Goal: Task Accomplishment & Management: Manage account settings

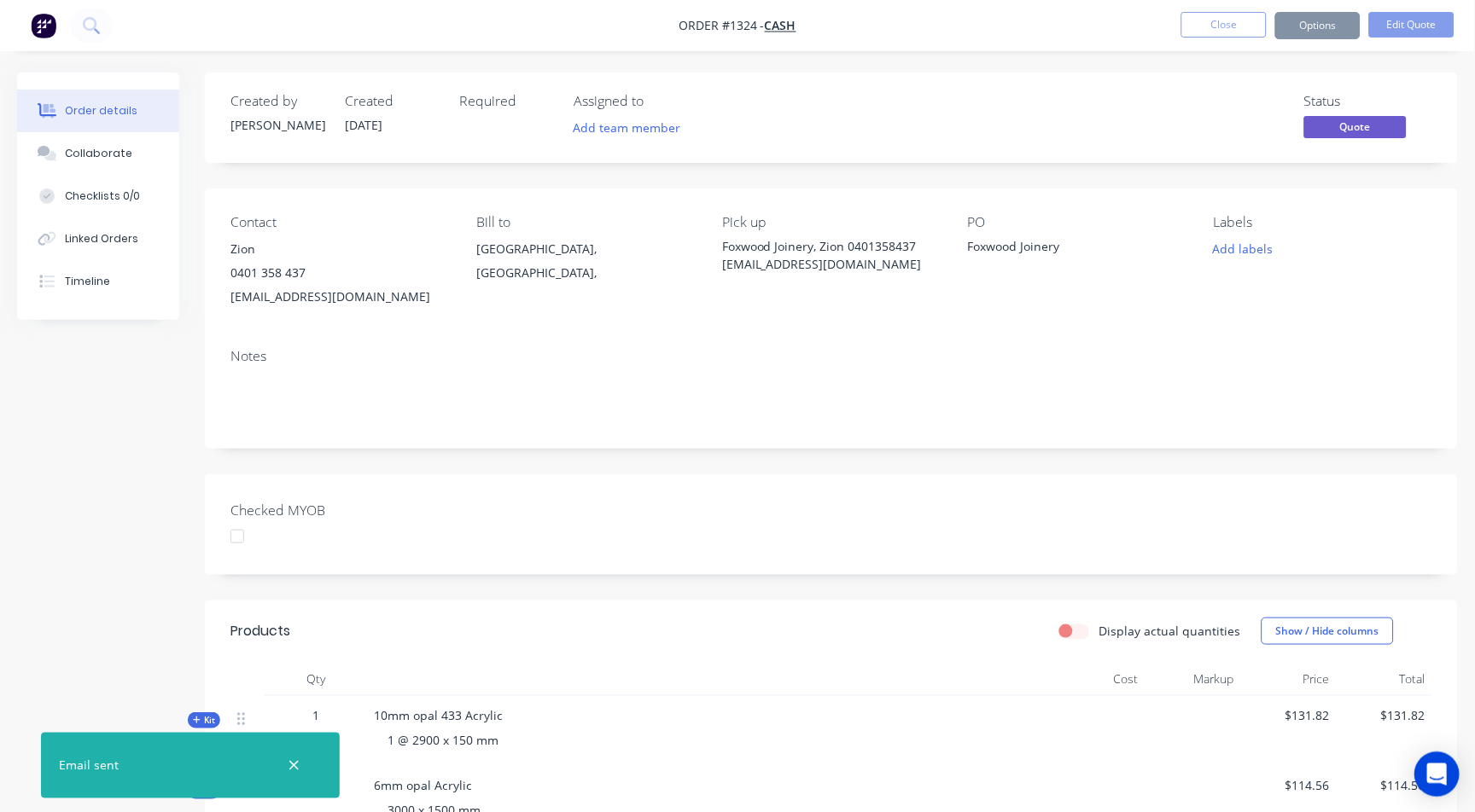
click at [1422, 764] on div "Open Intercom Messenger" at bounding box center [1437, 774] width 45 height 45
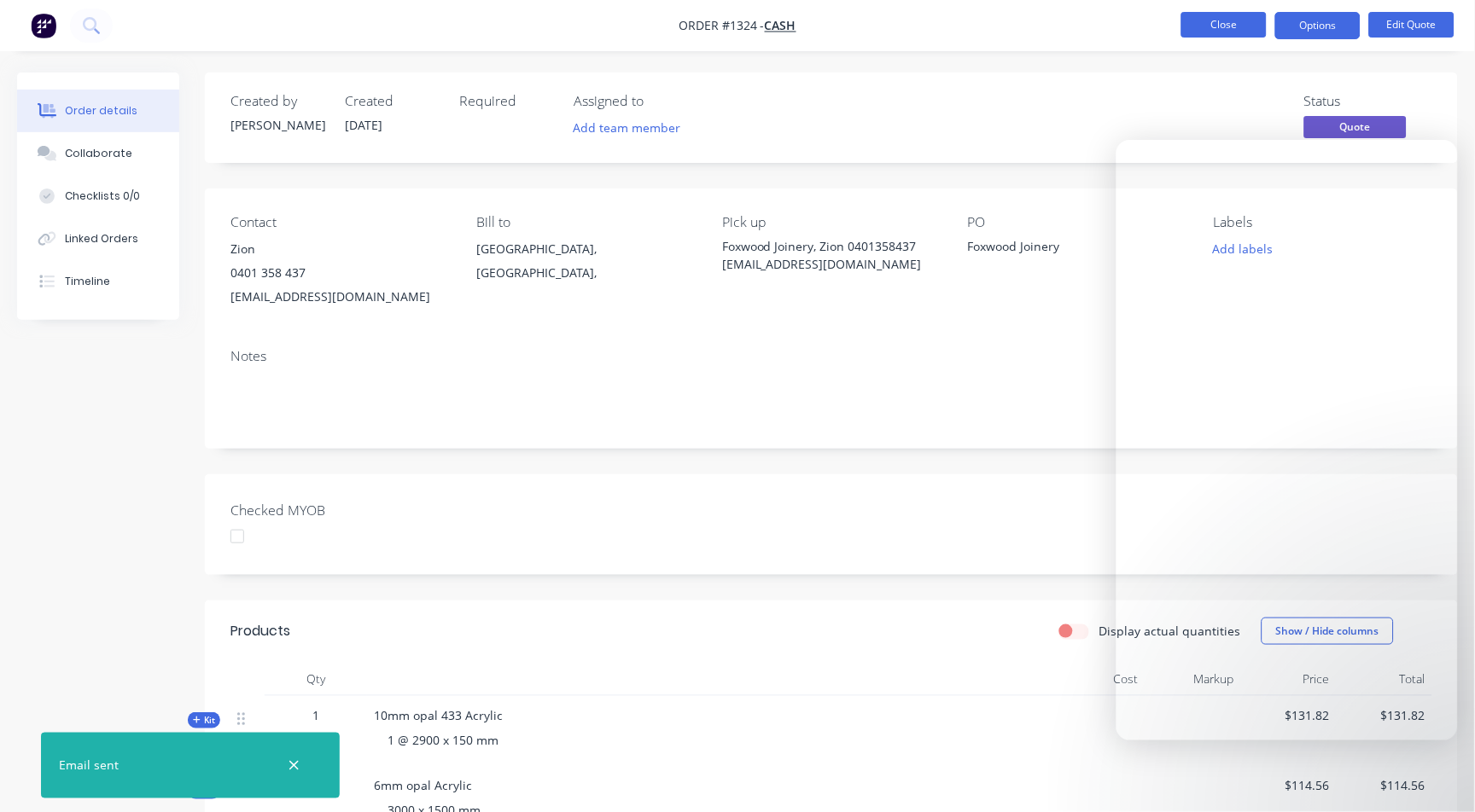
click at [1242, 23] on button "Close" at bounding box center [1224, 25] width 85 height 26
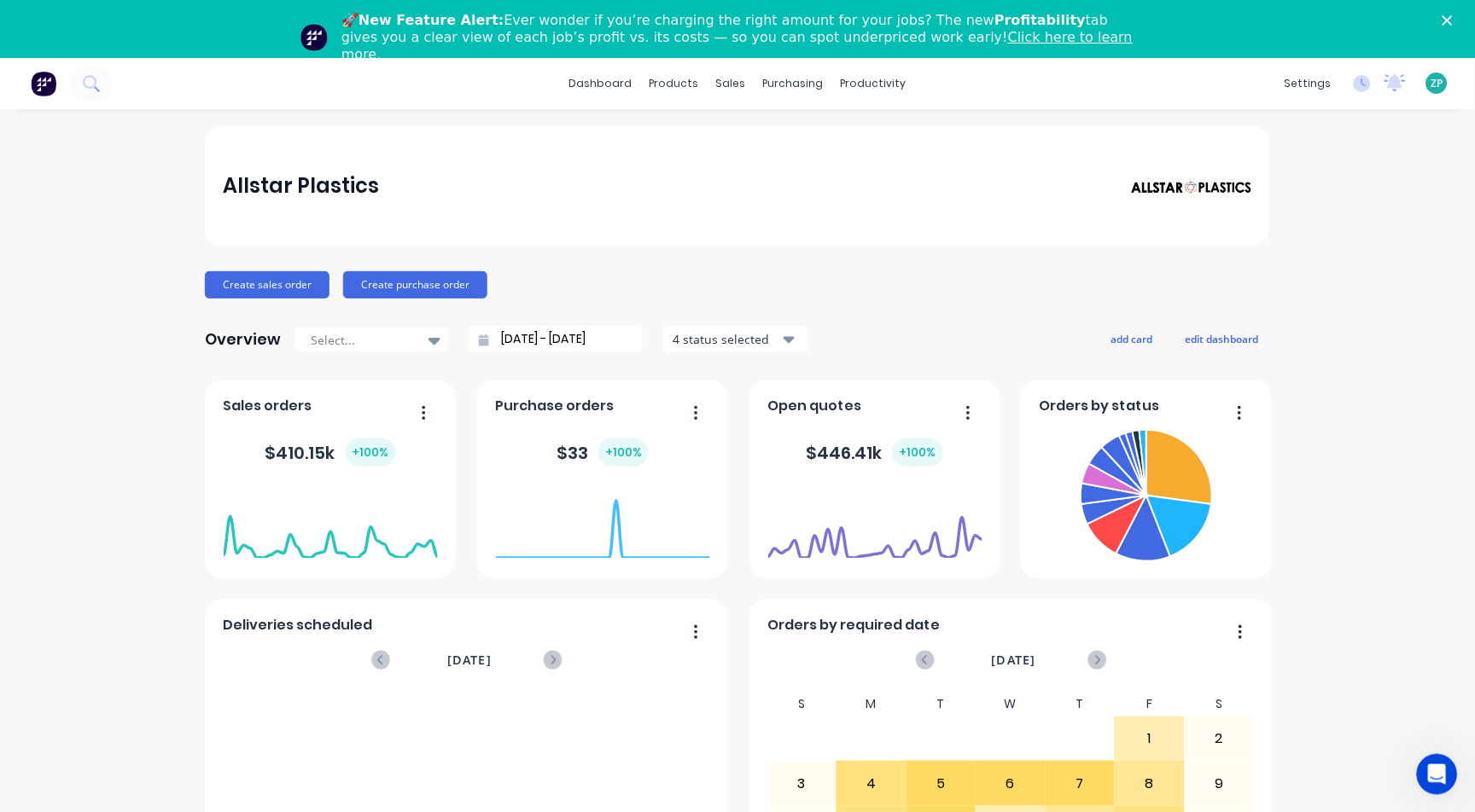
click at [1441, 775] on icon "Open Intercom Messenger" at bounding box center [1436, 773] width 28 height 28
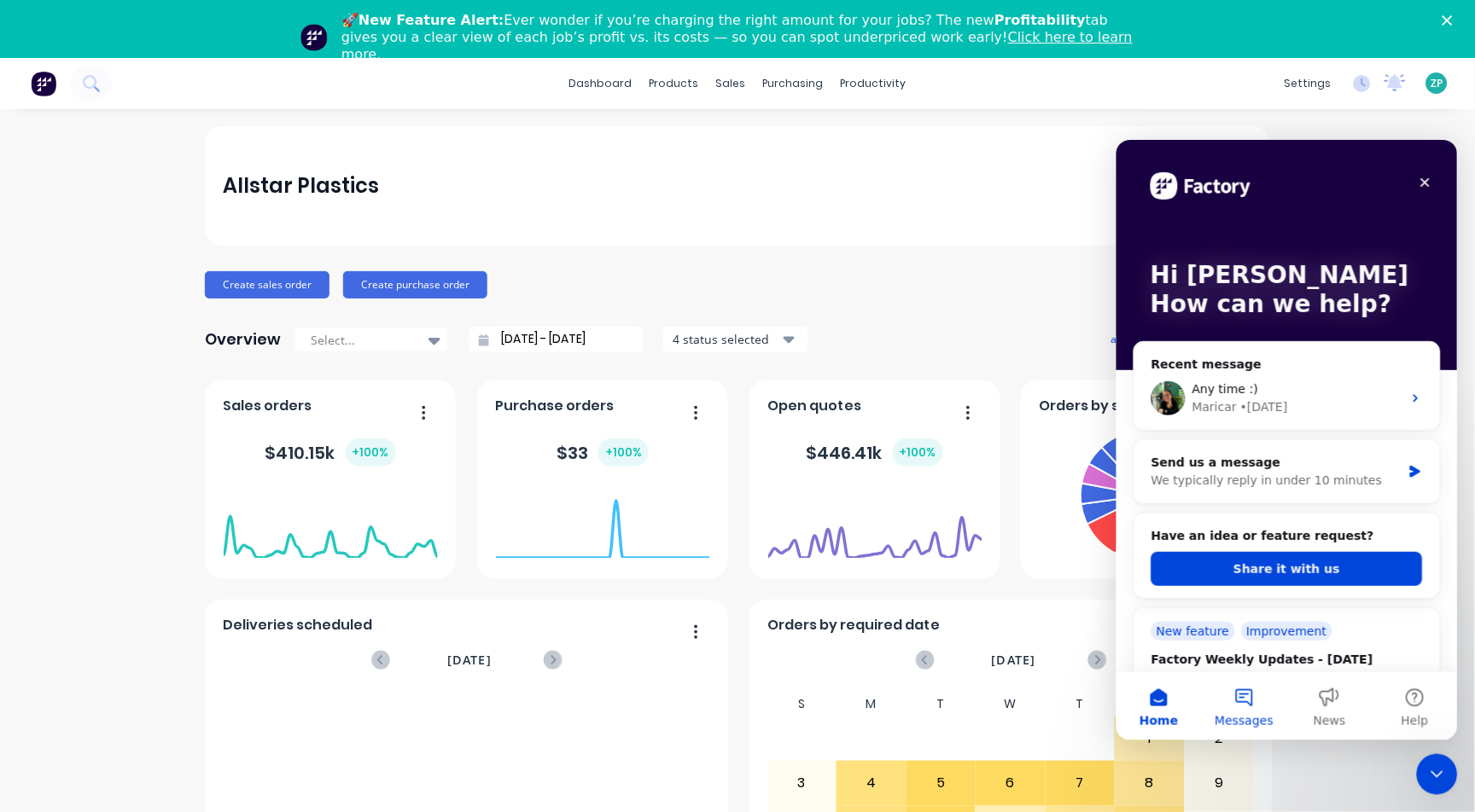
click at [1235, 702] on button "Messages" at bounding box center [1243, 706] width 85 height 68
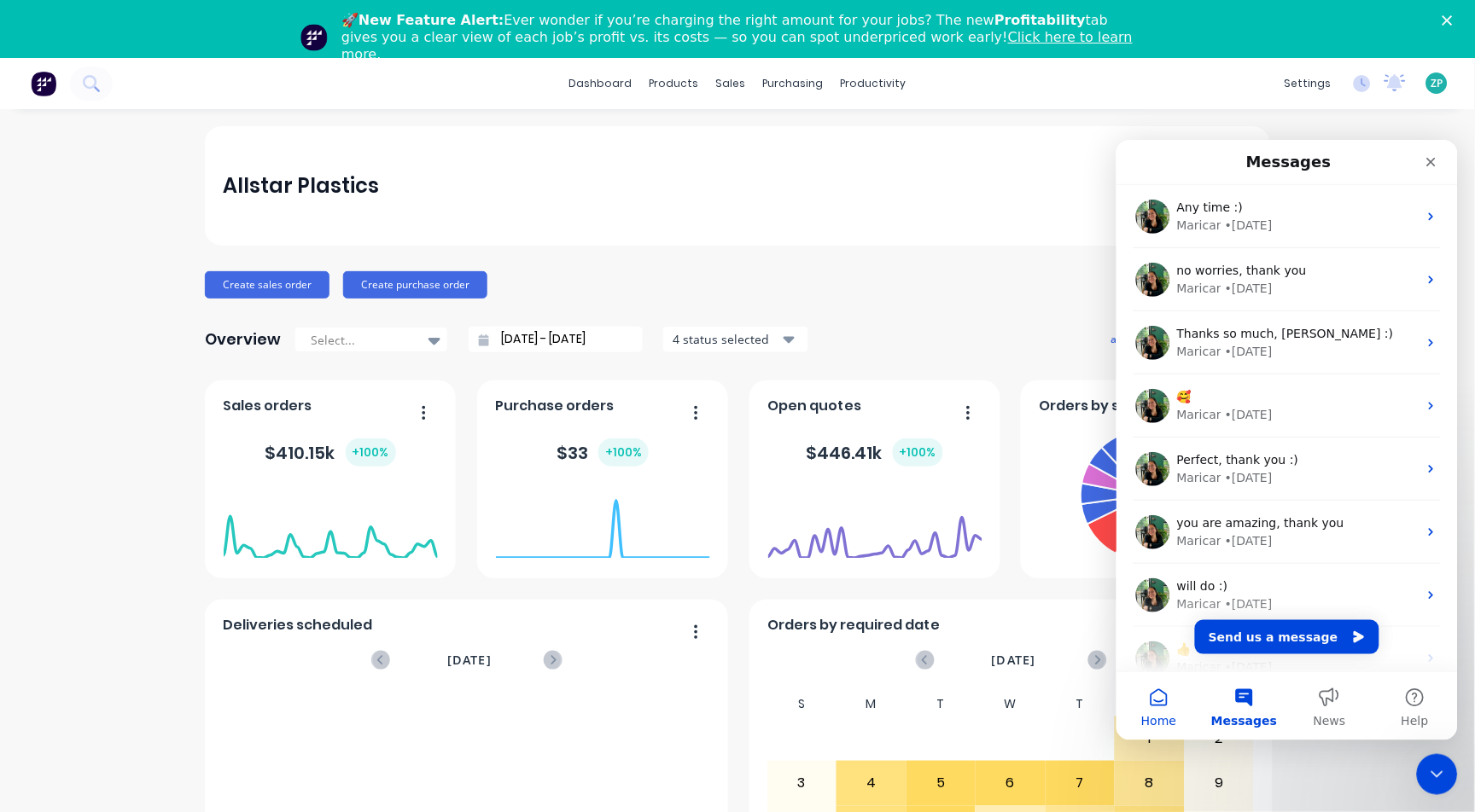
click at [1174, 699] on button "Home" at bounding box center [1157, 706] width 85 height 68
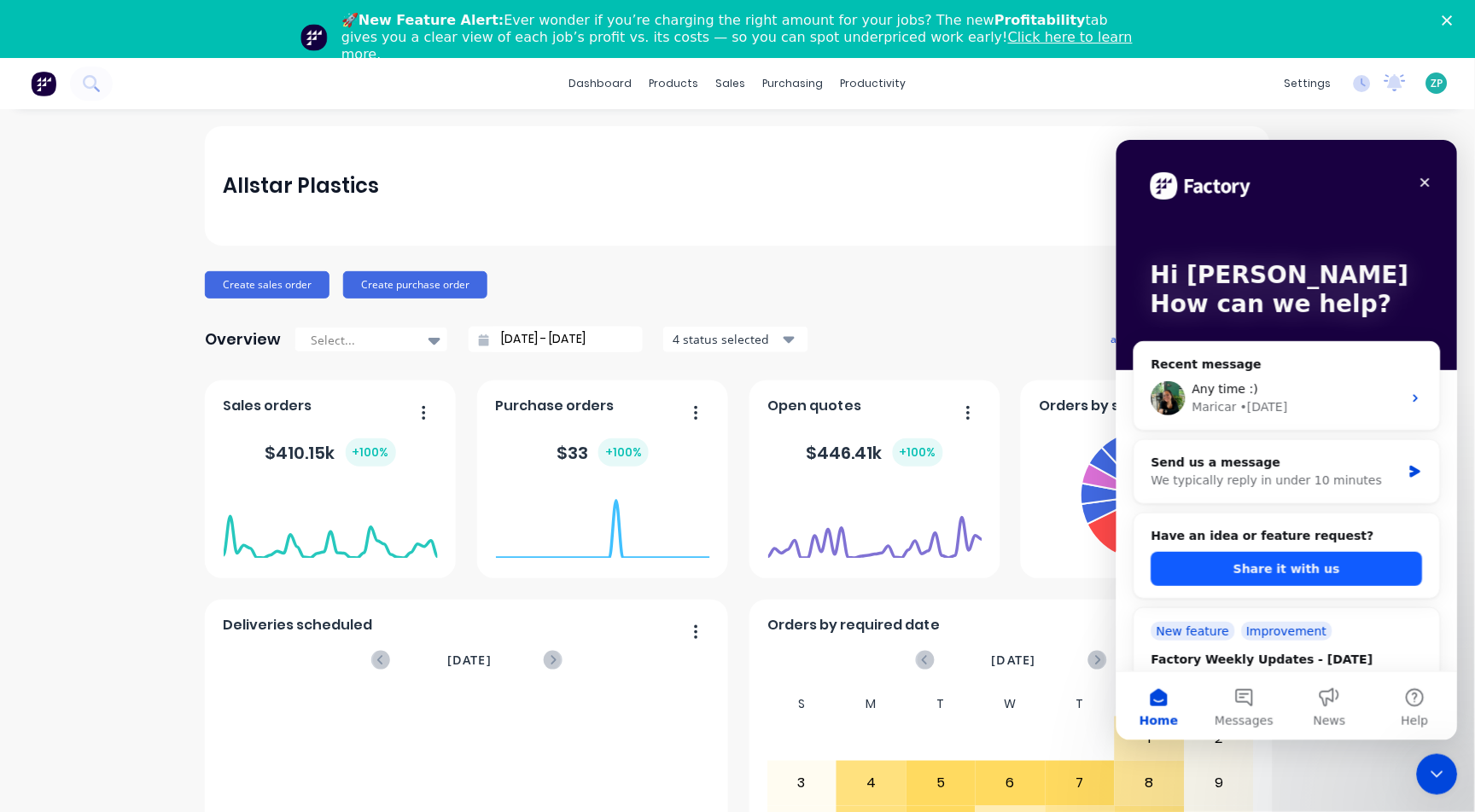
click at [1271, 573] on button "Share it with us" at bounding box center [1286, 568] width 272 height 34
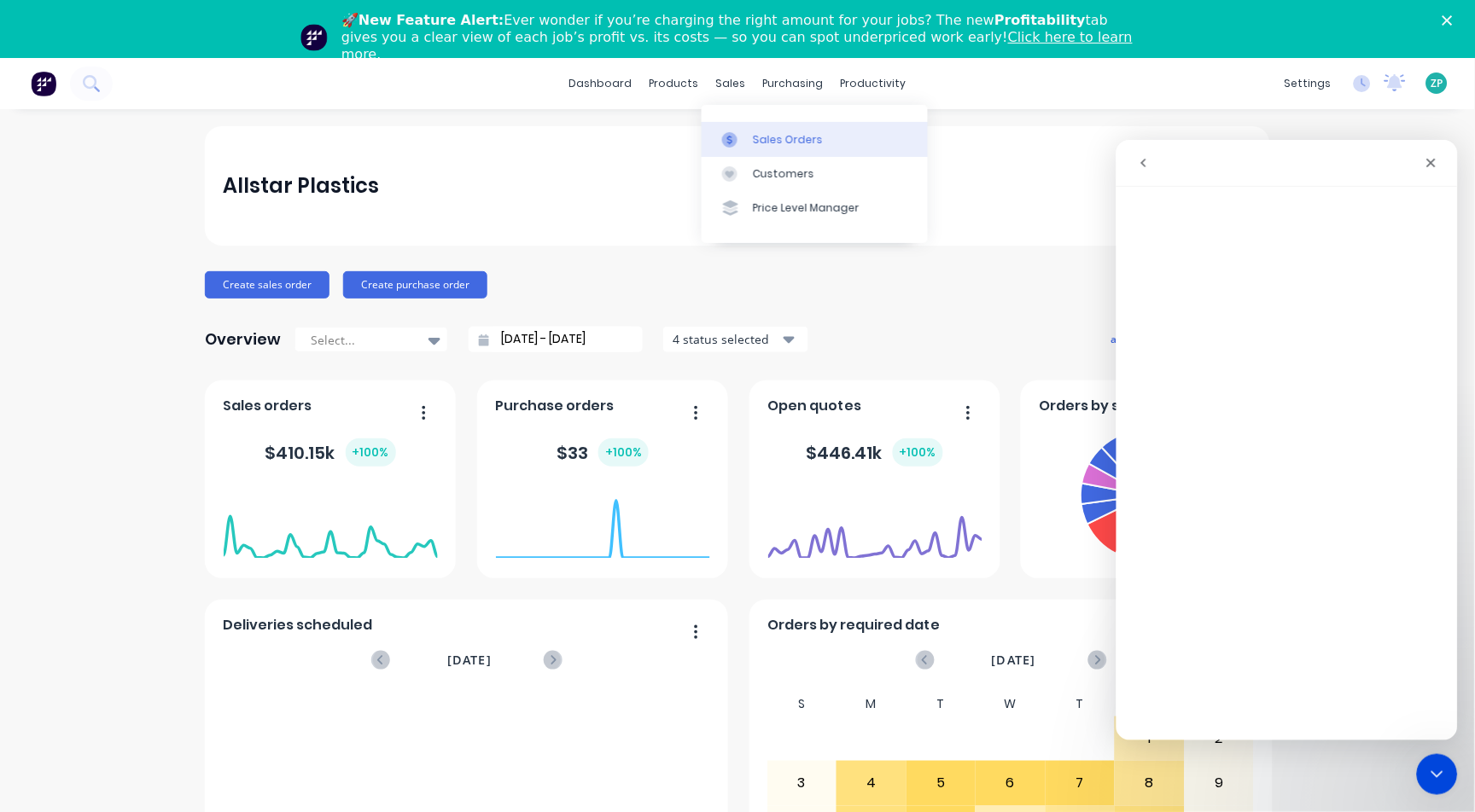
click at [785, 135] on div "Sales Orders" at bounding box center [788, 139] width 70 height 16
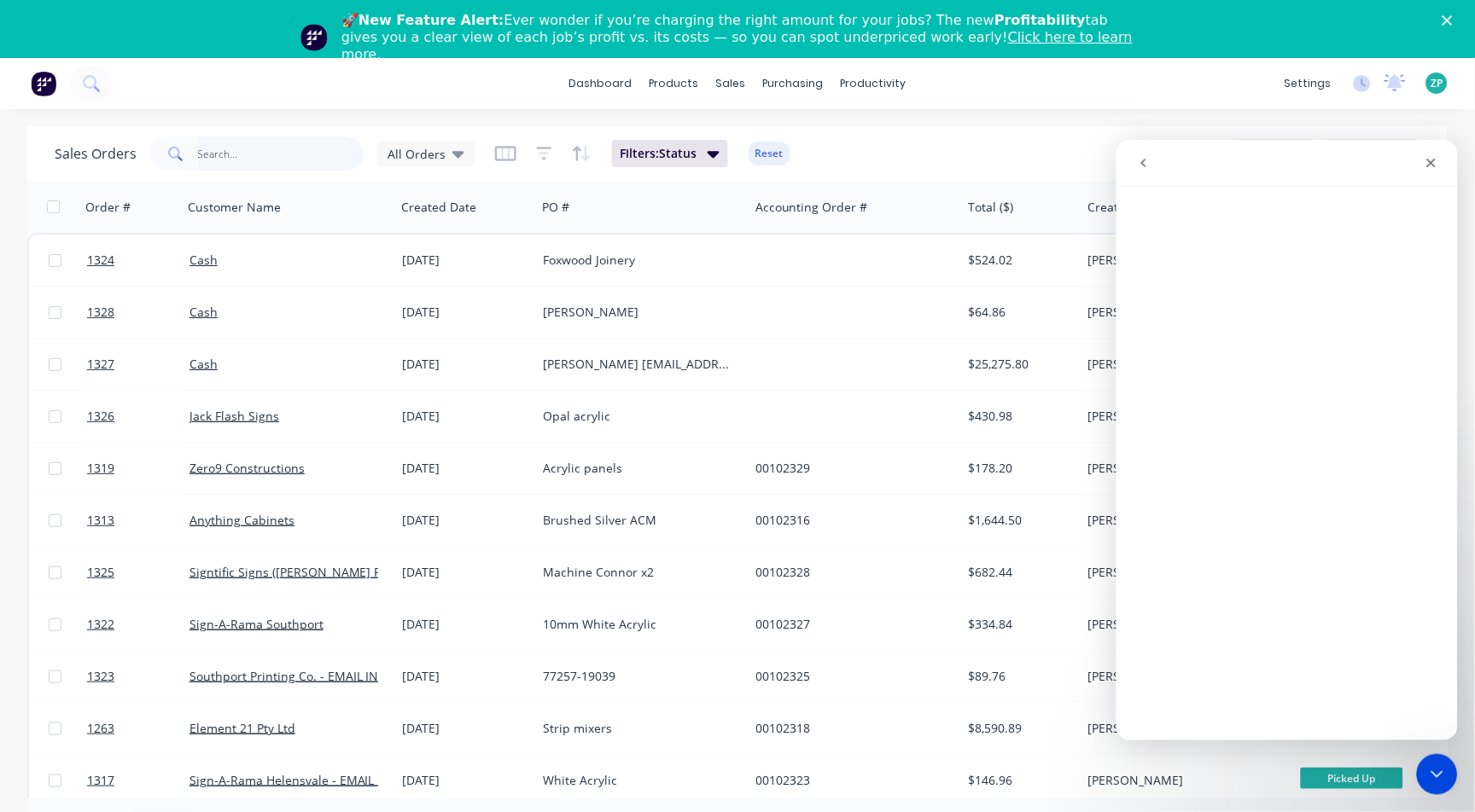
click at [272, 158] on input "text" at bounding box center [281, 153] width 166 height 34
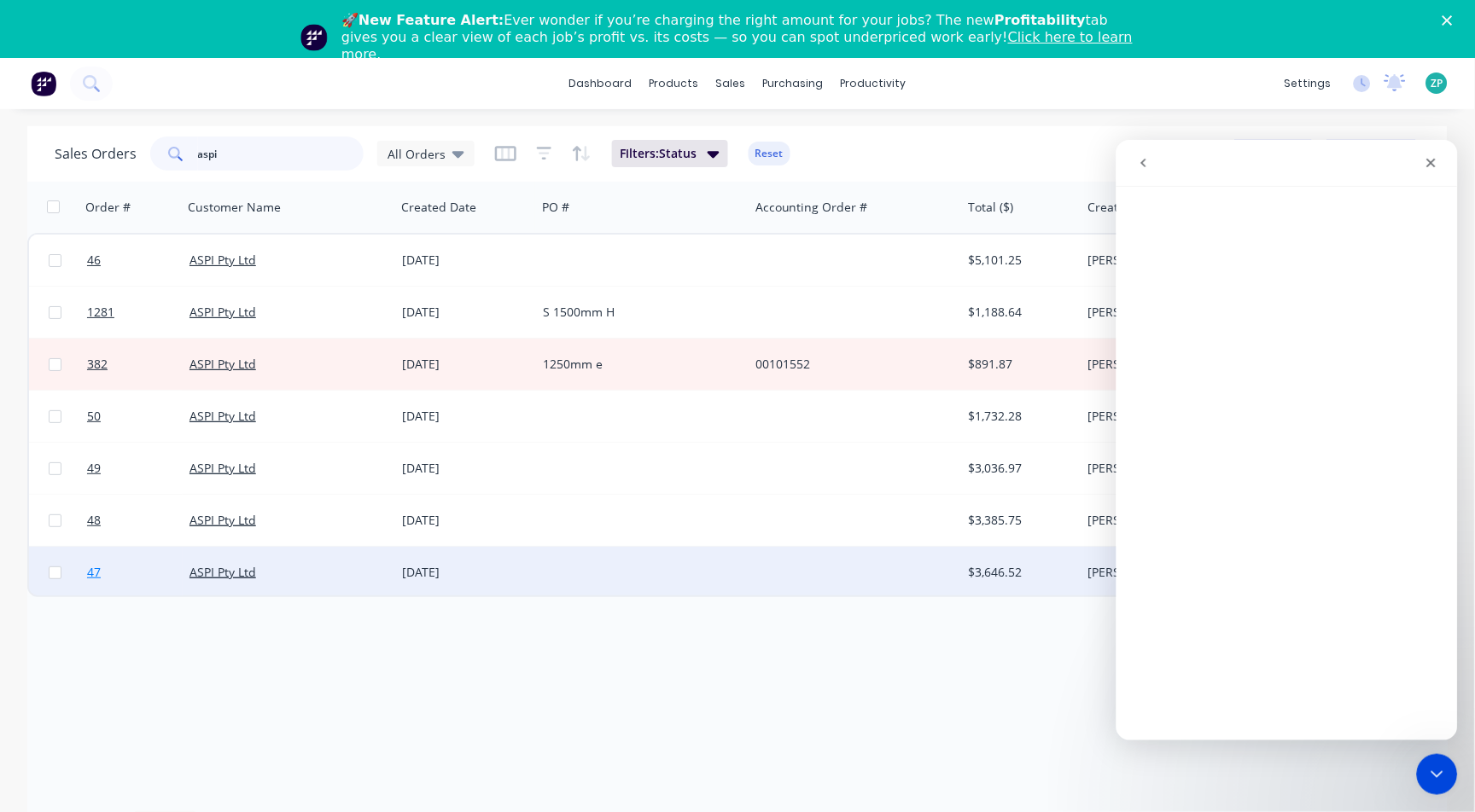
type input "aspi"
click at [87, 565] on span "47" at bounding box center [94, 573] width 14 height 17
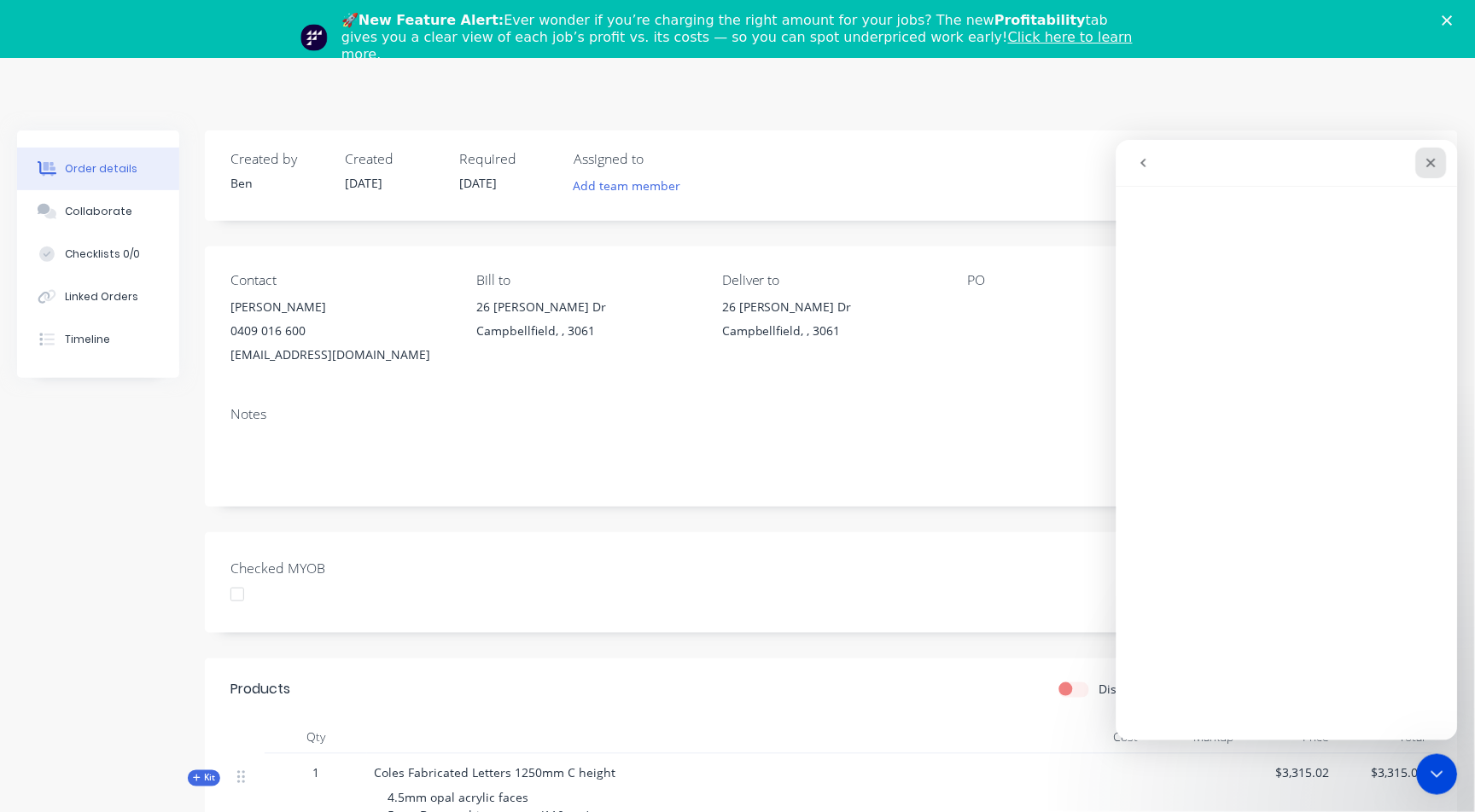
click at [1435, 164] on icon "Close" at bounding box center [1430, 161] width 14 height 14
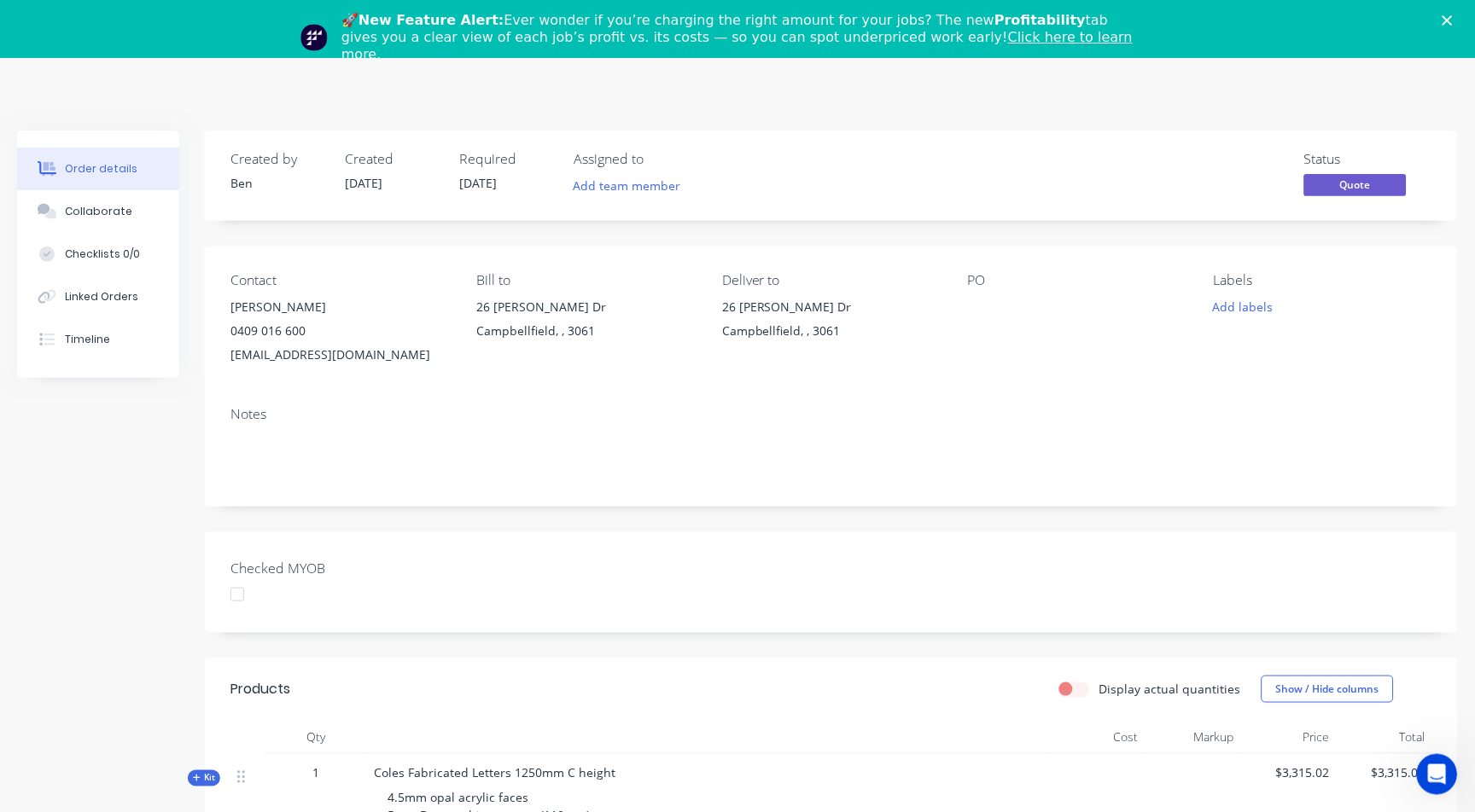
click at [1453, 17] on polygon "Close" at bounding box center [1447, 20] width 10 height 10
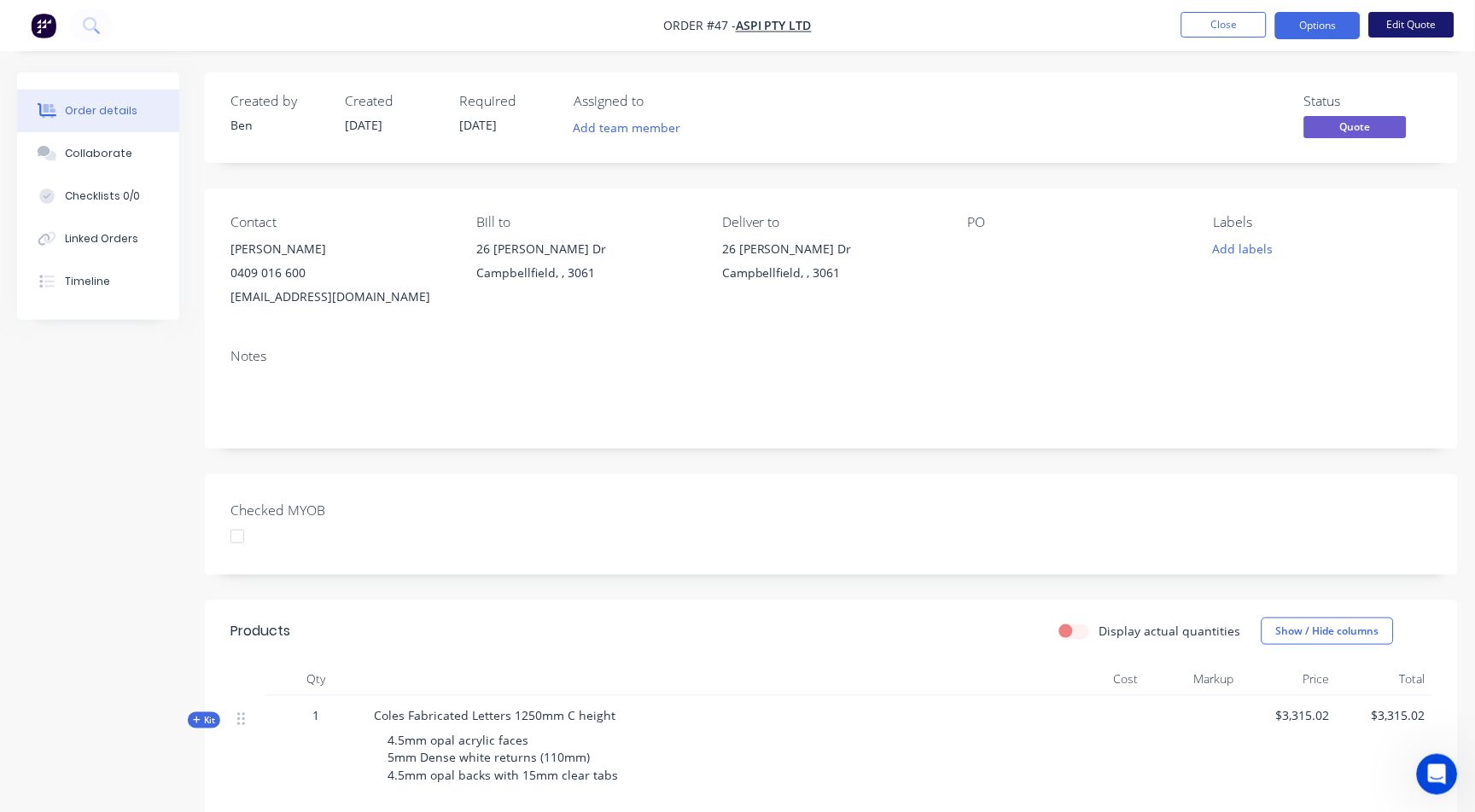
click at [1426, 30] on button "Edit Quote" at bounding box center [1411, 25] width 85 height 26
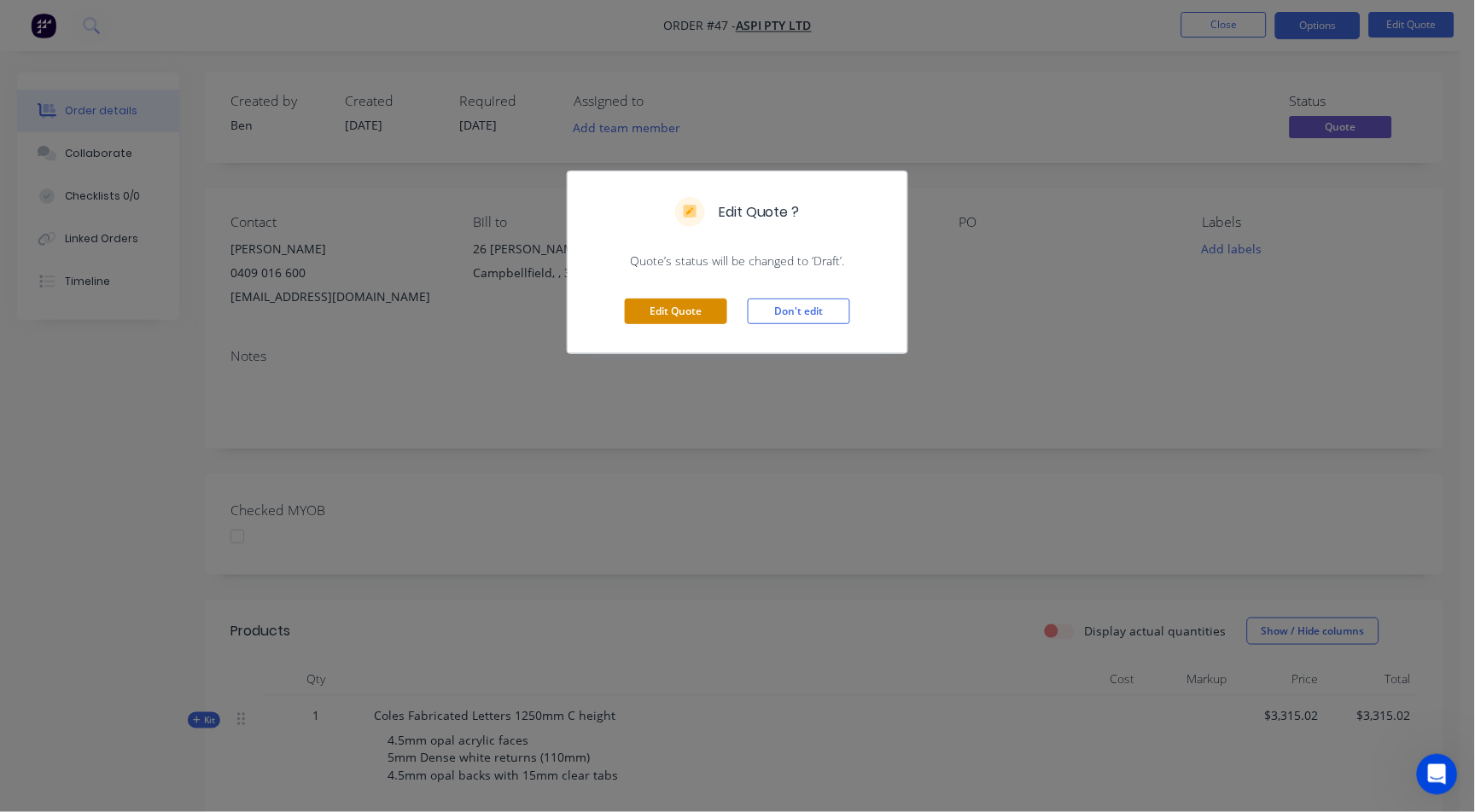
click at [652, 299] on button "Edit Quote" at bounding box center [676, 311] width 103 height 26
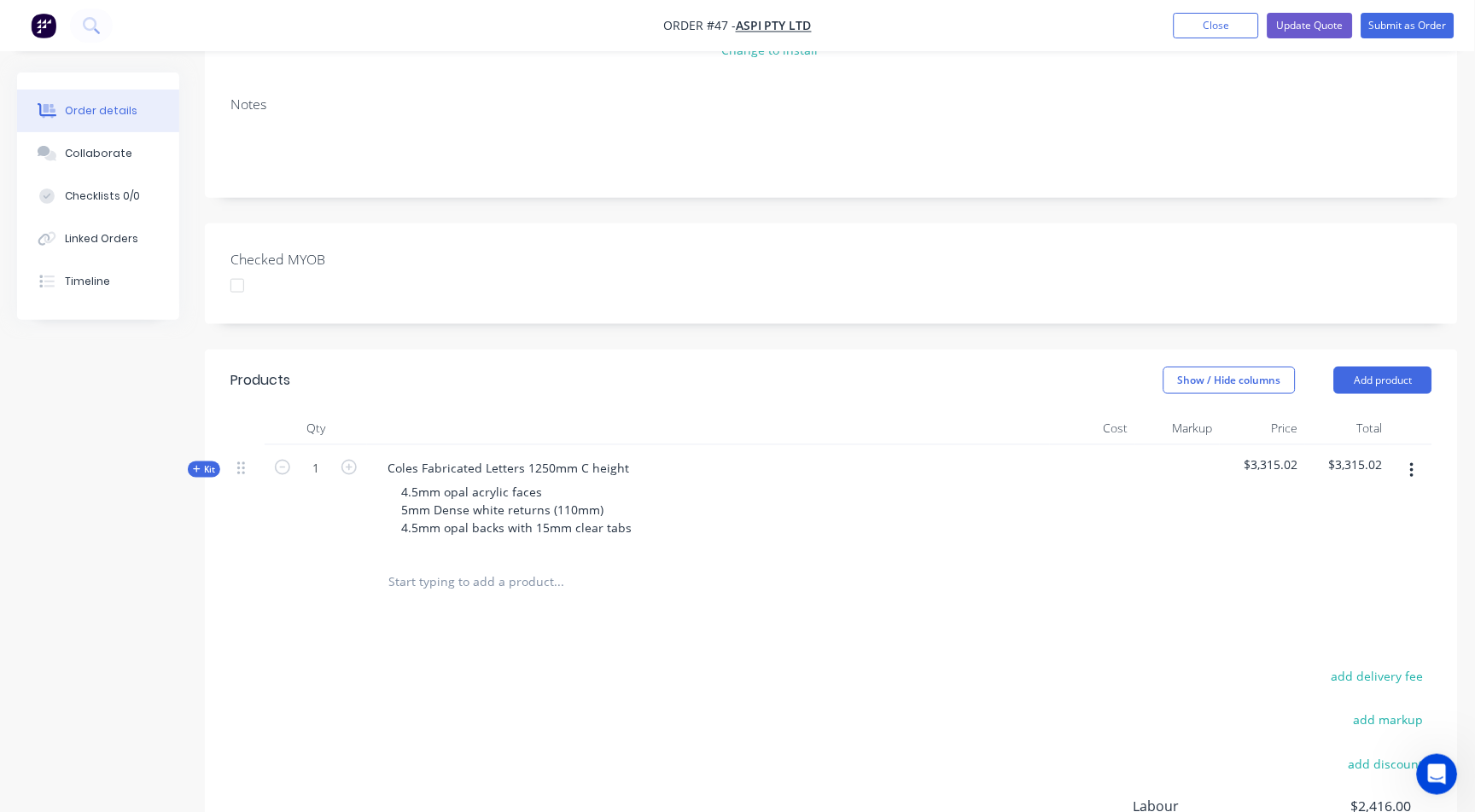
scroll to position [284, 0]
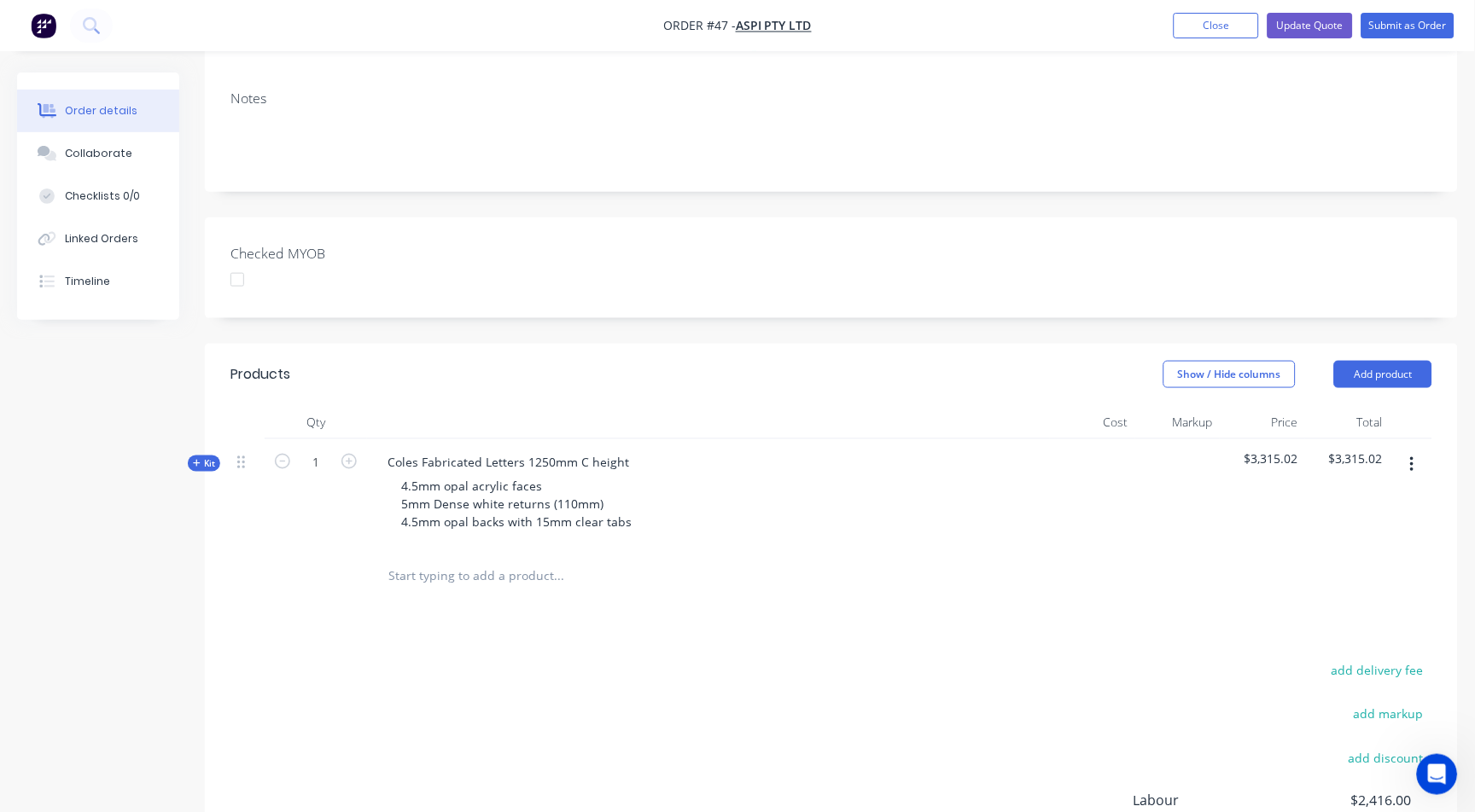
click at [1413, 456] on icon "button" at bounding box center [1412, 465] width 5 height 18
click at [1369, 497] on div "Add product to kit" at bounding box center [1350, 509] width 131 height 25
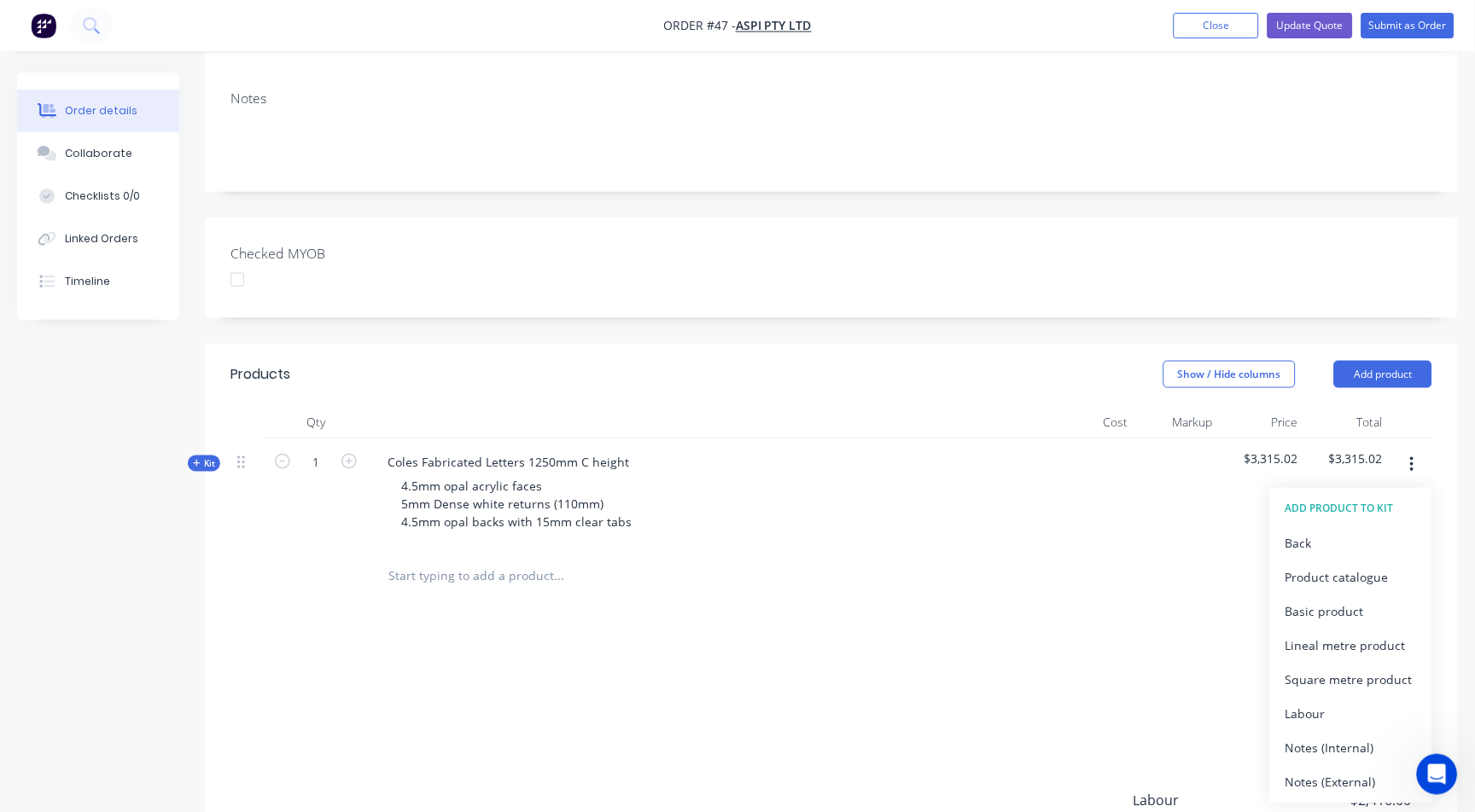
click at [214, 457] on span "Kit" at bounding box center [204, 463] width 22 height 13
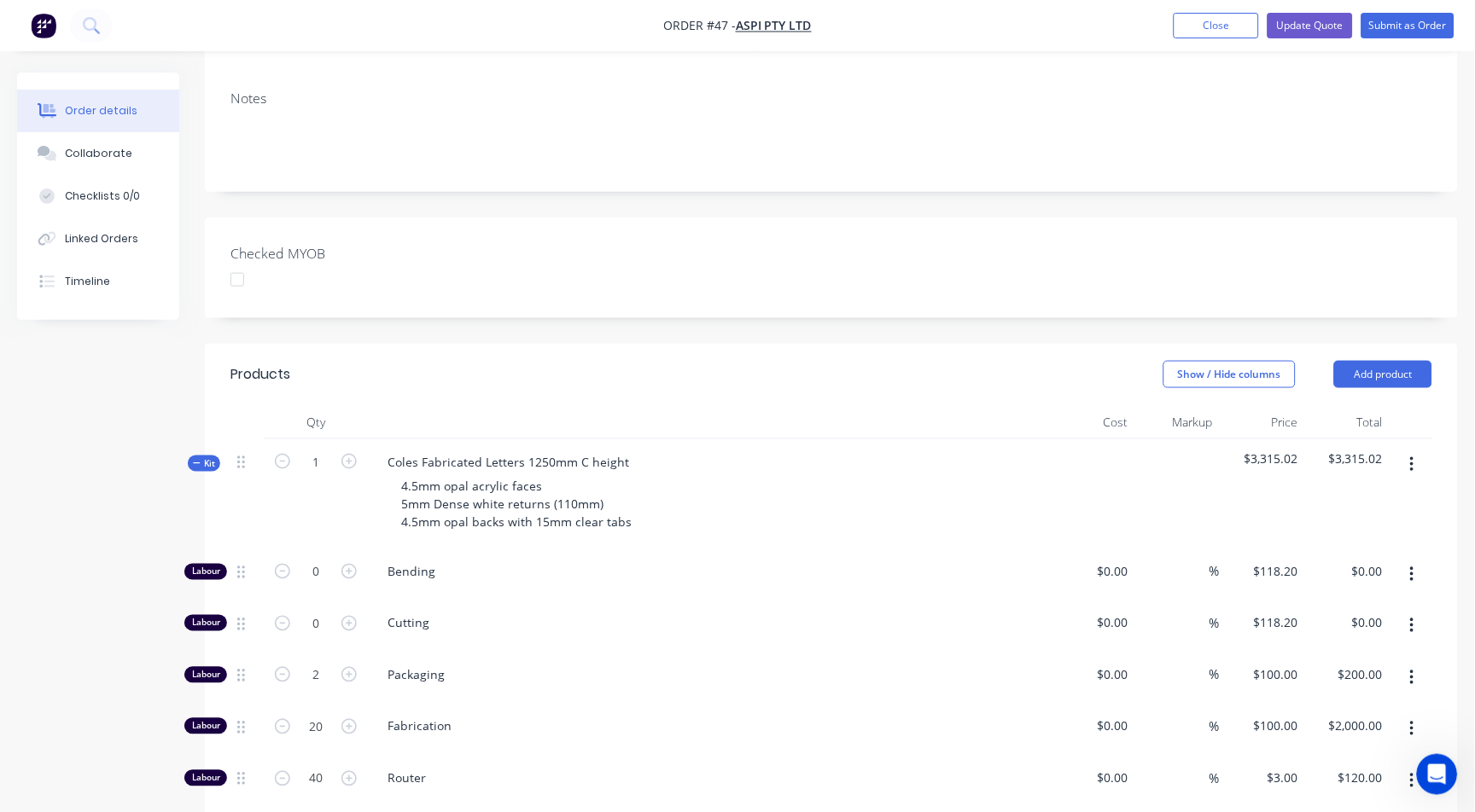
click at [1417, 560] on button "button" at bounding box center [1413, 574] width 40 height 30
click at [237, 566] on icon at bounding box center [240, 573] width 7 height 13
click at [1410, 456] on icon "button" at bounding box center [1412, 465] width 5 height 18
click at [1377, 497] on div "Add product to kit" at bounding box center [1350, 509] width 131 height 25
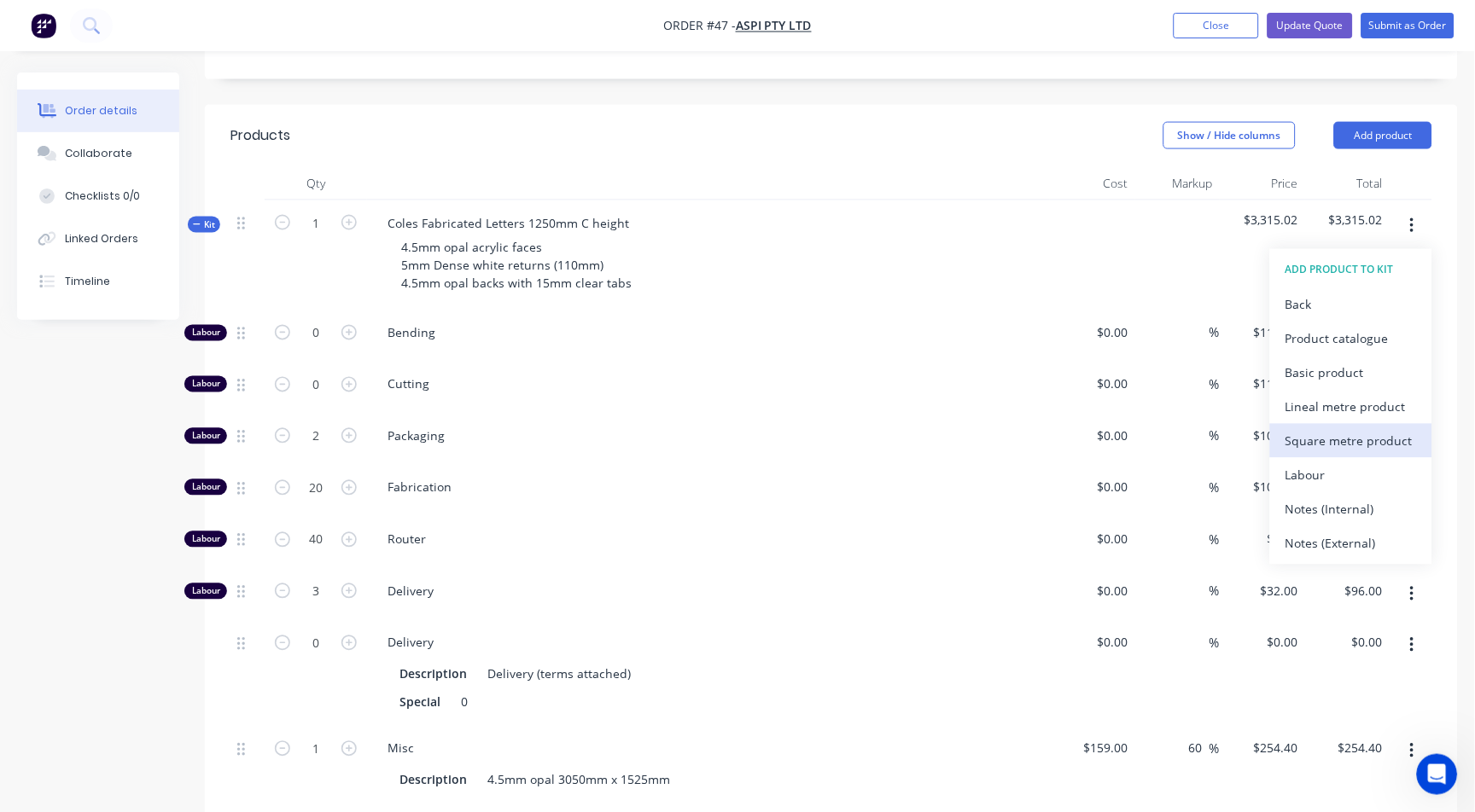
scroll to position [568, 0]
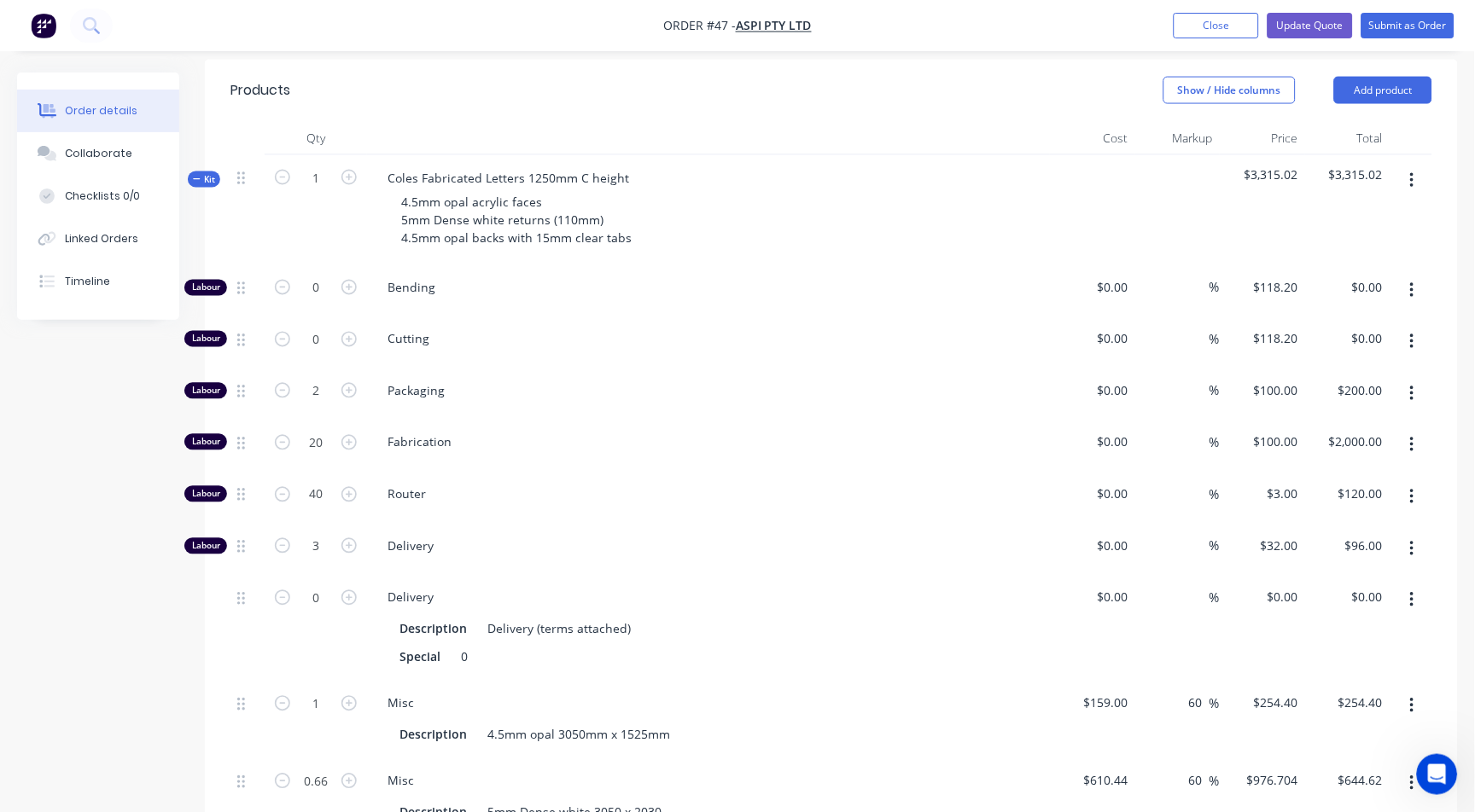
click at [1004, 190] on div "4.5mm opal acrylic faces 5mm Dense white returns (110mm) 4.5mm opal backs with …" at bounding box center [708, 220] width 669 height 61
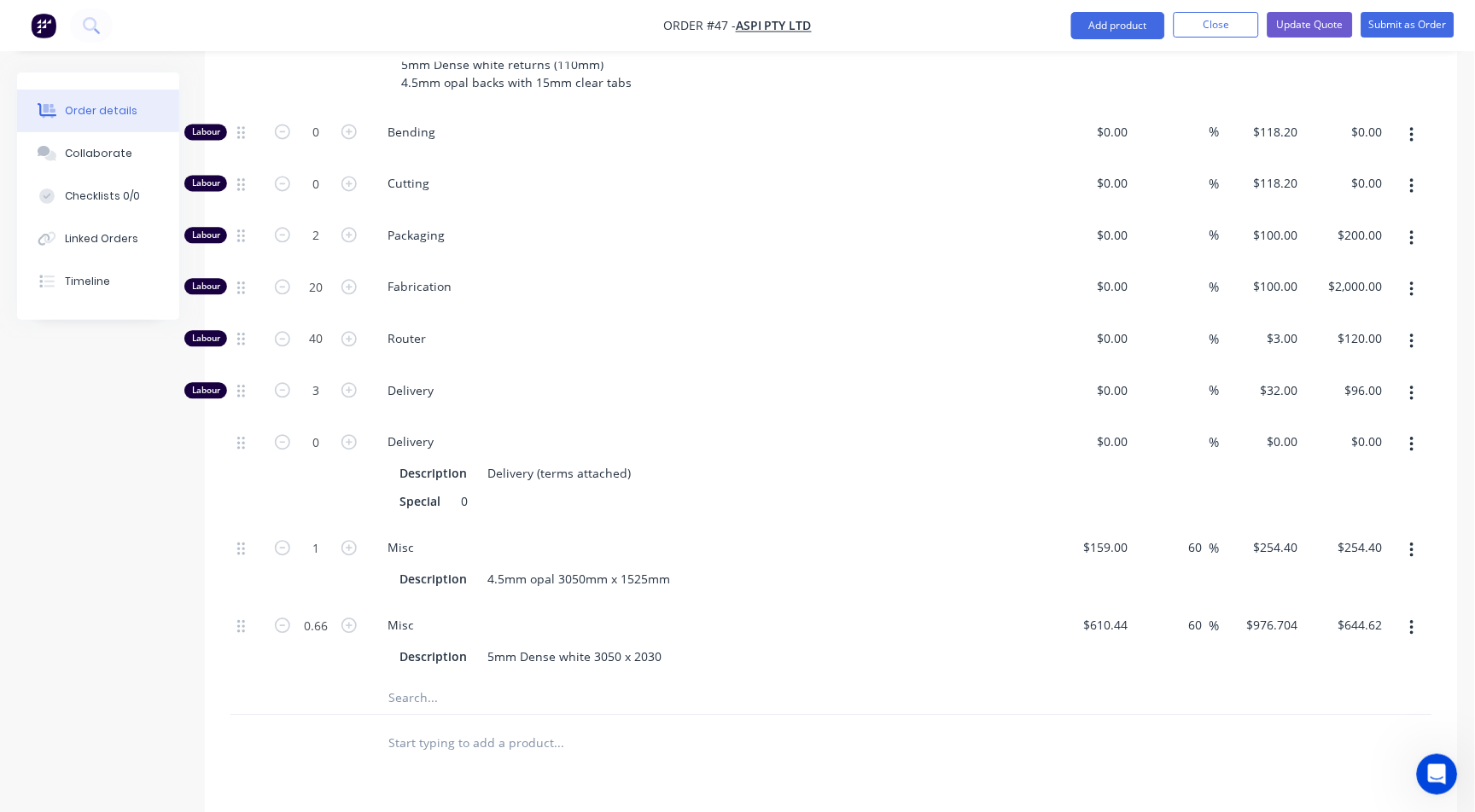
scroll to position [758, 0]
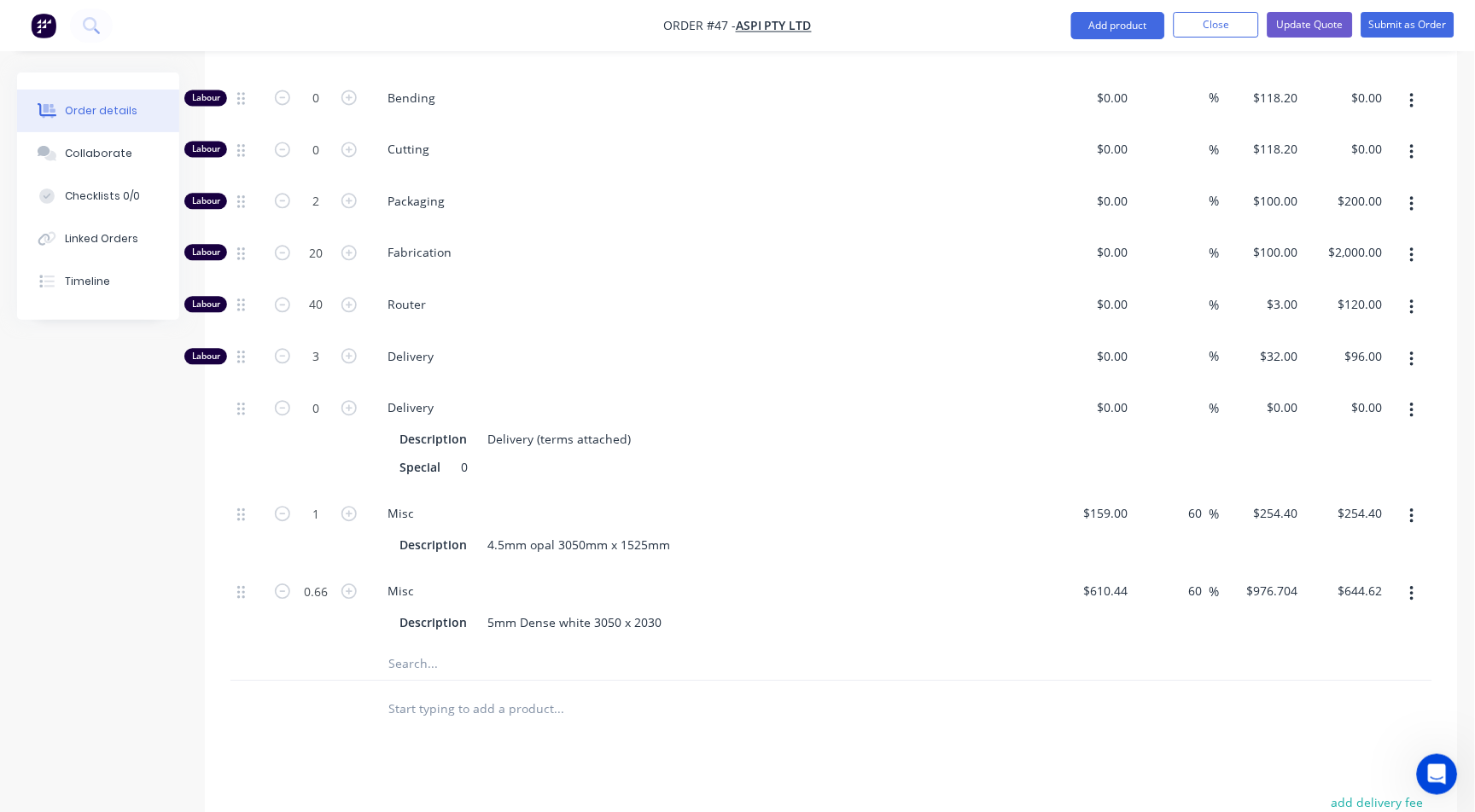
click at [1411, 585] on icon "button" at bounding box center [1412, 595] width 5 height 18
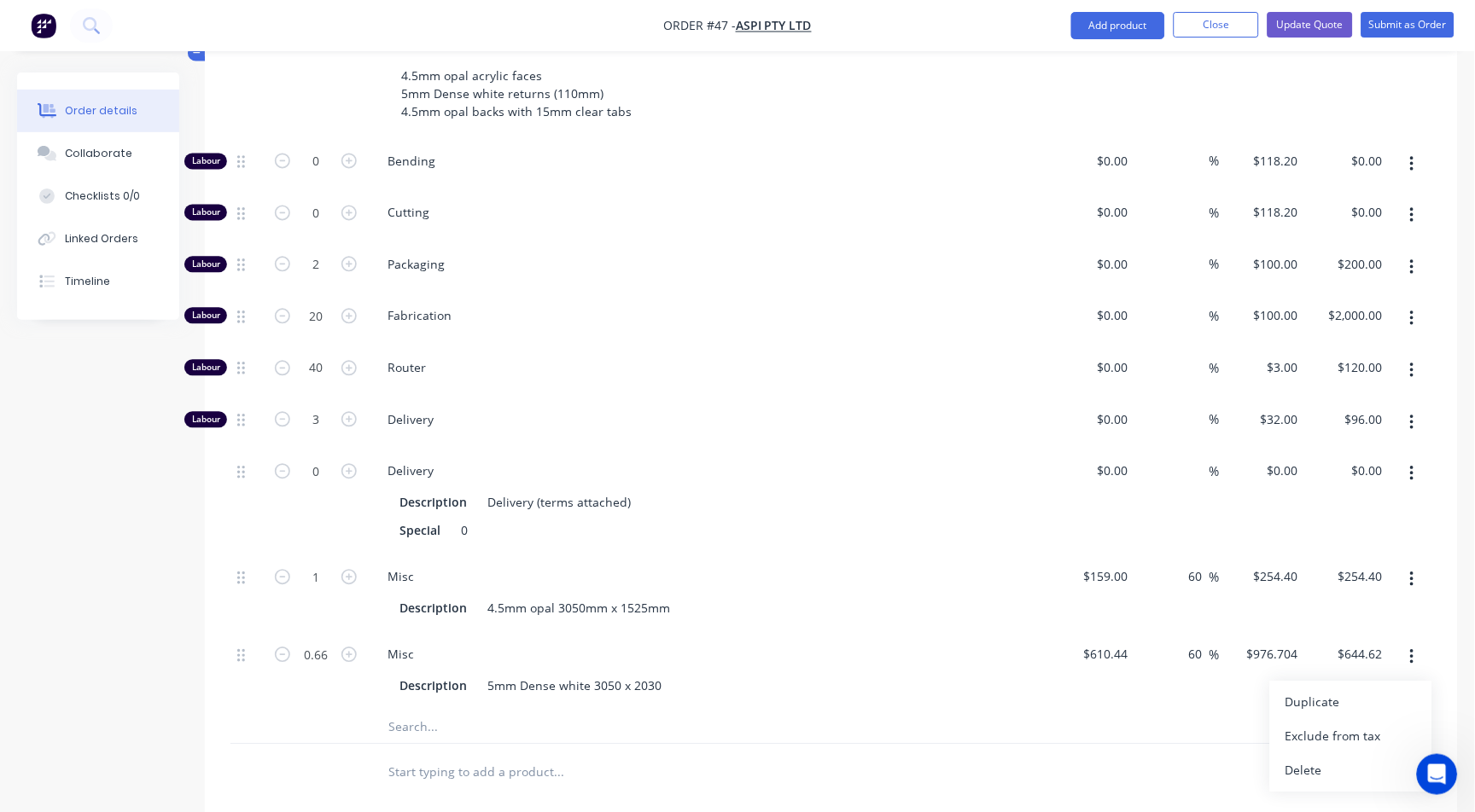
scroll to position [662, 0]
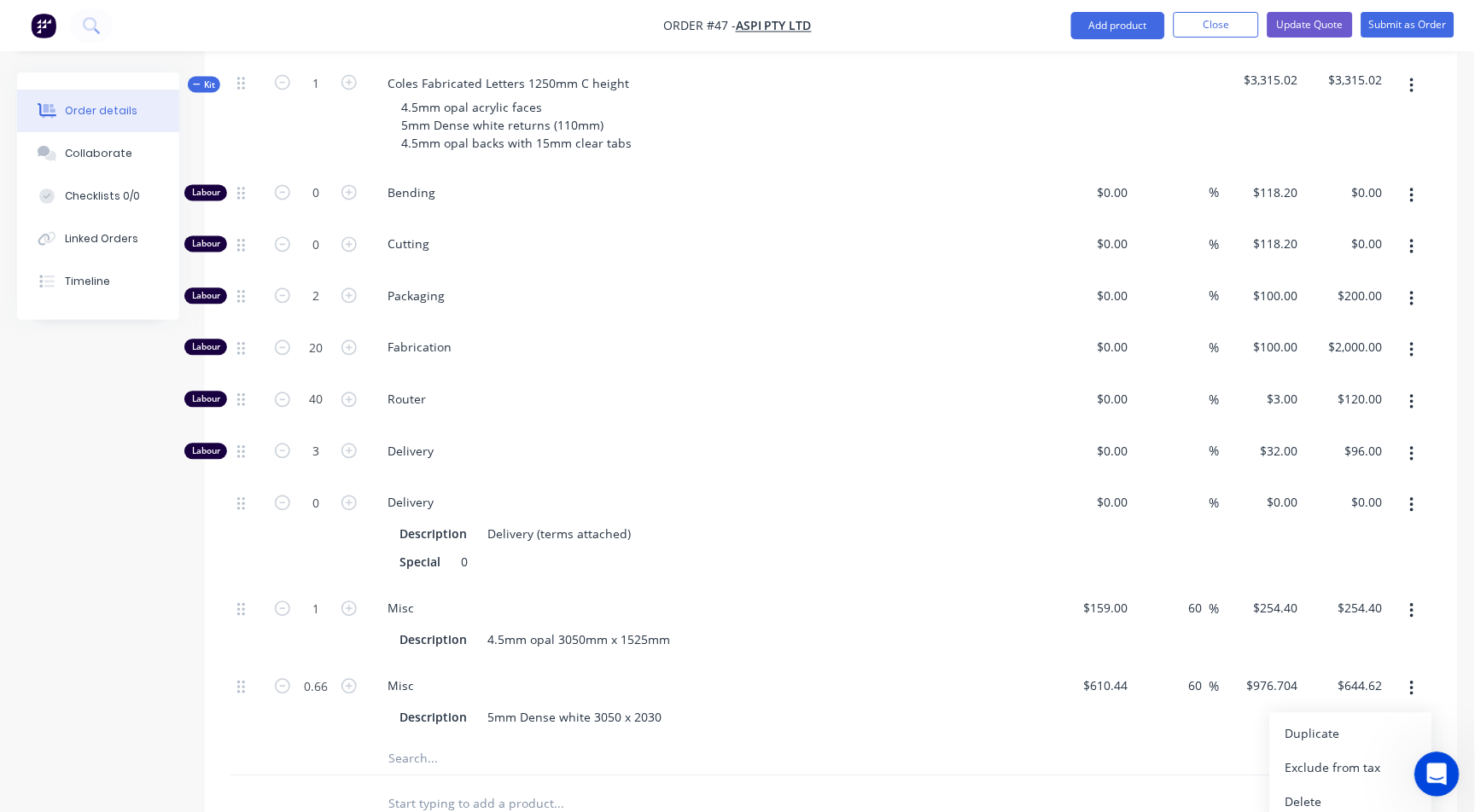
click at [1441, 763] on icon "Open Intercom Messenger" at bounding box center [1434, 773] width 28 height 28
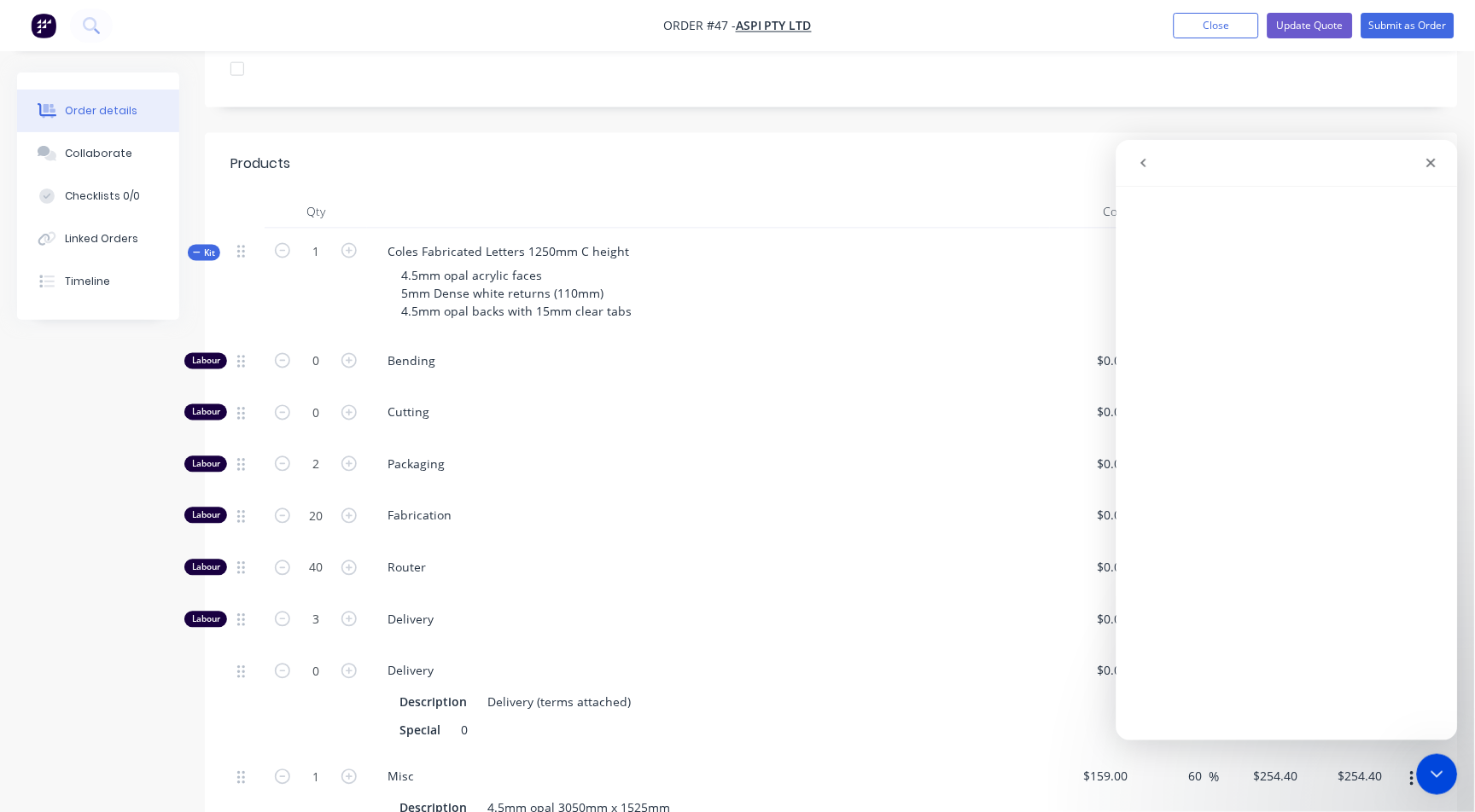
scroll to position [284, 0]
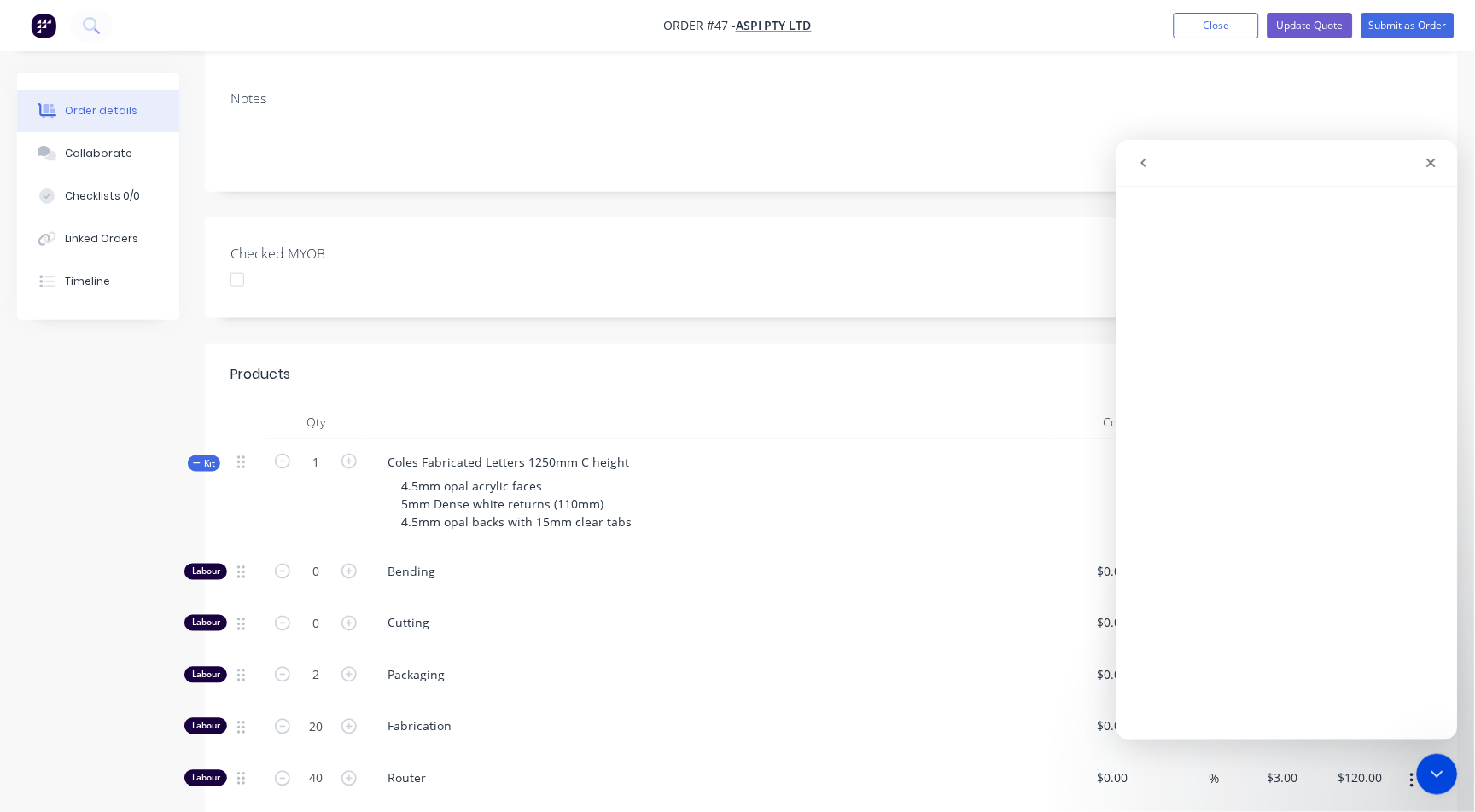
click at [1010, 439] on div "Coles Fabricated Letters 1250mm C height 4.5mm opal acrylic faces 5mm Dense whi…" at bounding box center [709, 495] width 683 height 110
drag, startPoint x: 1427, startPoint y: 152, endPoint x: 2549, endPoint y: 298, distance: 1131.5
click at [1427, 152] on div "Close" at bounding box center [1430, 161] width 30 height 30
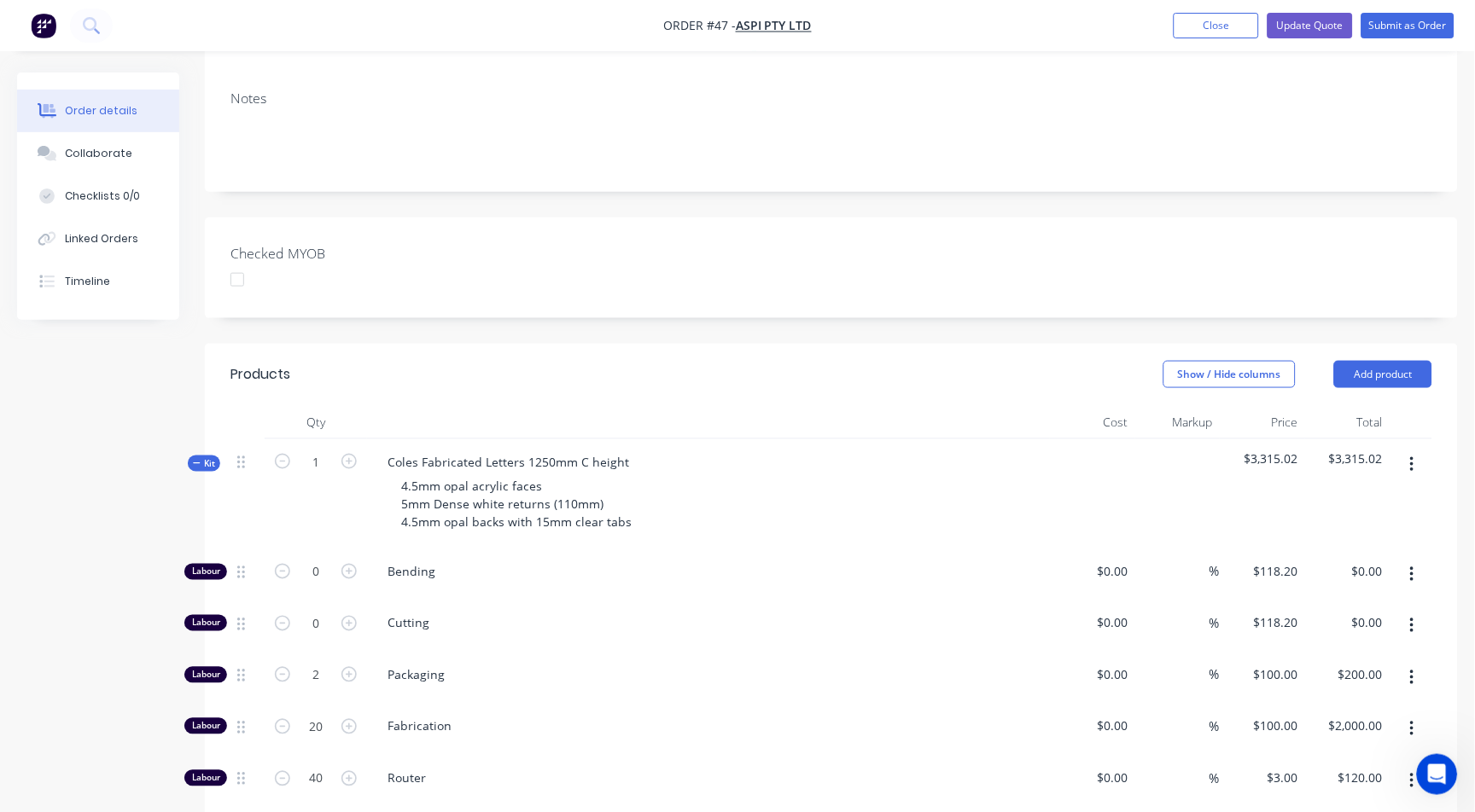
click at [1408, 450] on button "button" at bounding box center [1413, 464] width 40 height 30
click at [237, 455] on icon at bounding box center [240, 462] width 7 height 16
click at [237, 441] on div at bounding box center [247, 495] width 34 height 110
click at [206, 457] on span "Kit" at bounding box center [204, 463] width 22 height 13
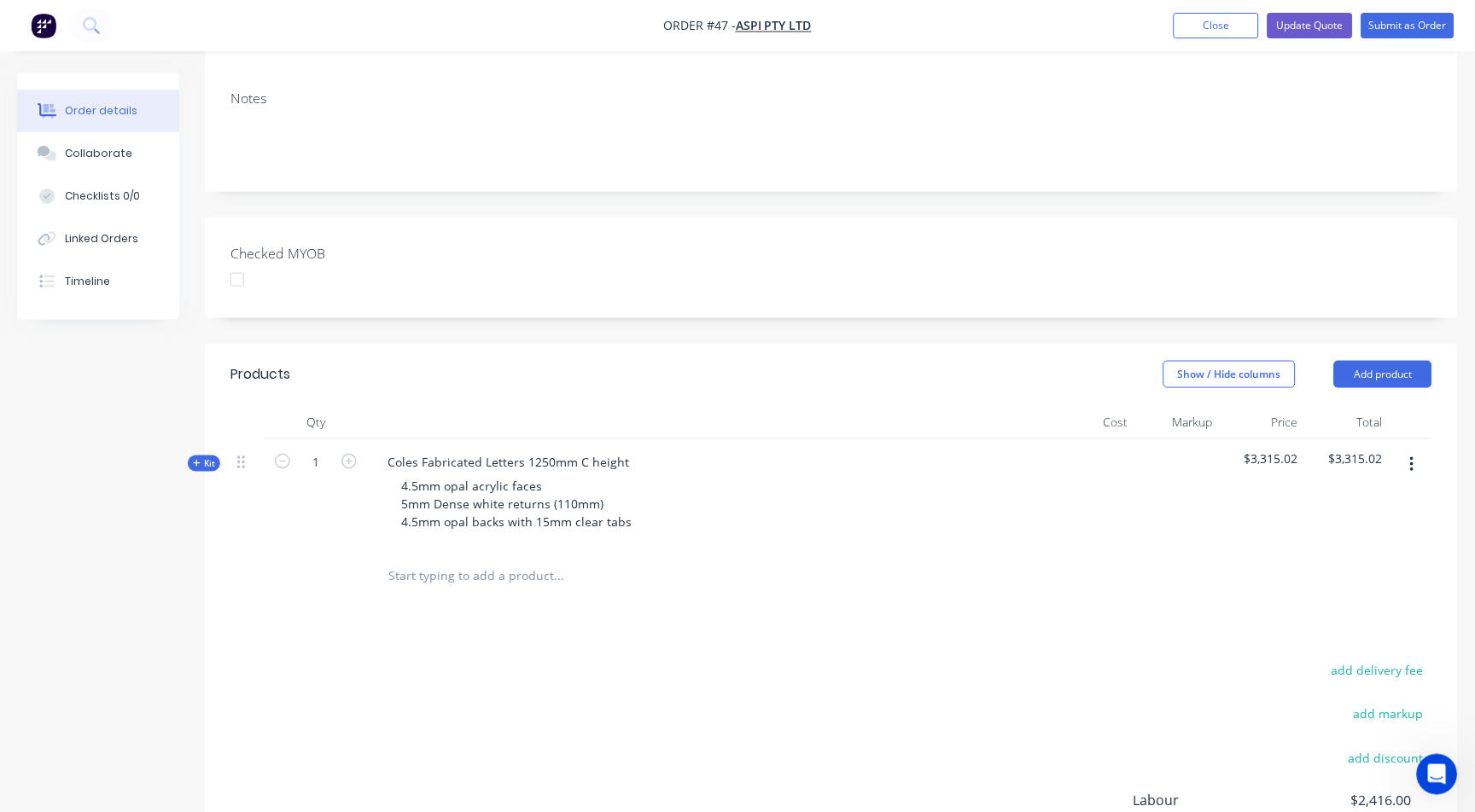
click at [1412, 456] on icon "button" at bounding box center [1412, 465] width 5 height 18
click at [1149, 472] on div at bounding box center [1178, 495] width 85 height 110
click at [1441, 778] on div "Open Intercom Messenger" at bounding box center [1433, 772] width 56 height 56
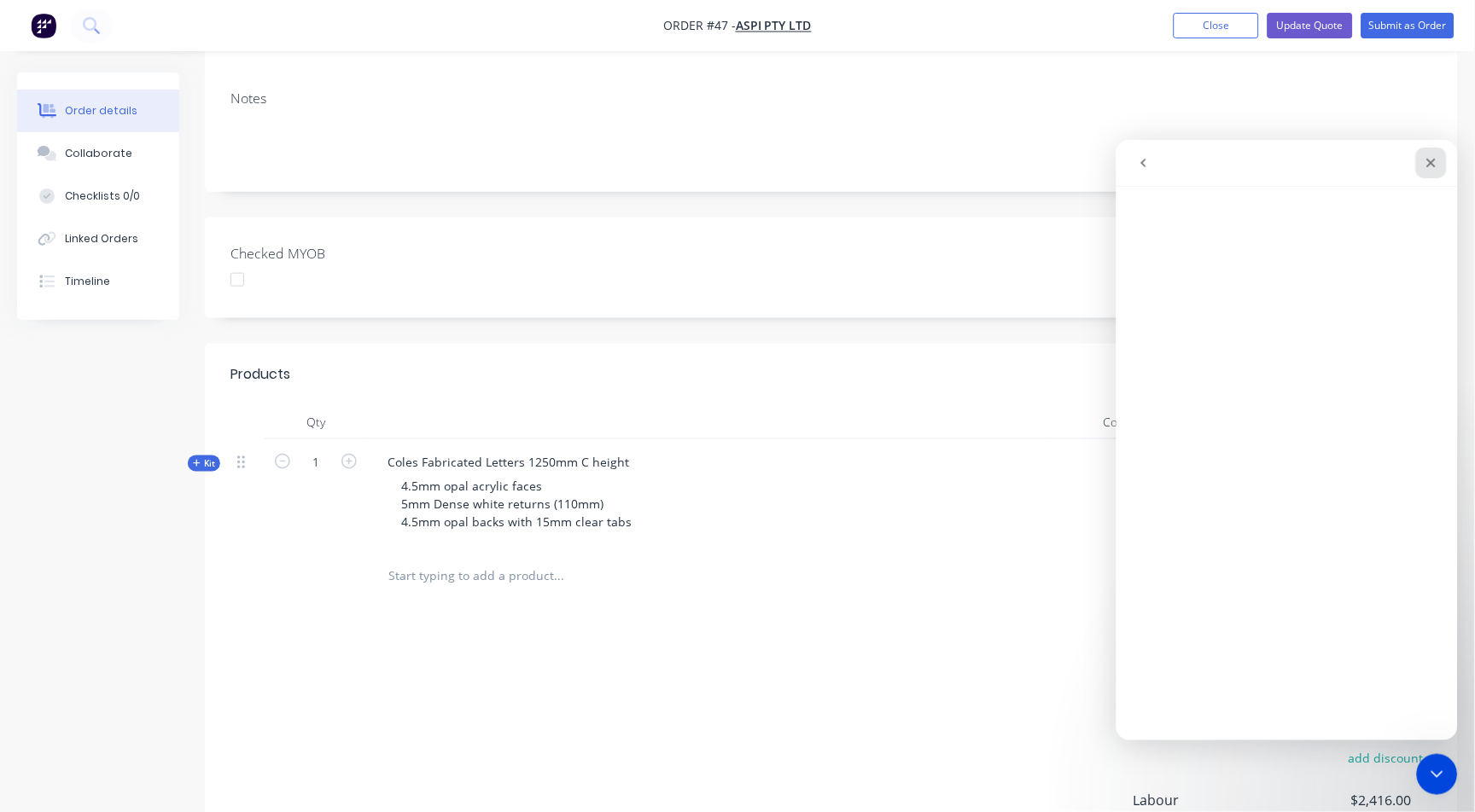
click at [1434, 163] on icon "Close" at bounding box center [1430, 161] width 14 height 14
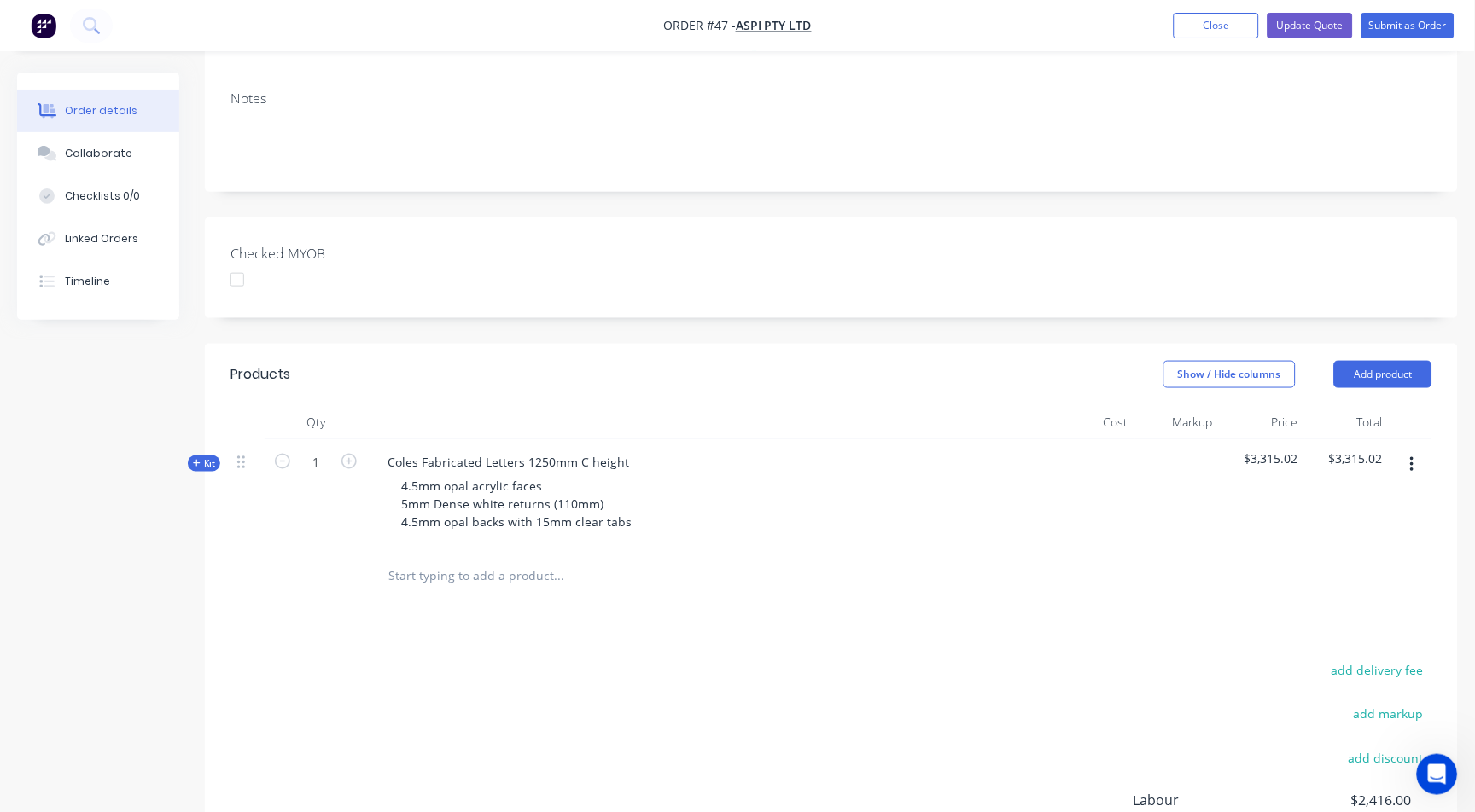
click at [1415, 450] on button "button" at bounding box center [1413, 464] width 40 height 30
click at [1217, 23] on button "Close" at bounding box center [1216, 26] width 85 height 26
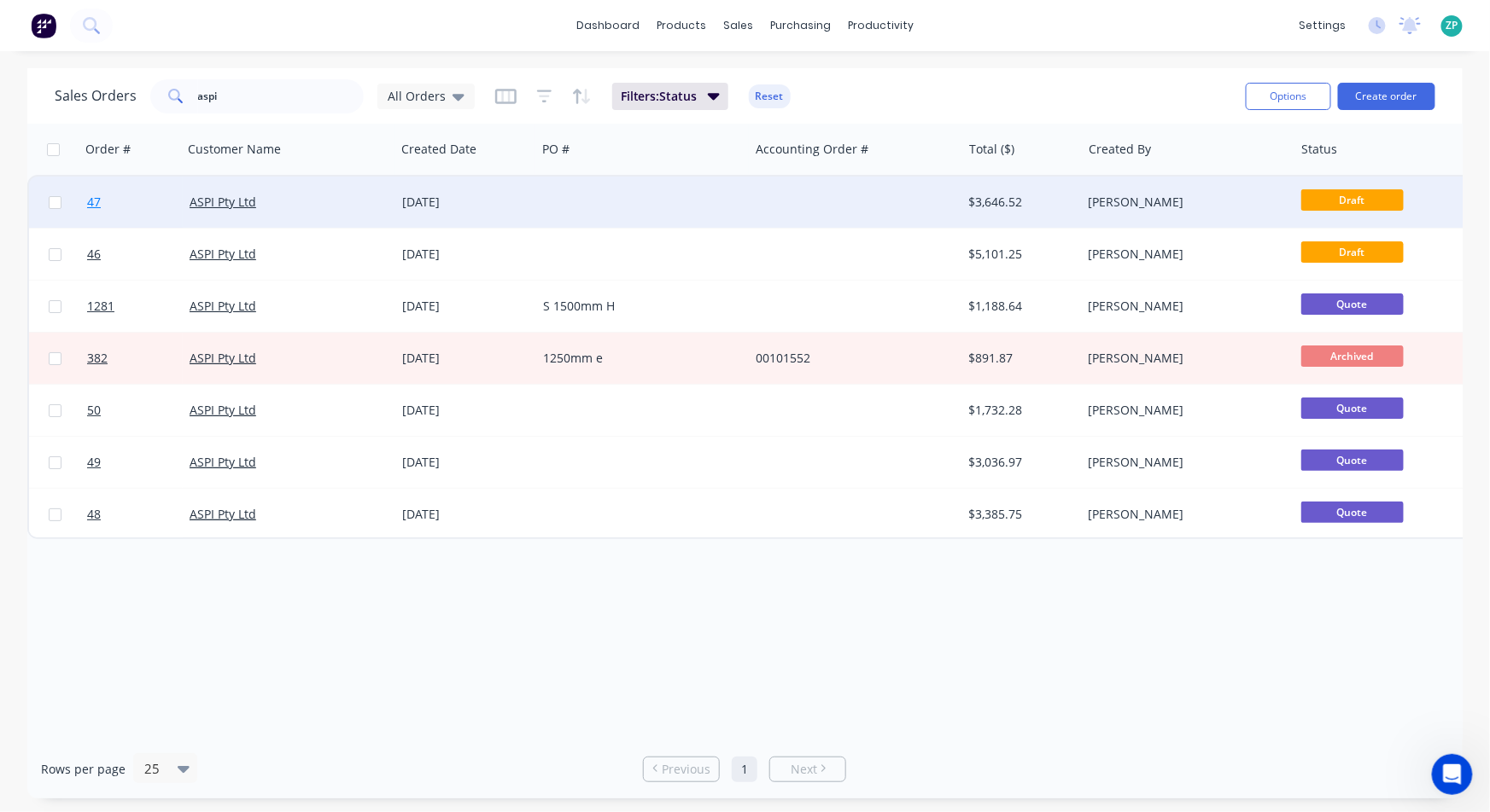
click at [91, 197] on span "47" at bounding box center [94, 202] width 14 height 17
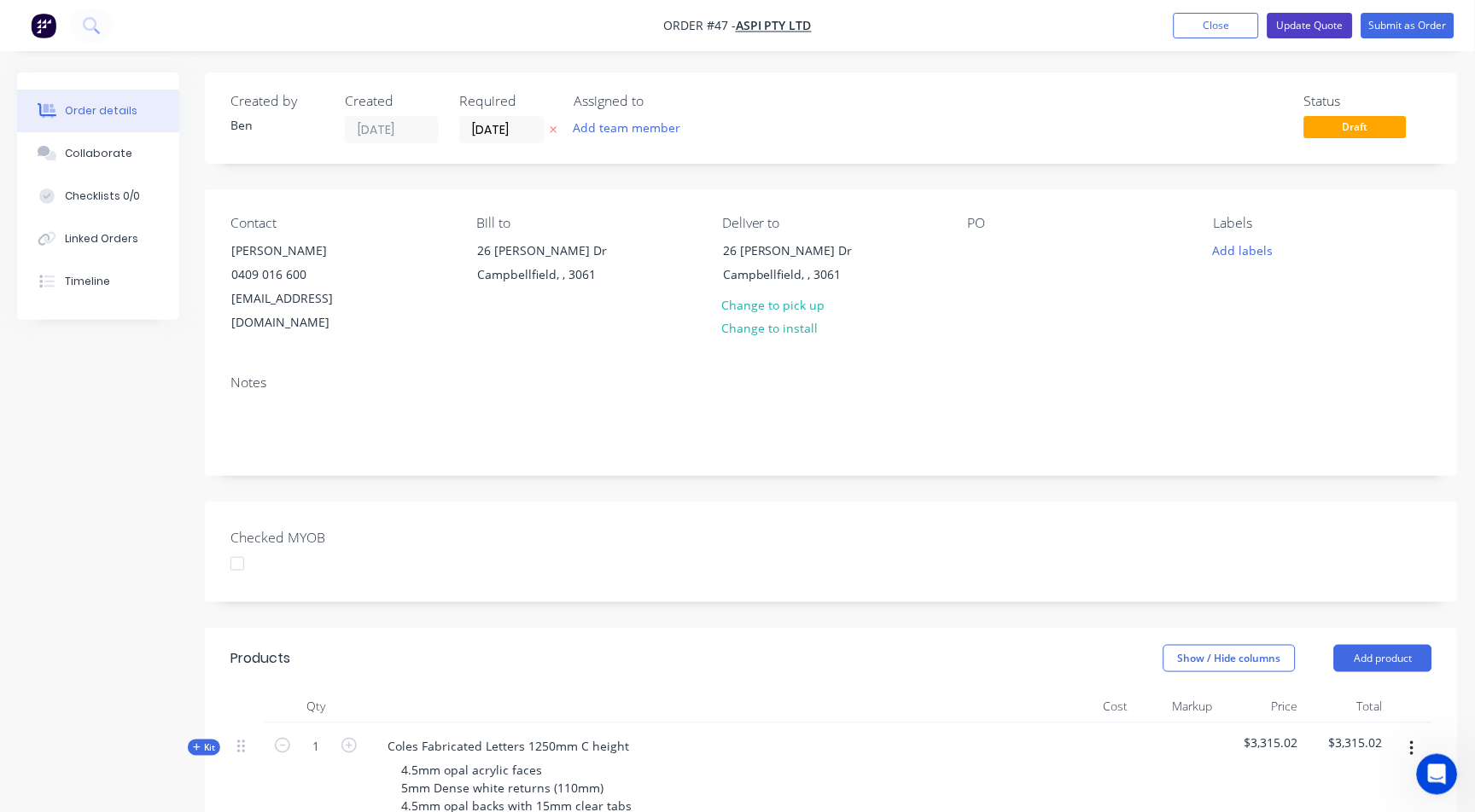
click at [1289, 20] on button "Update Quote" at bounding box center [1310, 26] width 85 height 26
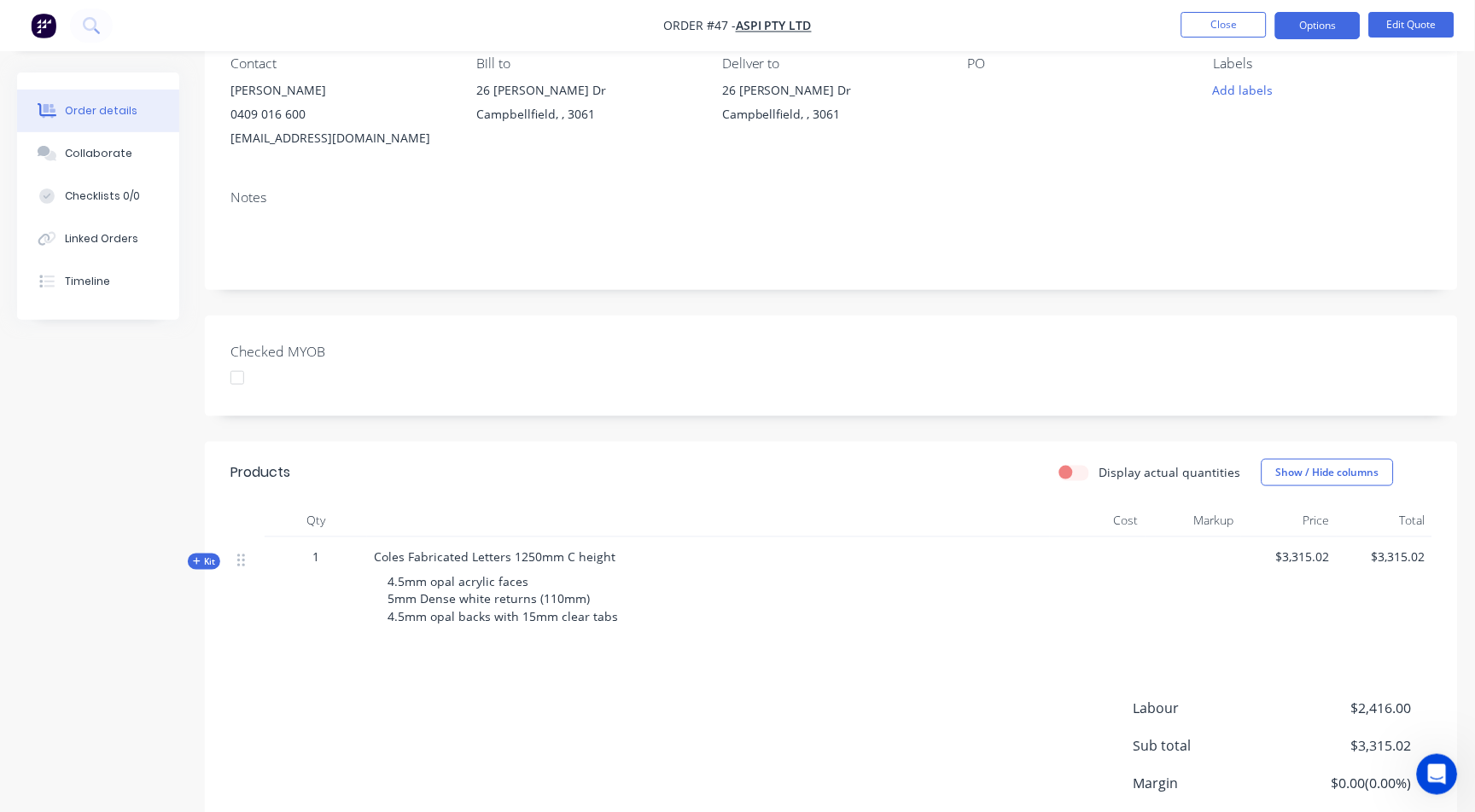
scroll to position [284, 0]
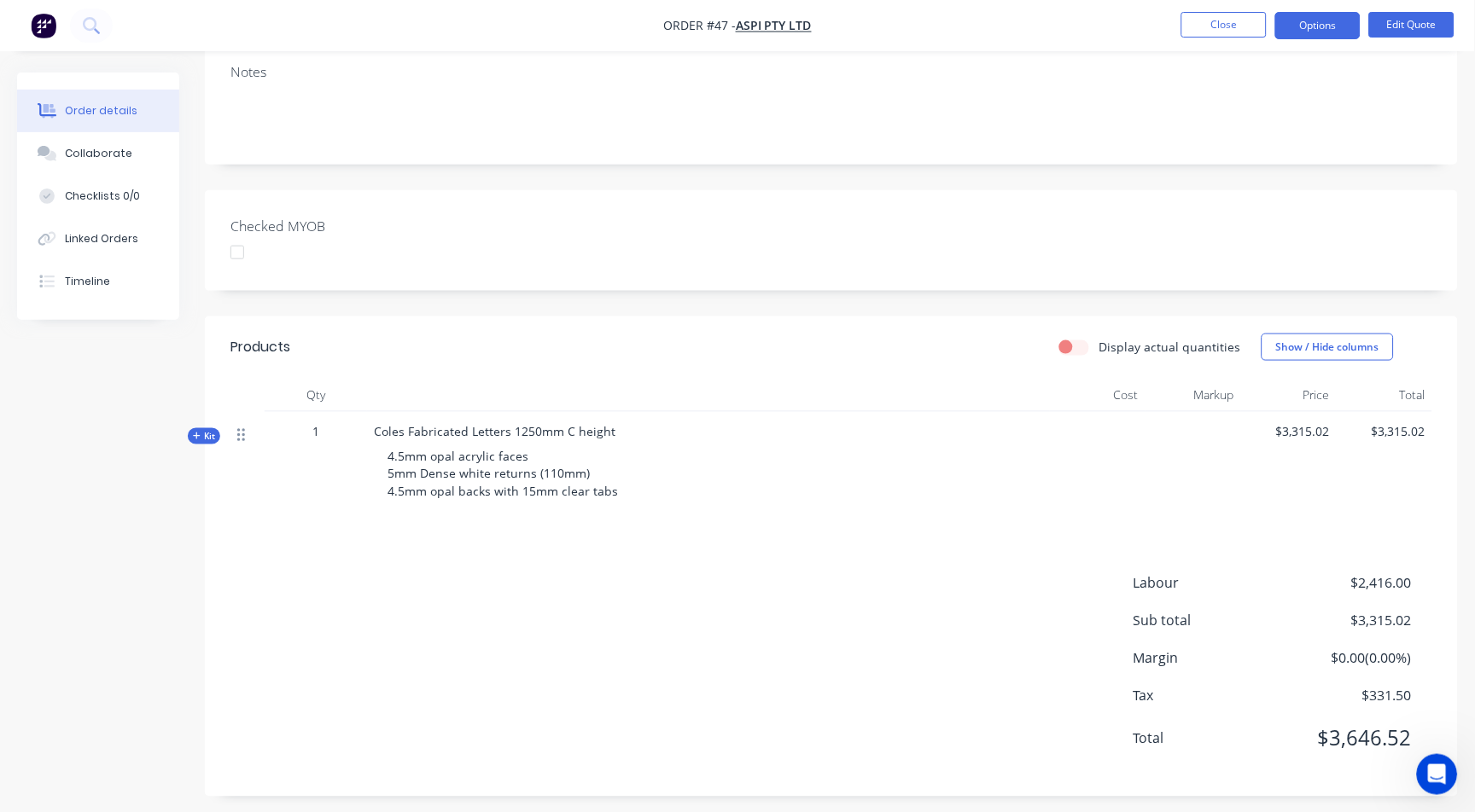
click at [242, 434] on icon at bounding box center [240, 436] width 7 height 13
click at [217, 435] on div "Kit" at bounding box center [204, 437] width 32 height 17
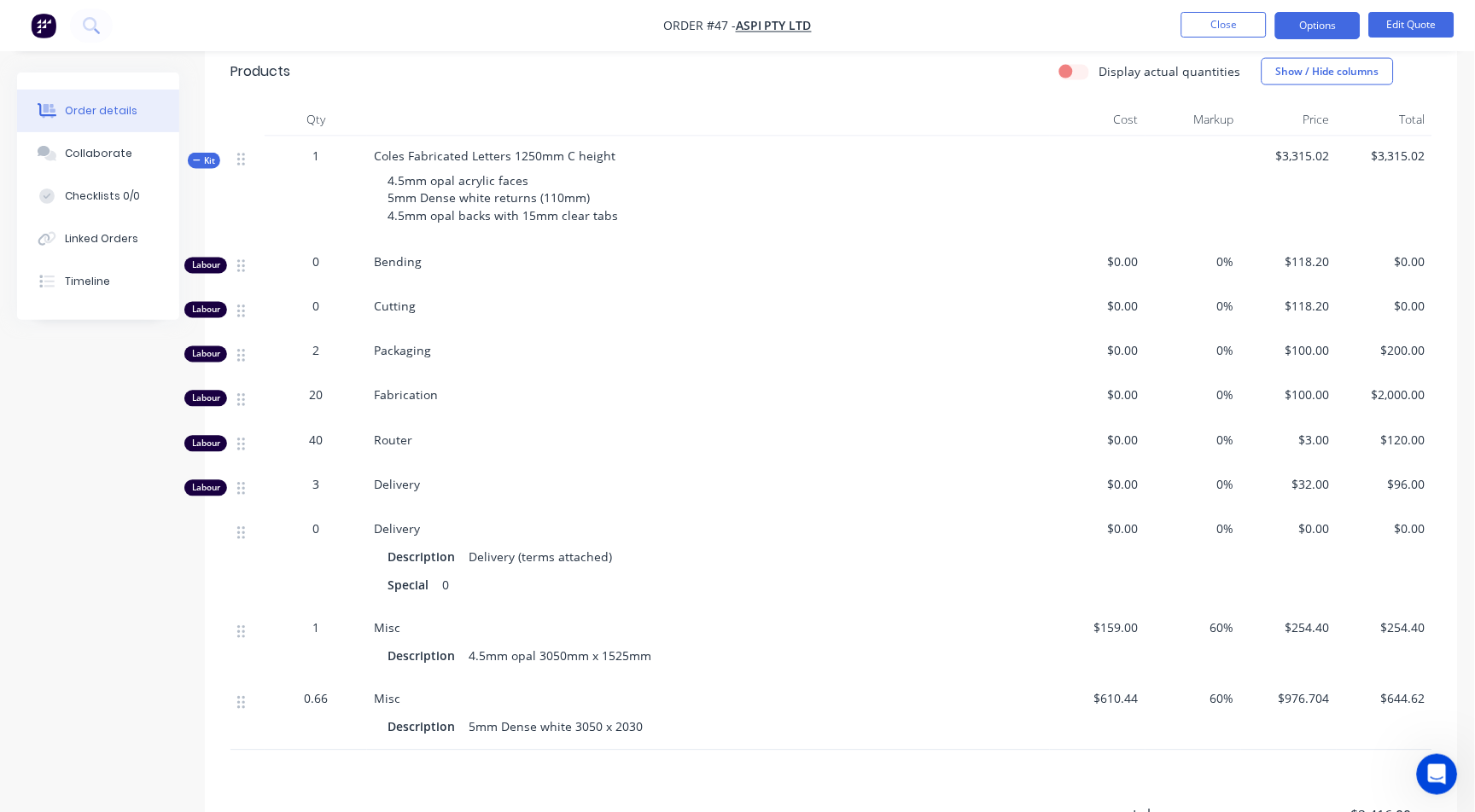
scroll to position [568, 0]
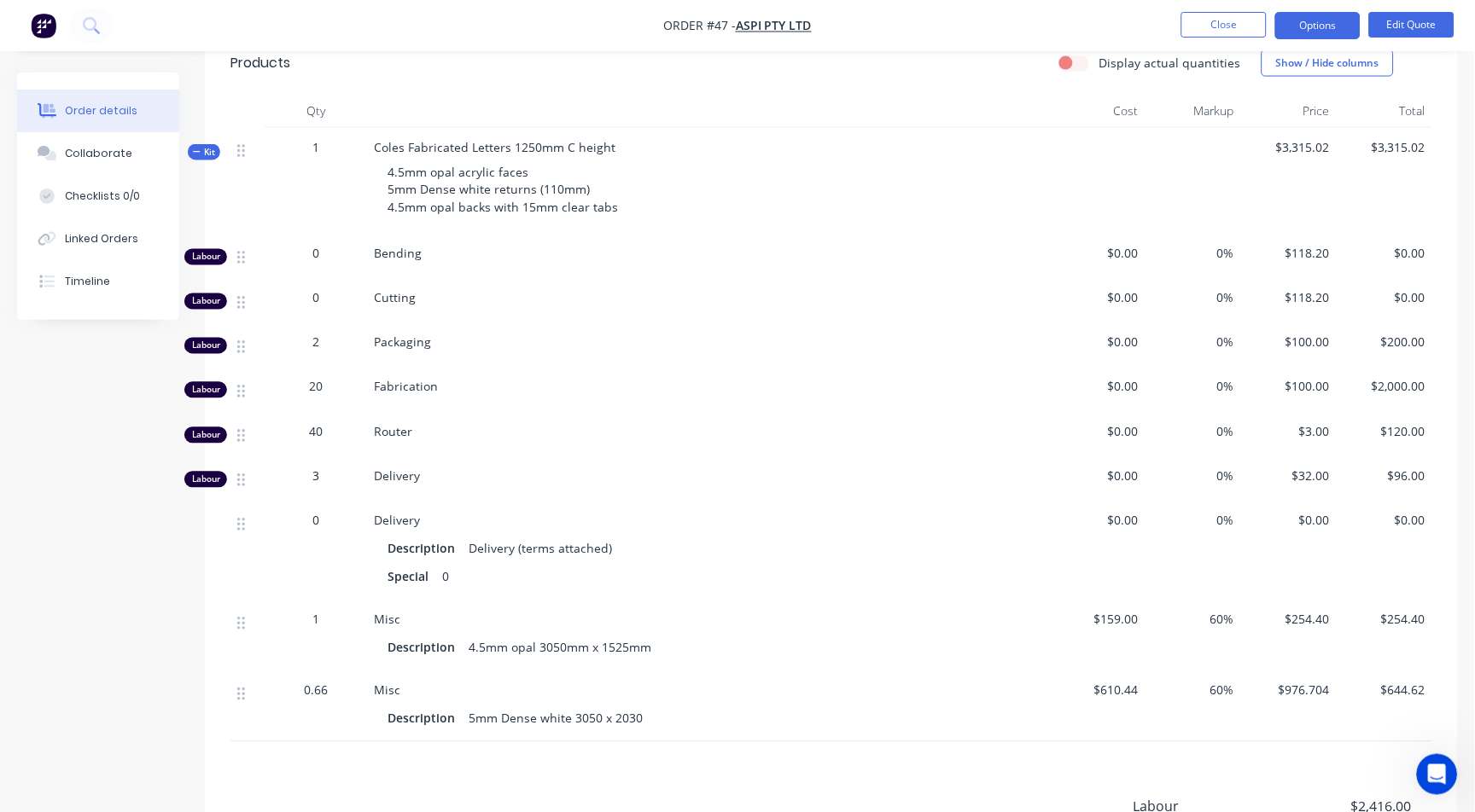
click at [1421, 521] on span "$0.00" at bounding box center [1384, 521] width 82 height 18
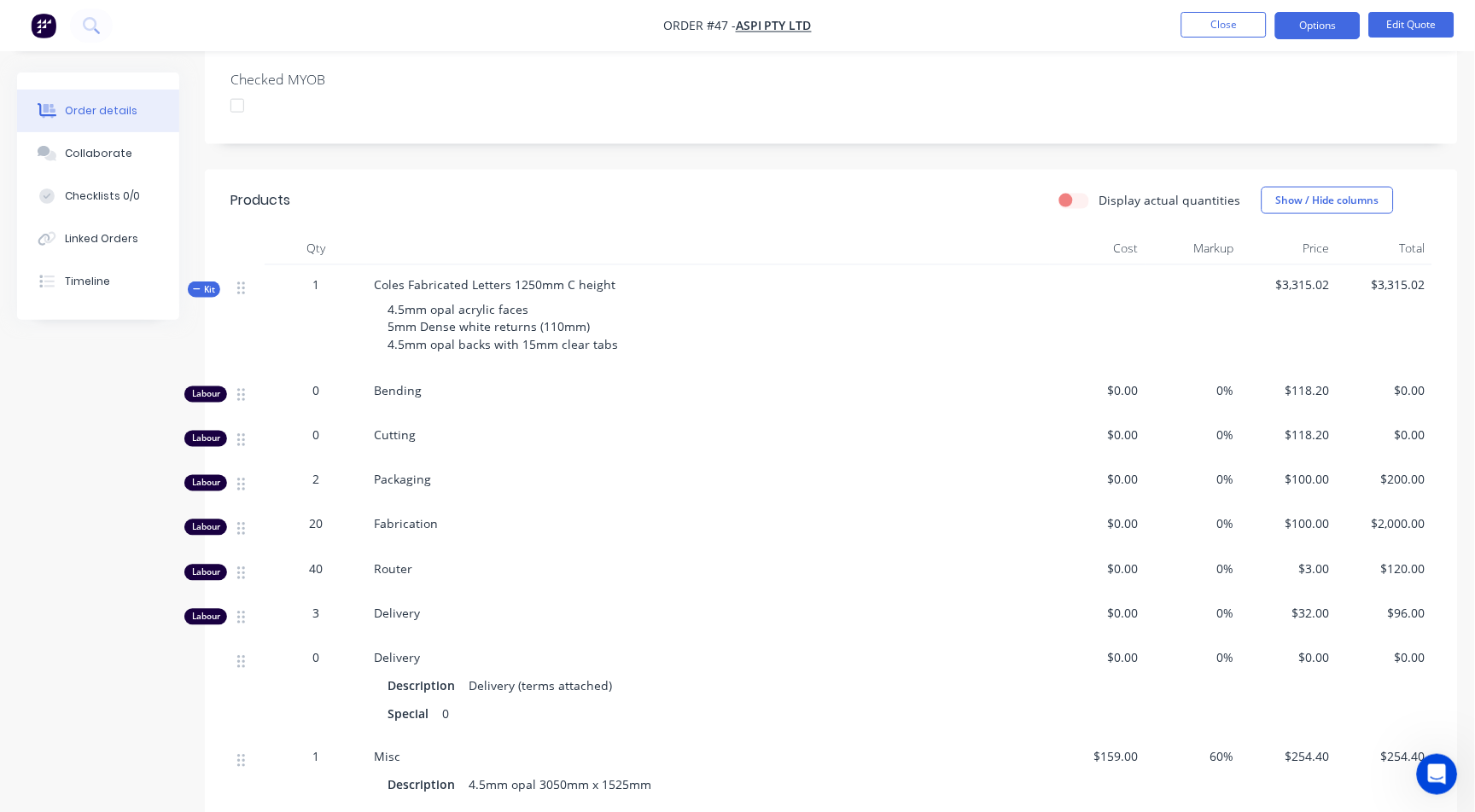
scroll to position [95, 0]
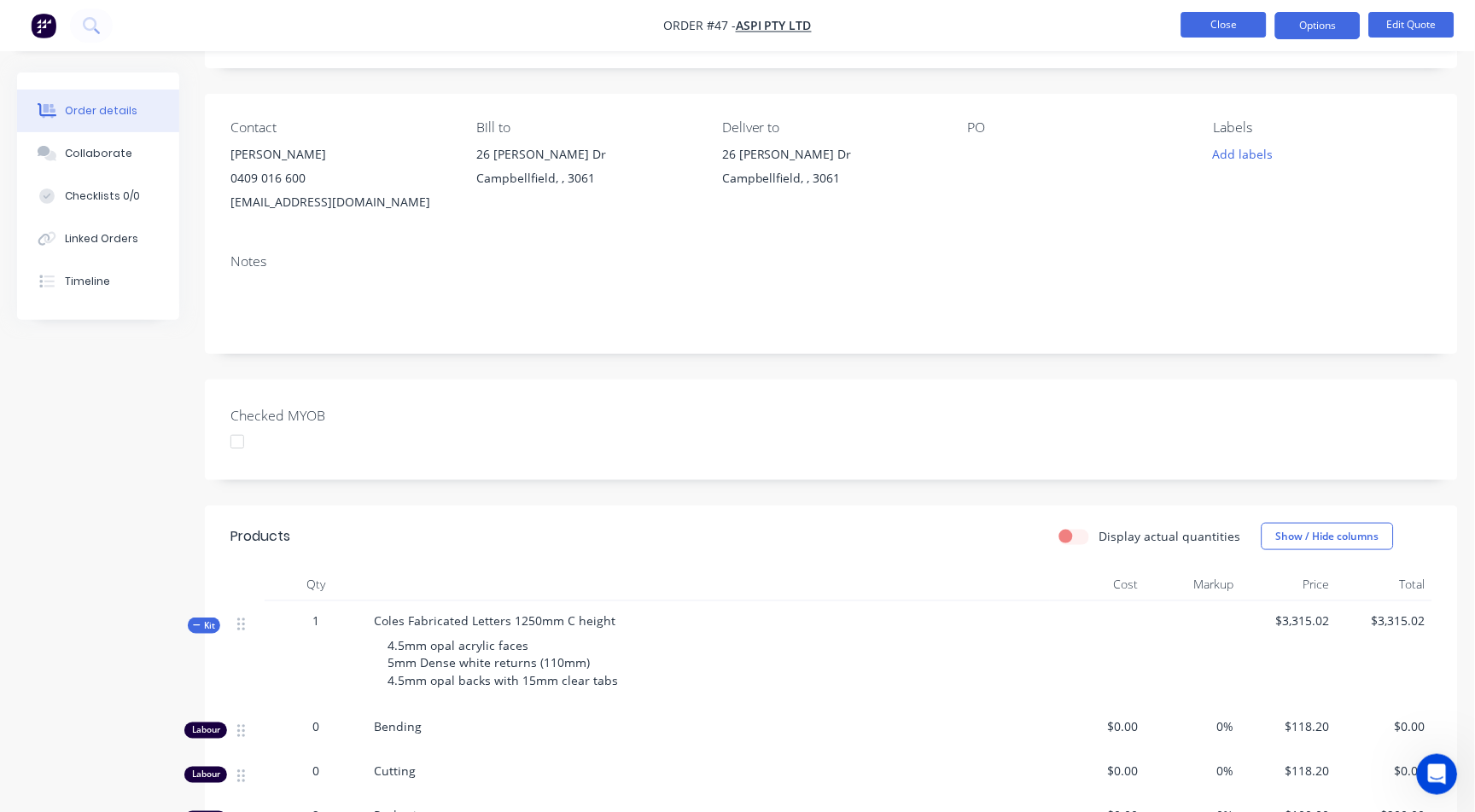
click at [1211, 20] on button "Close" at bounding box center [1224, 25] width 85 height 26
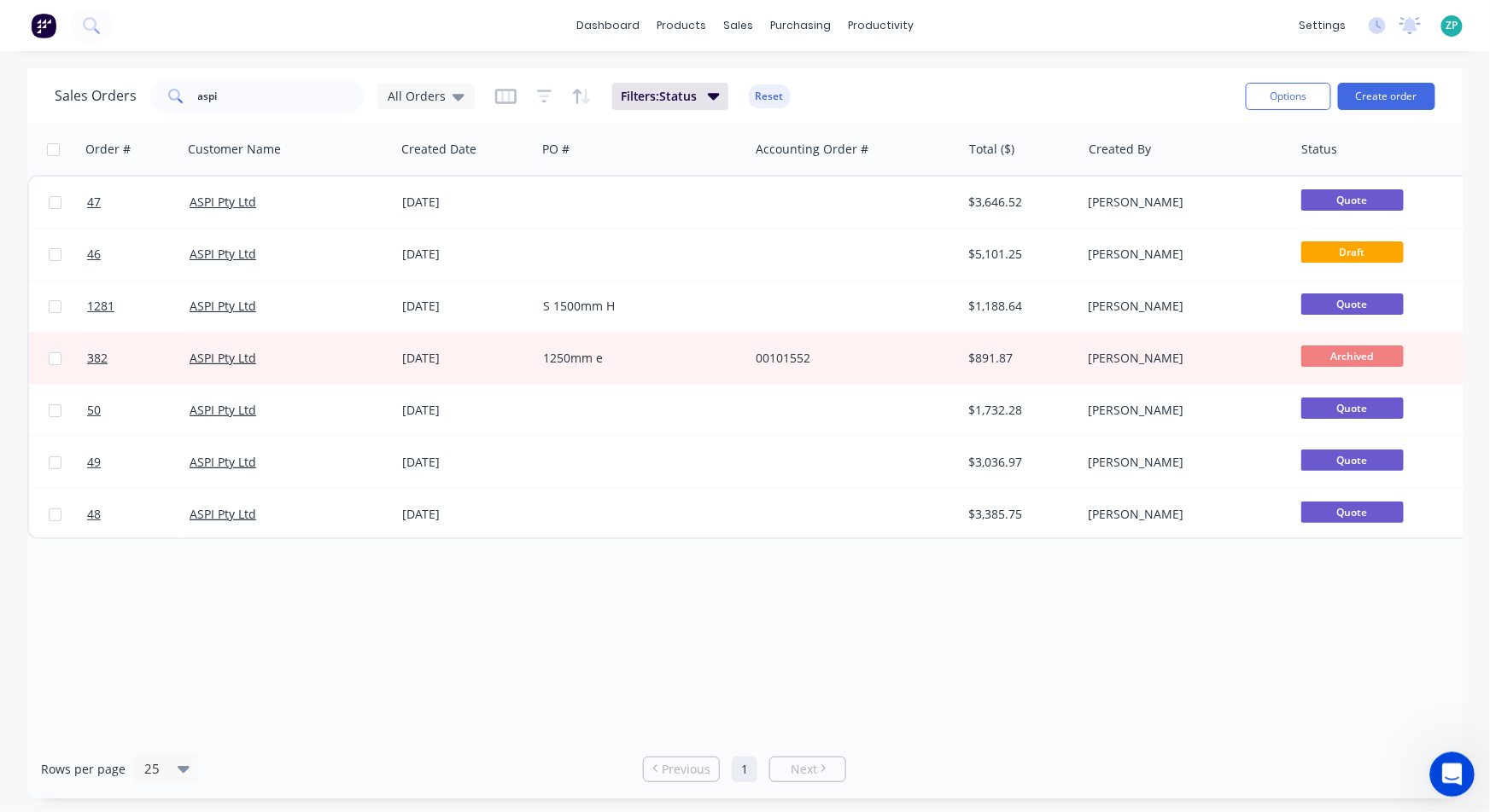
click at [1451, 774] on icon "Open Intercom Messenger" at bounding box center [1450, 773] width 28 height 28
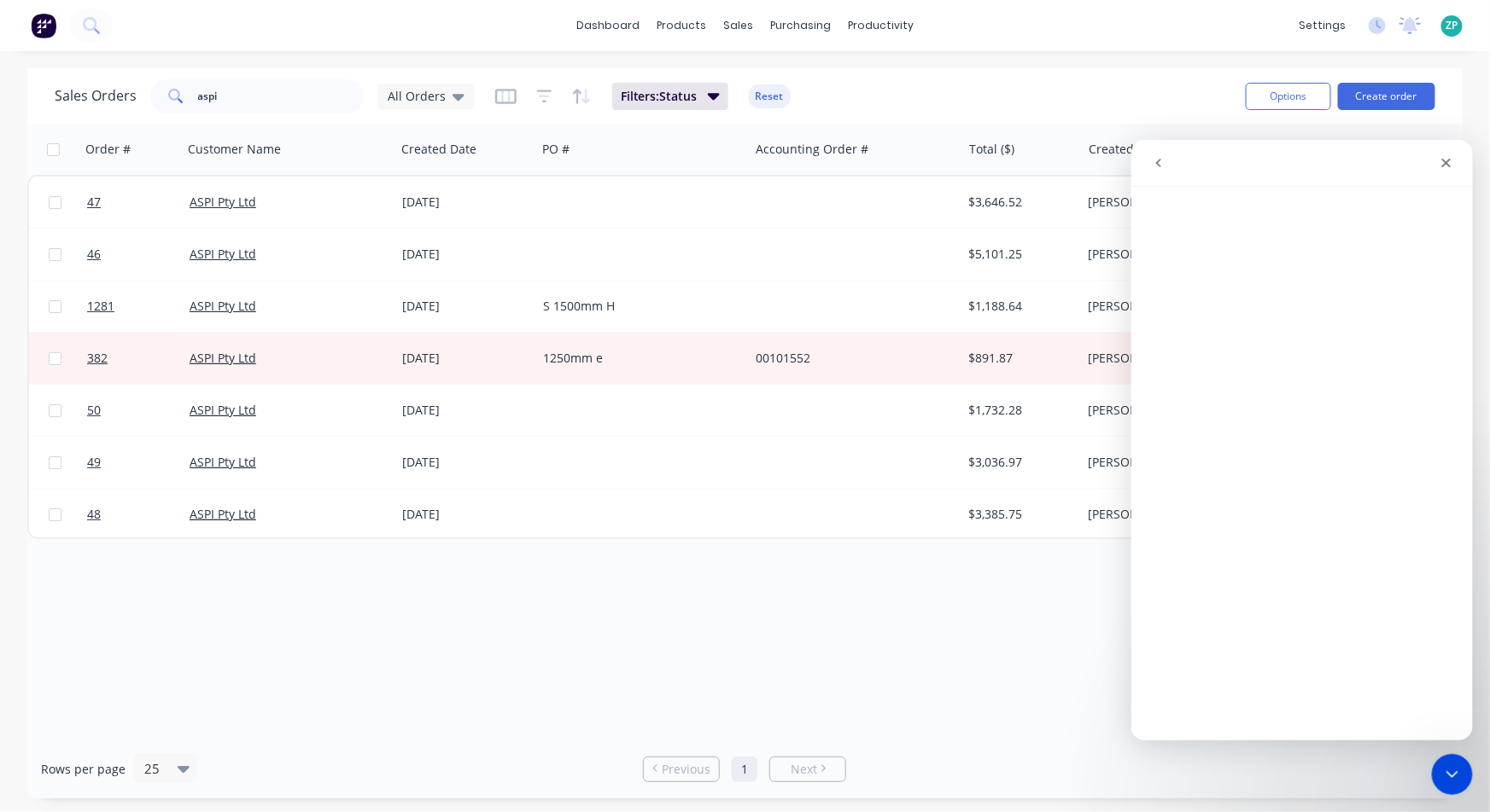
click at [459, 582] on div "Order # Customer Name Created Date PO # Accounting Order # Total ($) Created By…" at bounding box center [745, 431] width 1435 height 616
click at [765, 73] on link "Sales Orders" at bounding box center [828, 81] width 226 height 34
click at [250, 88] on input "aspi" at bounding box center [281, 95] width 166 height 34
type input "1328"
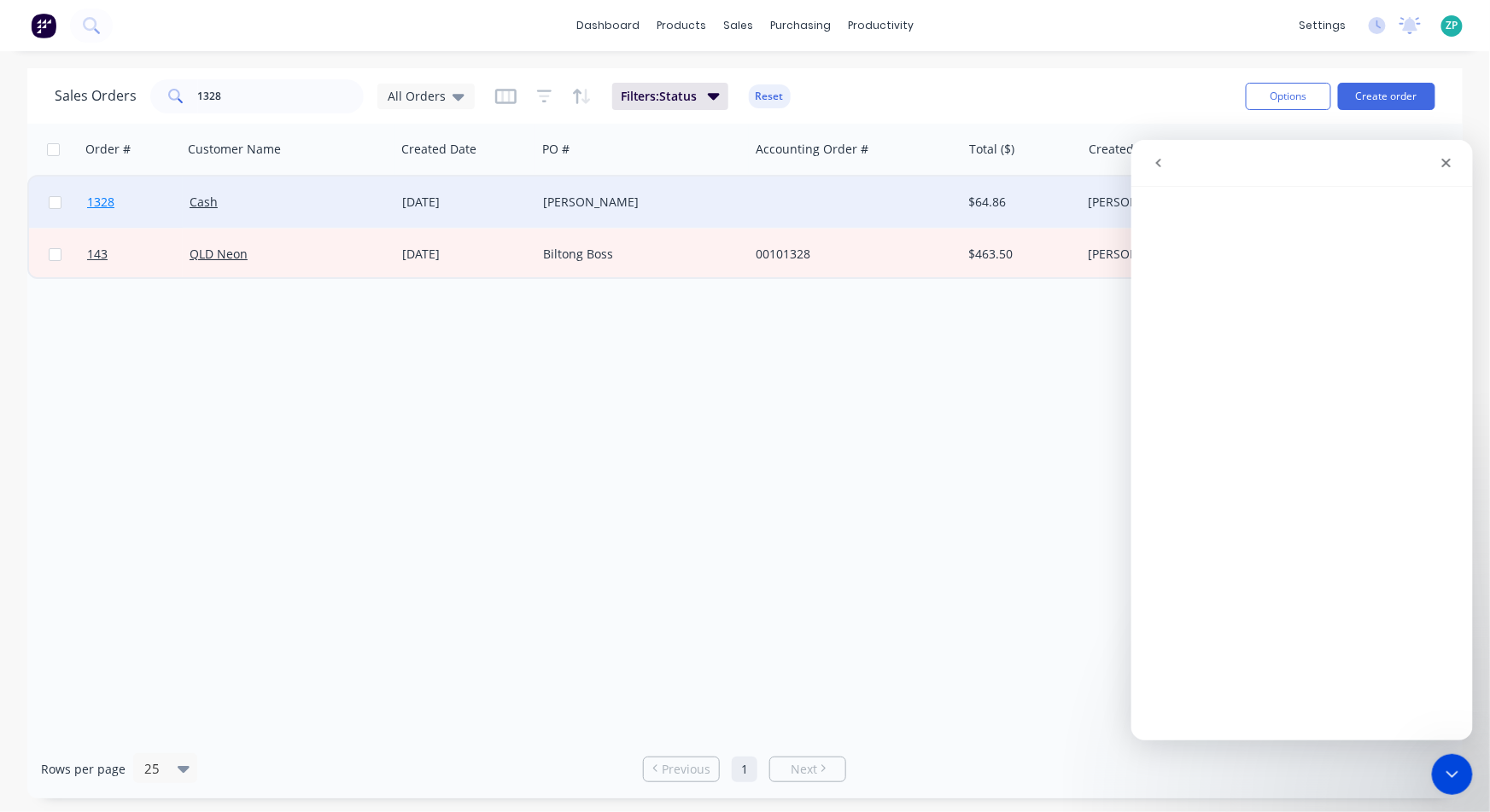
click at [95, 200] on span "1328" at bounding box center [101, 202] width 28 height 17
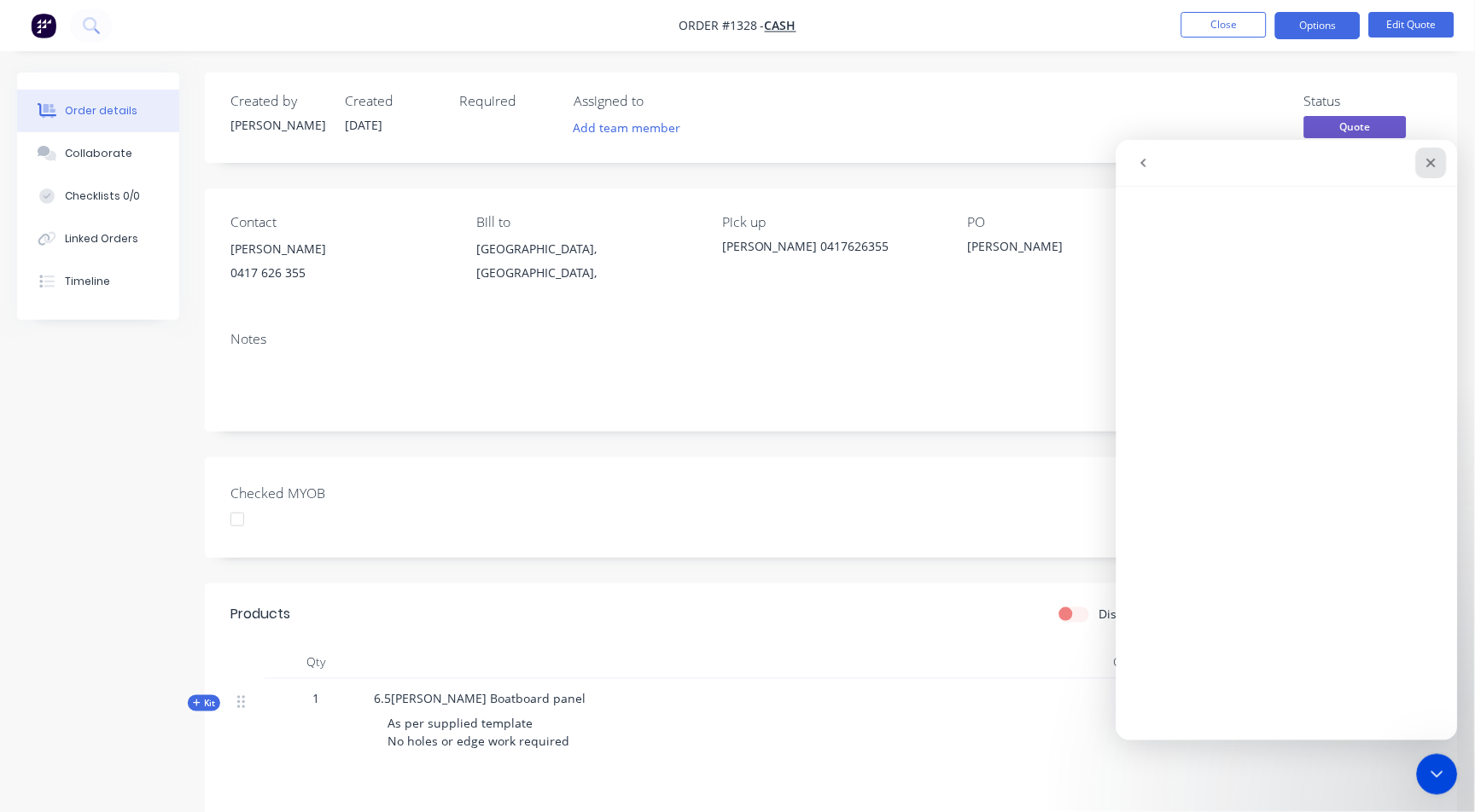
click at [1430, 157] on icon "Close" at bounding box center [1430, 161] width 14 height 14
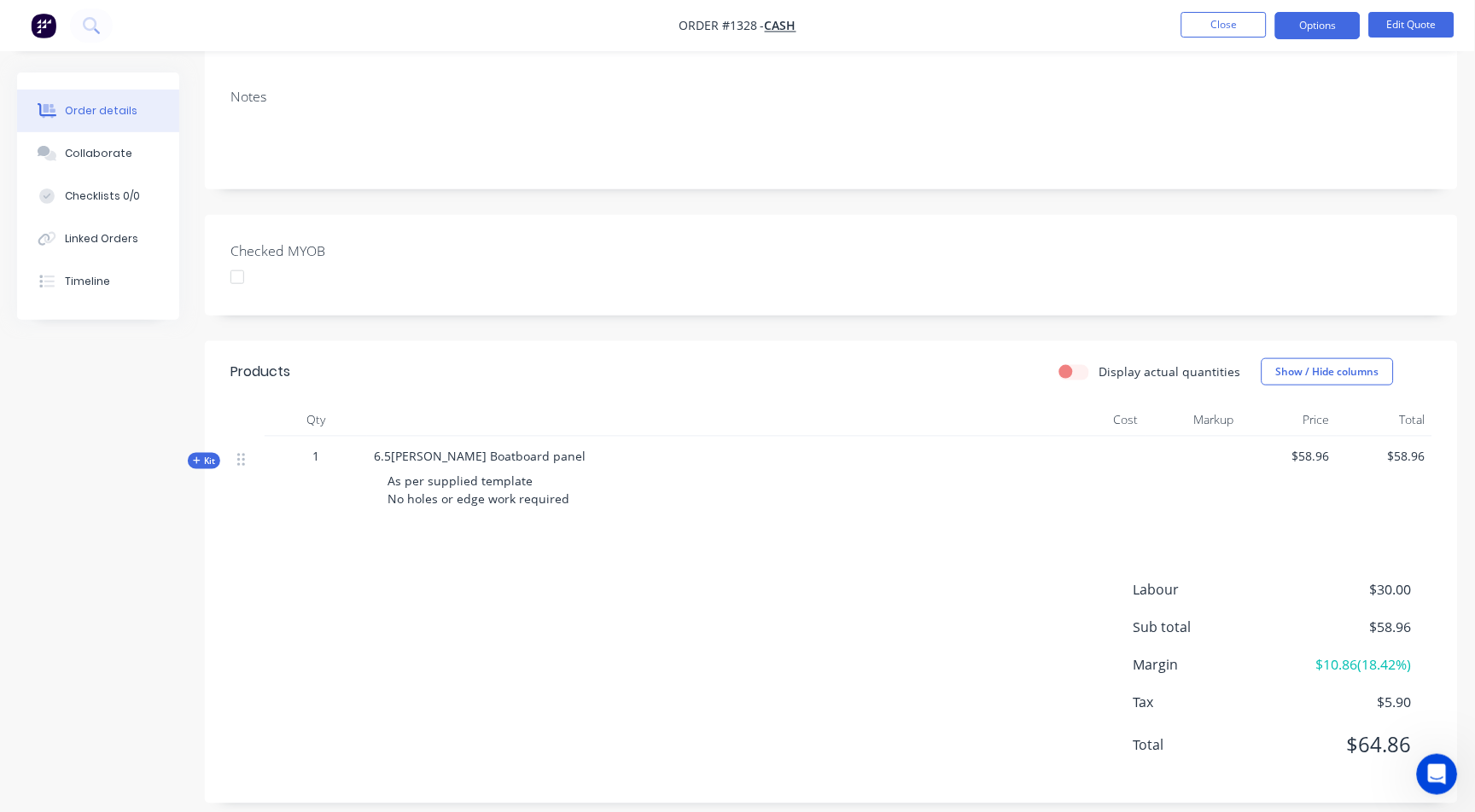
scroll to position [260, 0]
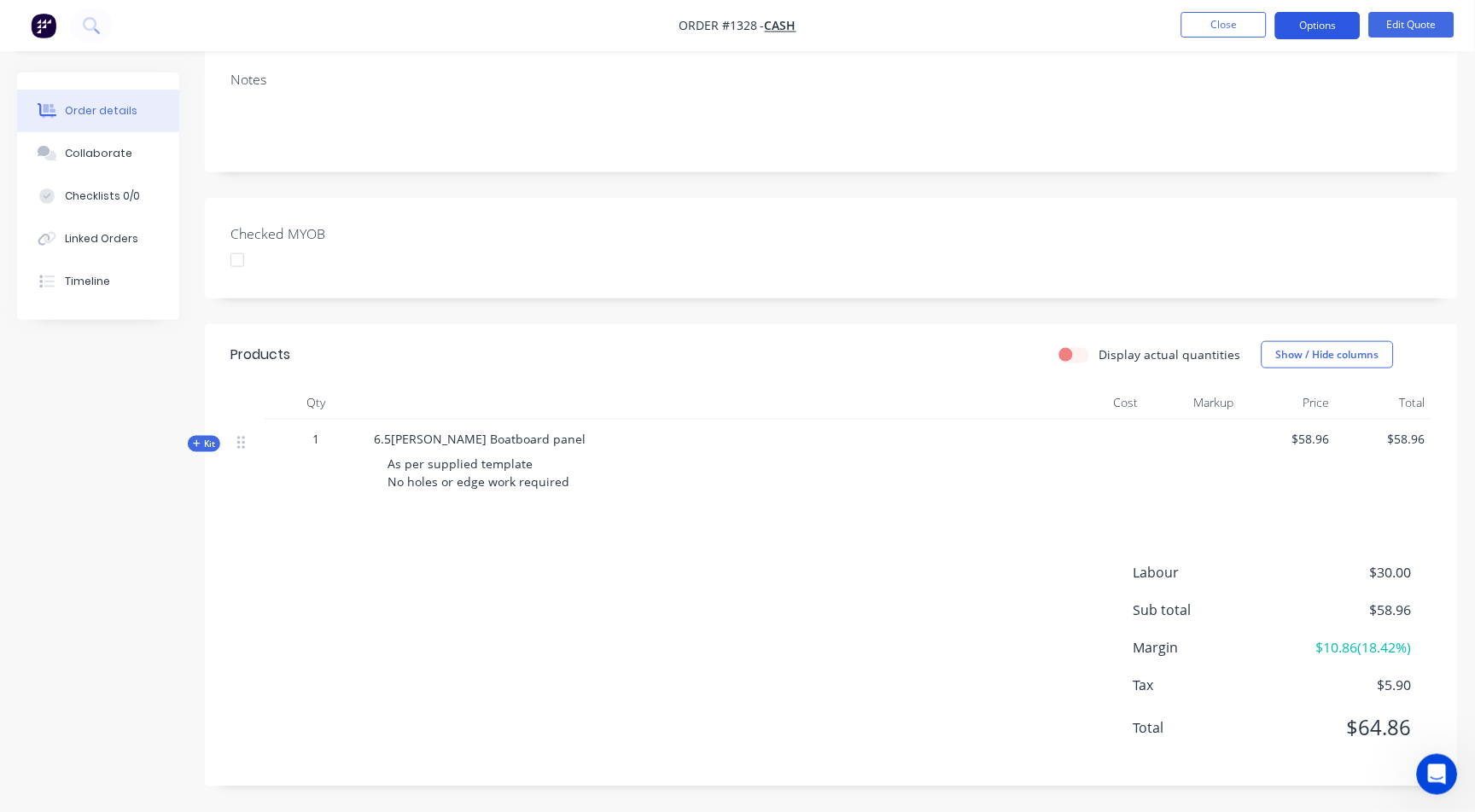
click at [1324, 23] on button "Options" at bounding box center [1317, 26] width 85 height 28
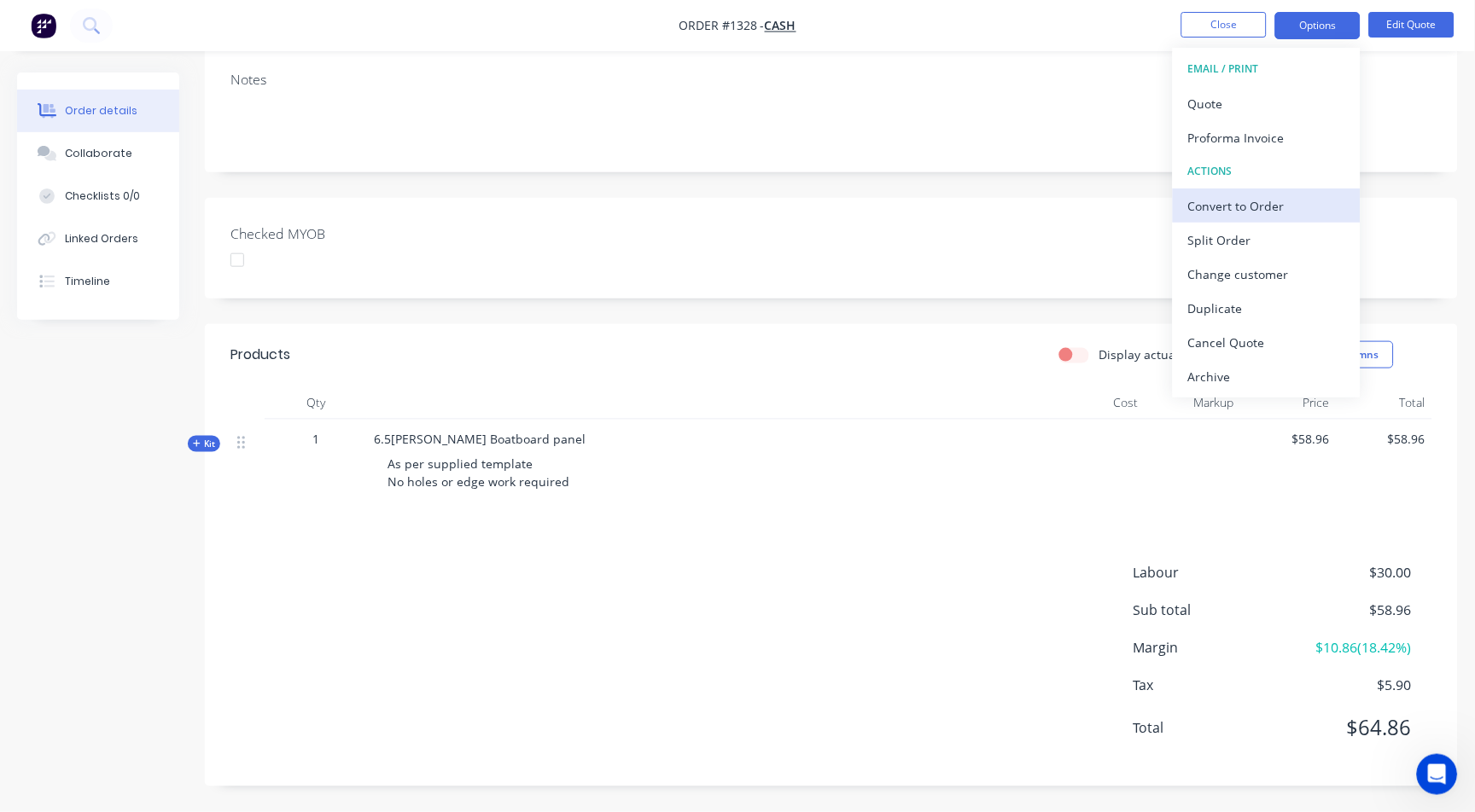
click at [1240, 195] on div "Convert to Order" at bounding box center [1266, 206] width 157 height 25
click at [1240, 195] on div "Convert to Order ? Quote will be converted to an Order in your accounting packa…" at bounding box center [737, 406] width 1475 height 812
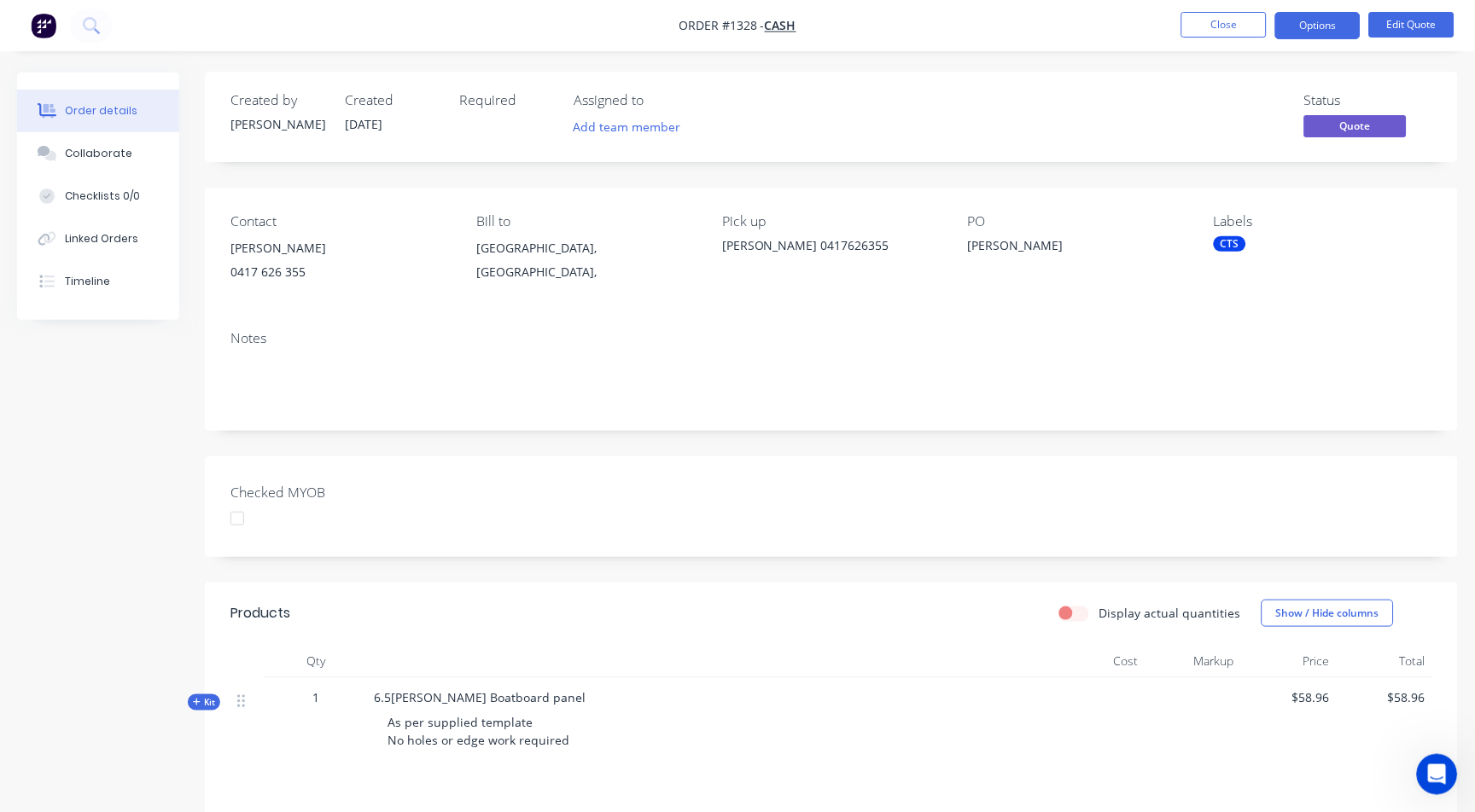
scroll to position [0, 0]
click at [1308, 30] on button "Options" at bounding box center [1317, 26] width 85 height 28
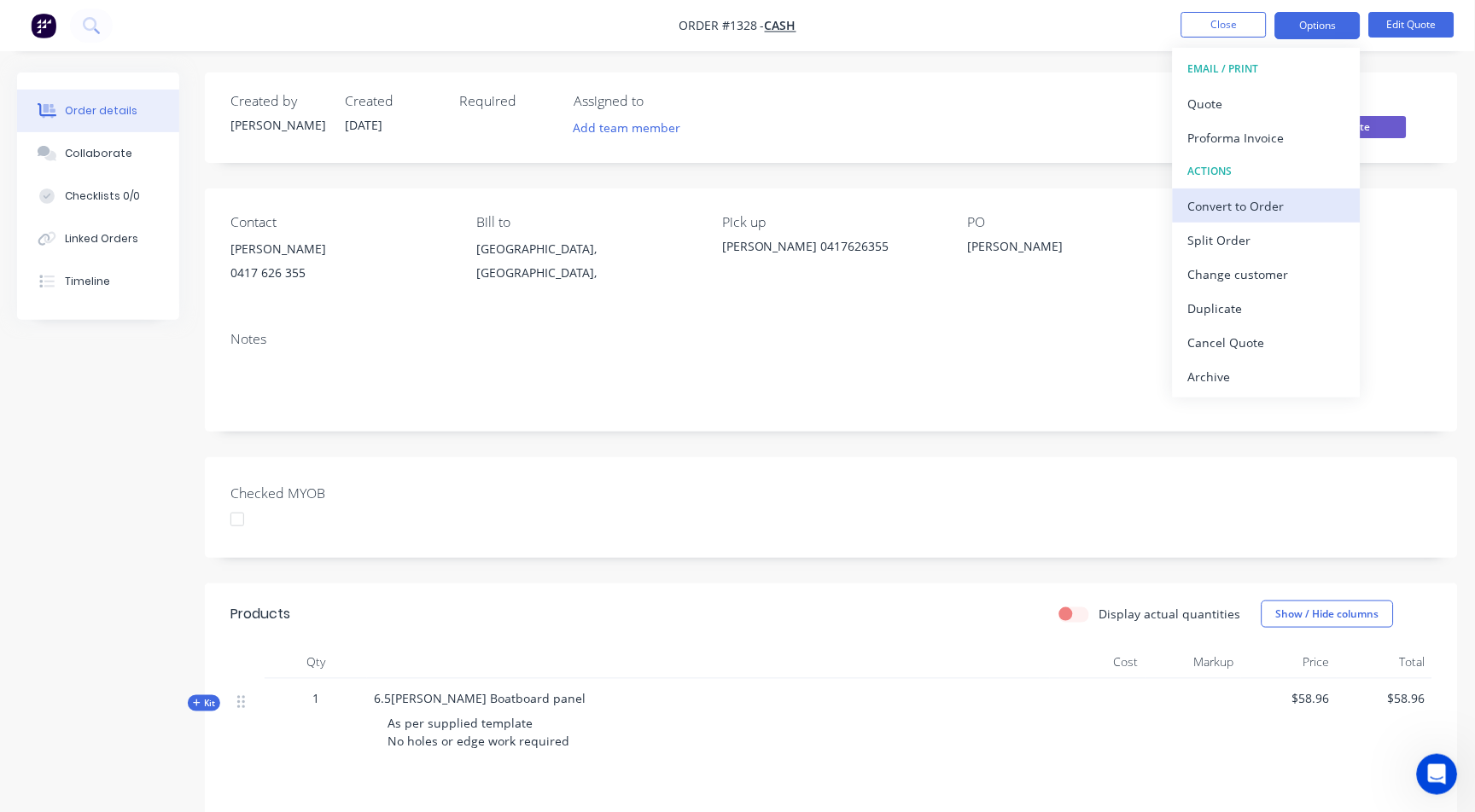
click at [1233, 215] on div "Convert to Order" at bounding box center [1266, 206] width 157 height 25
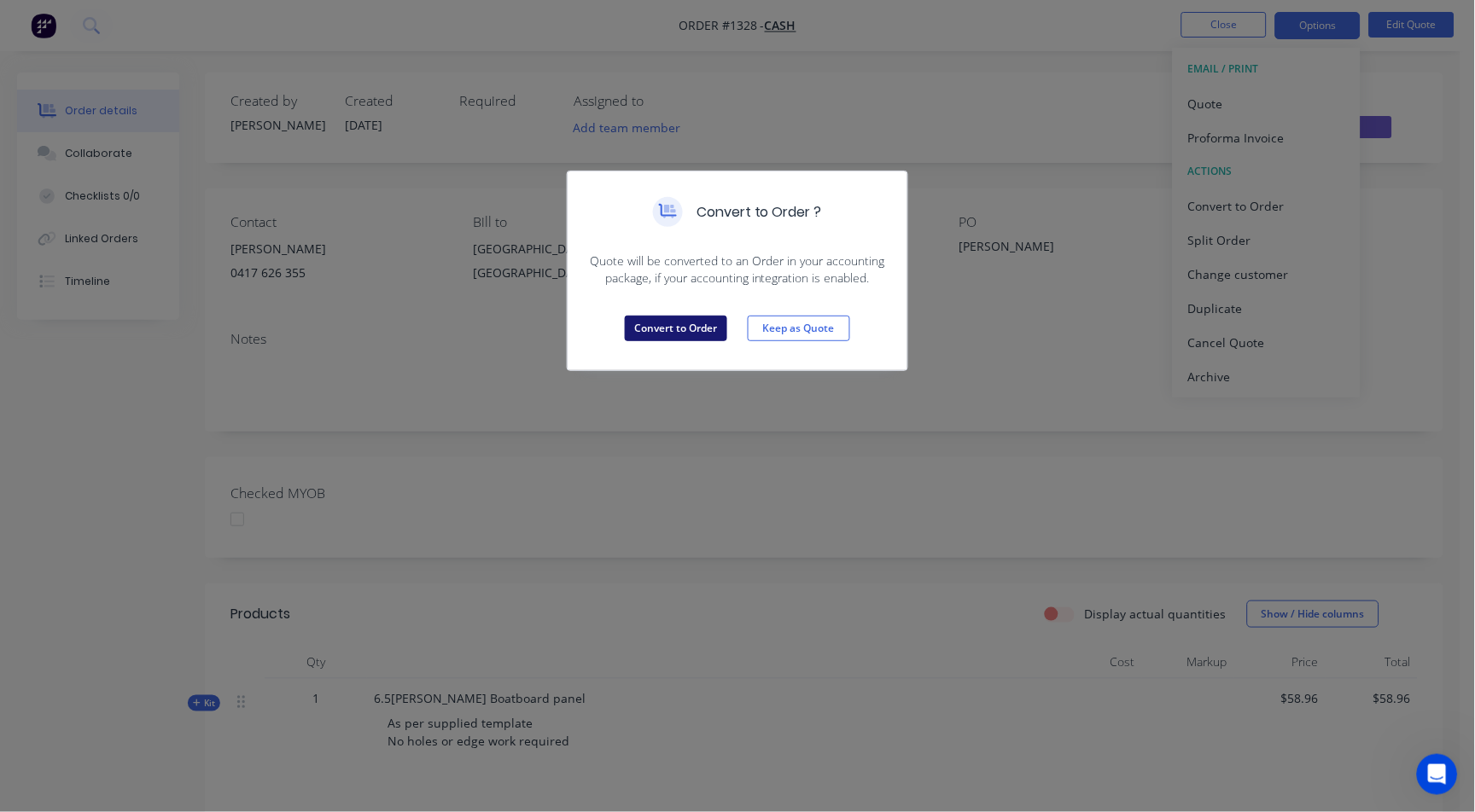
click at [664, 319] on button "Convert to Order" at bounding box center [676, 328] width 103 height 26
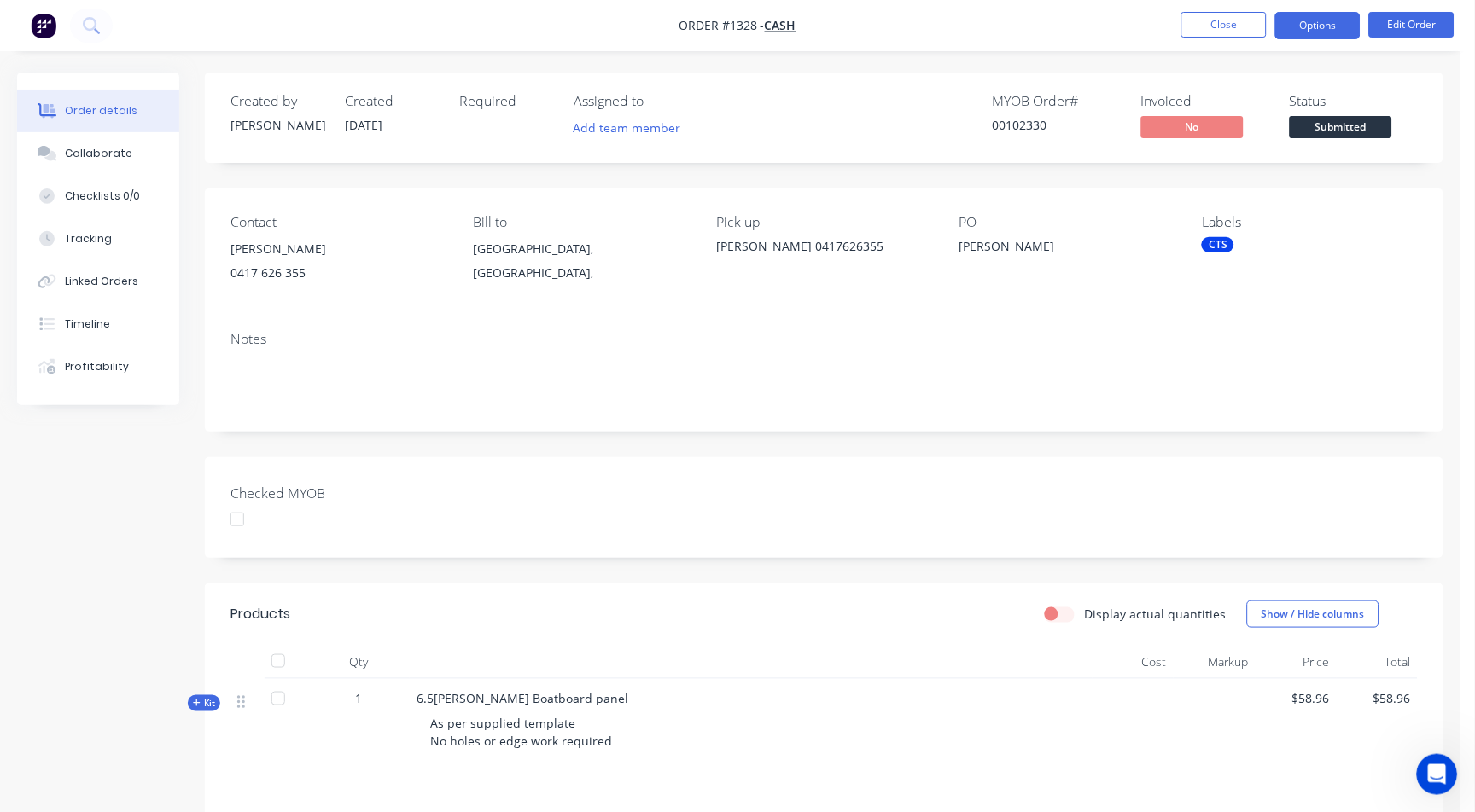
click at [1317, 19] on button "Options" at bounding box center [1317, 26] width 85 height 28
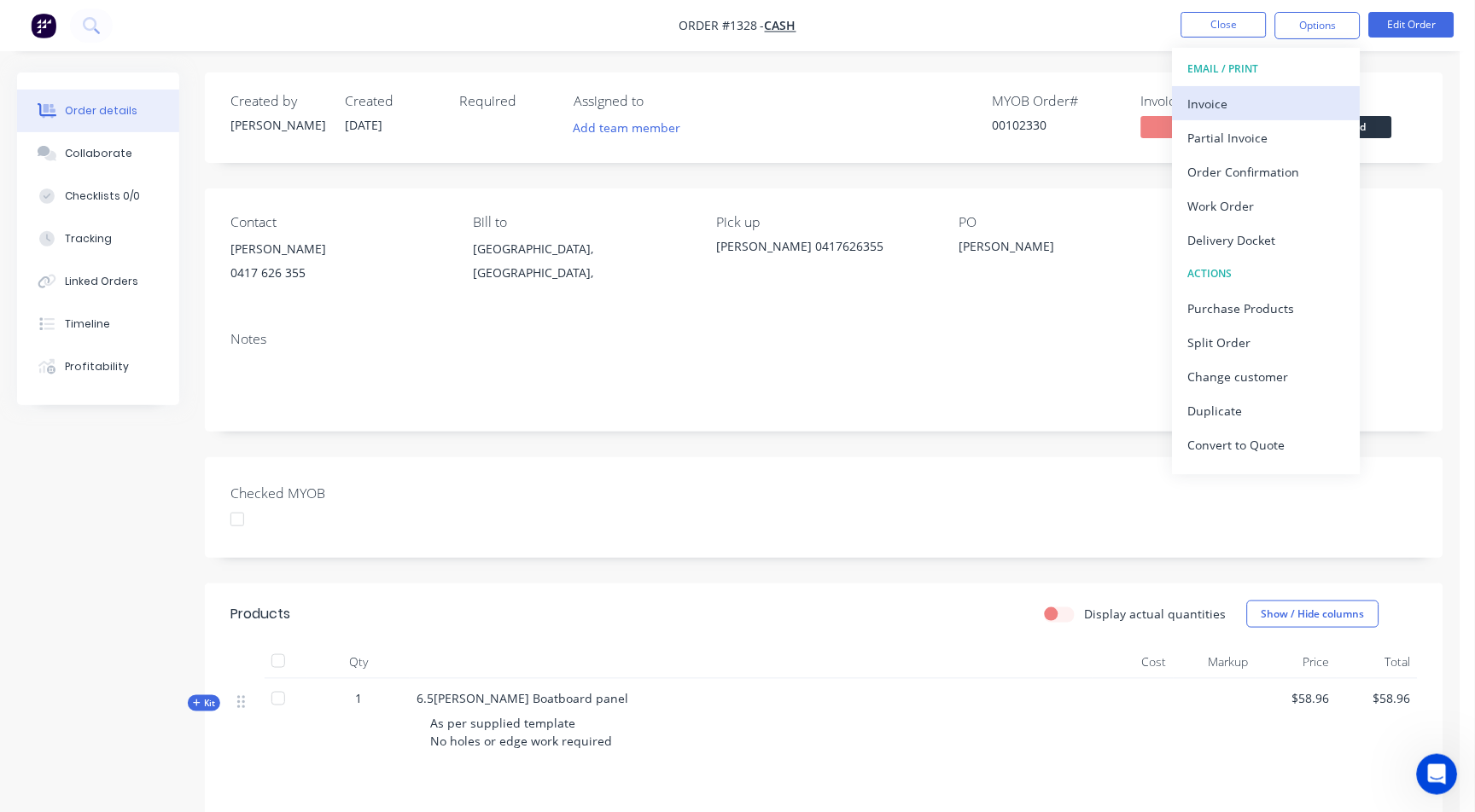
click at [1235, 96] on div "Invoice" at bounding box center [1266, 103] width 157 height 25
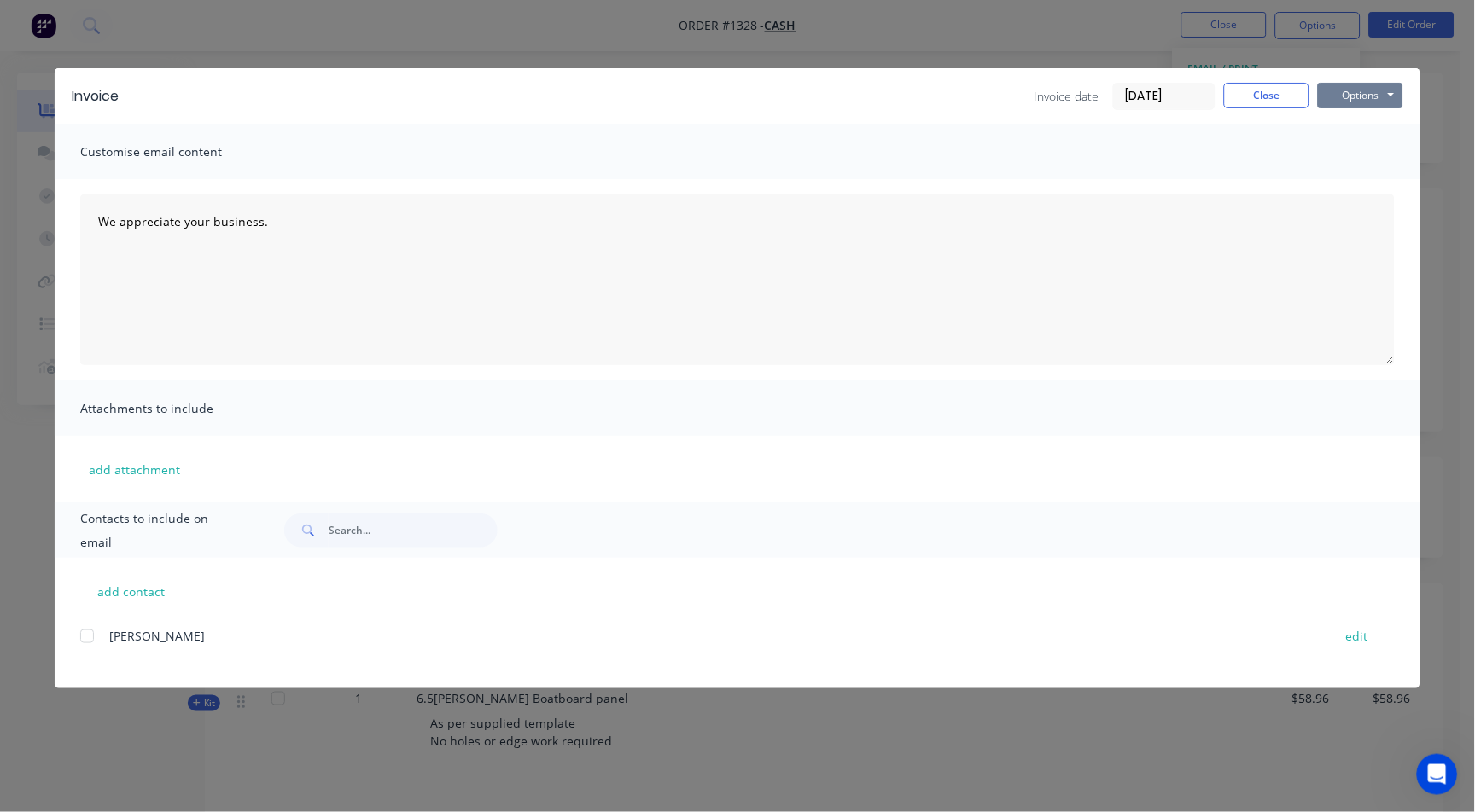
click at [1380, 102] on button "Options" at bounding box center [1360, 95] width 85 height 26
click at [1358, 150] on button "Print" at bounding box center [1372, 153] width 109 height 28
click at [1267, 104] on button "Close" at bounding box center [1266, 95] width 85 height 26
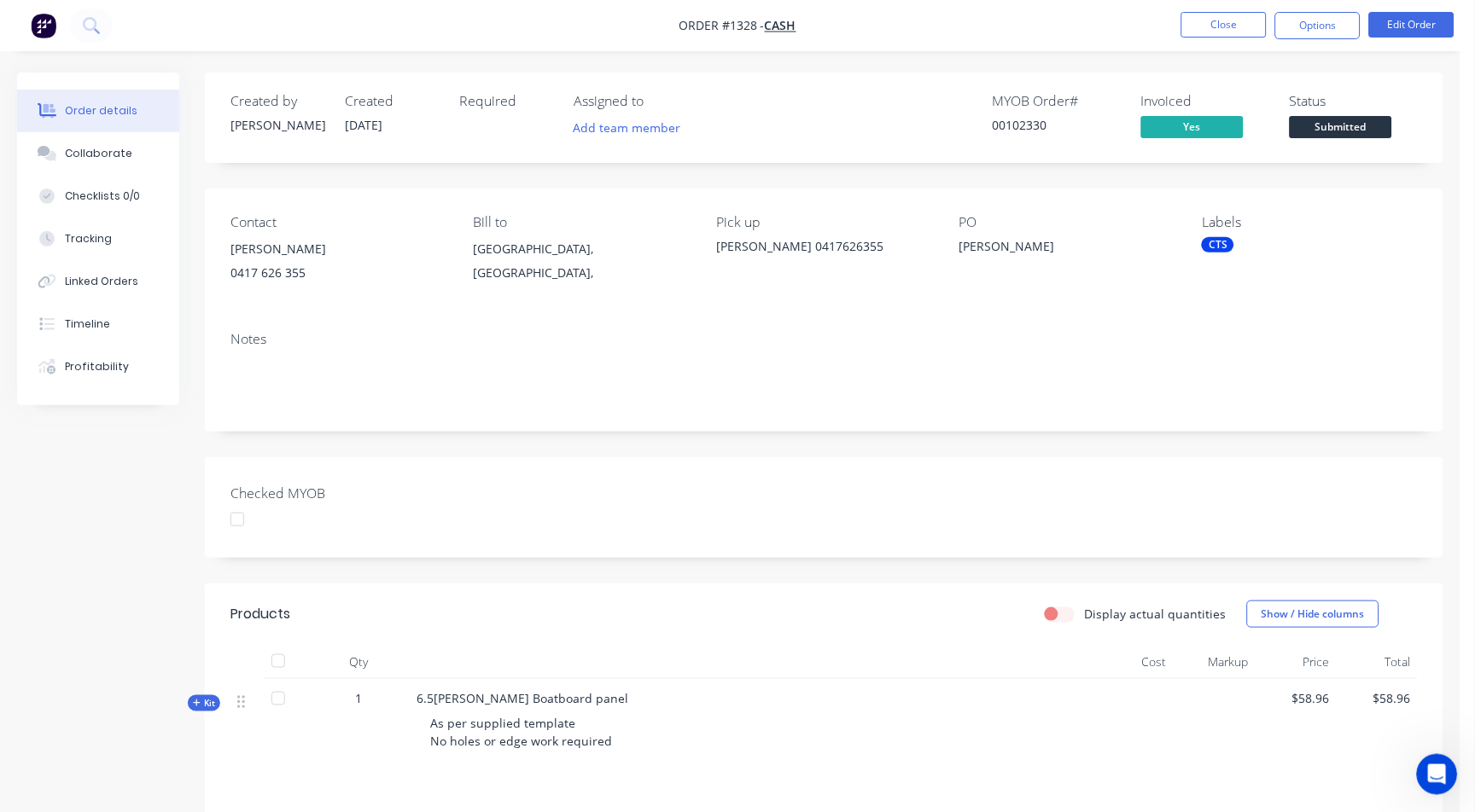
click at [1229, 247] on div "CTS" at bounding box center [1217, 244] width 32 height 16
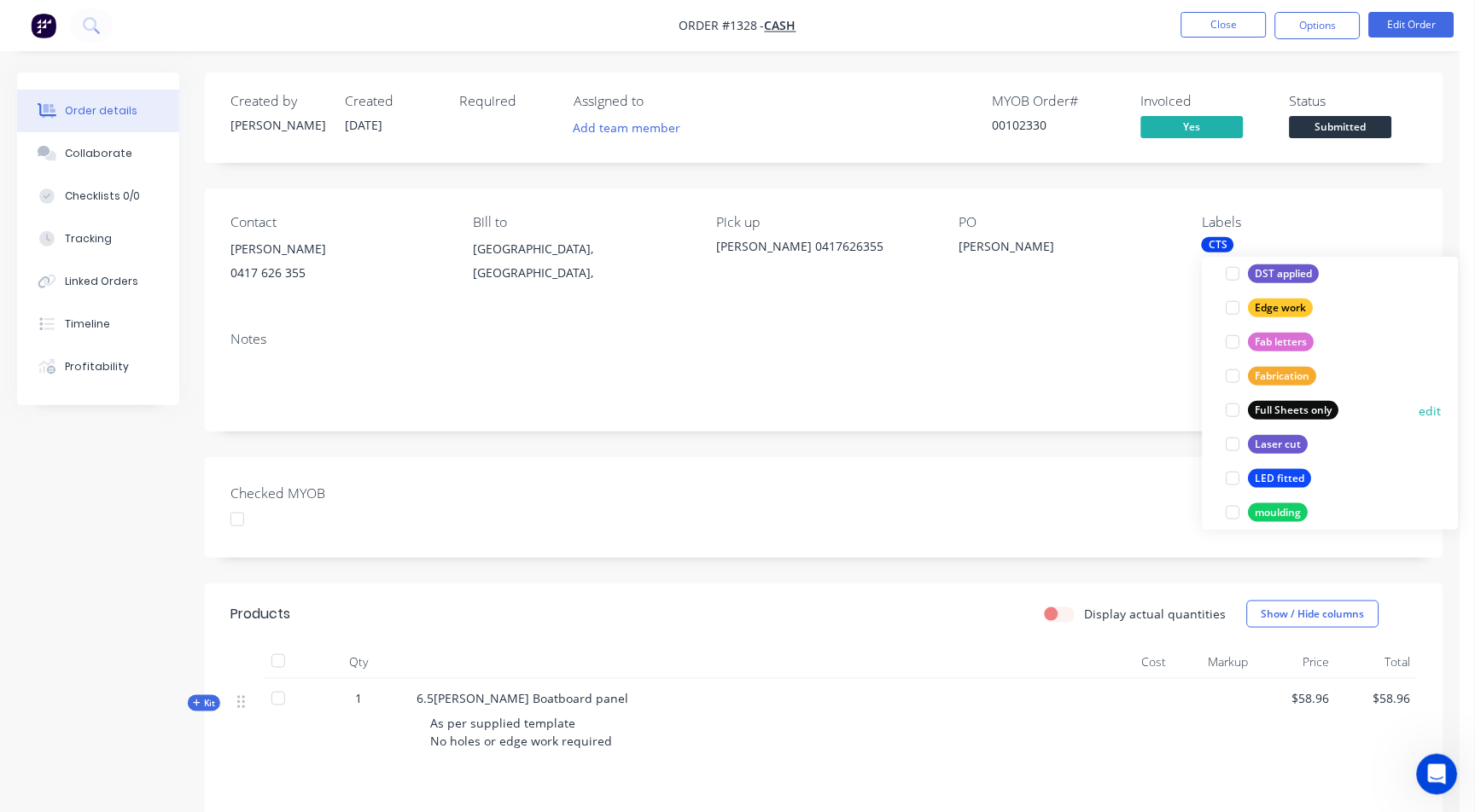
scroll to position [473, 0]
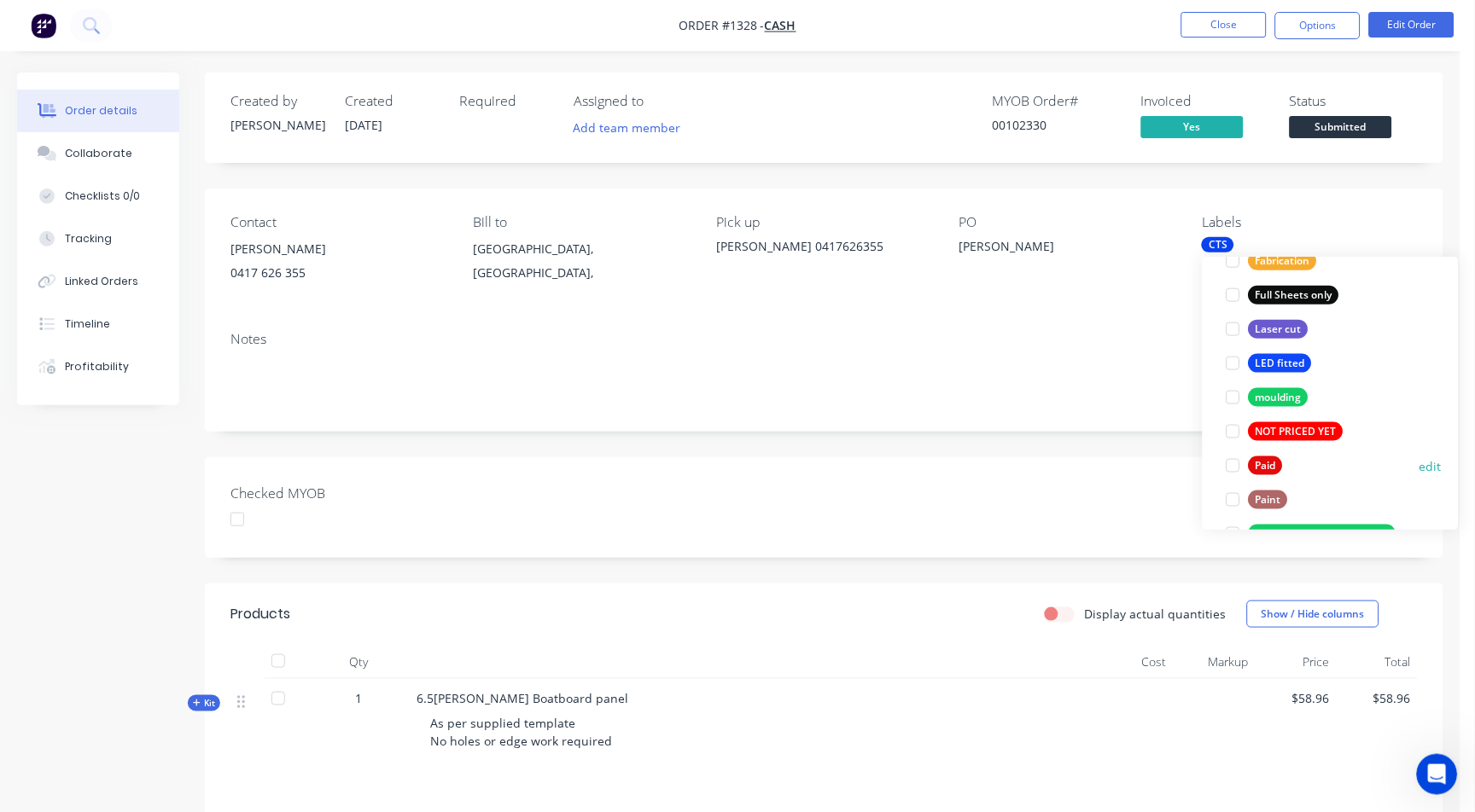
click at [1237, 460] on div at bounding box center [1233, 465] width 34 height 34
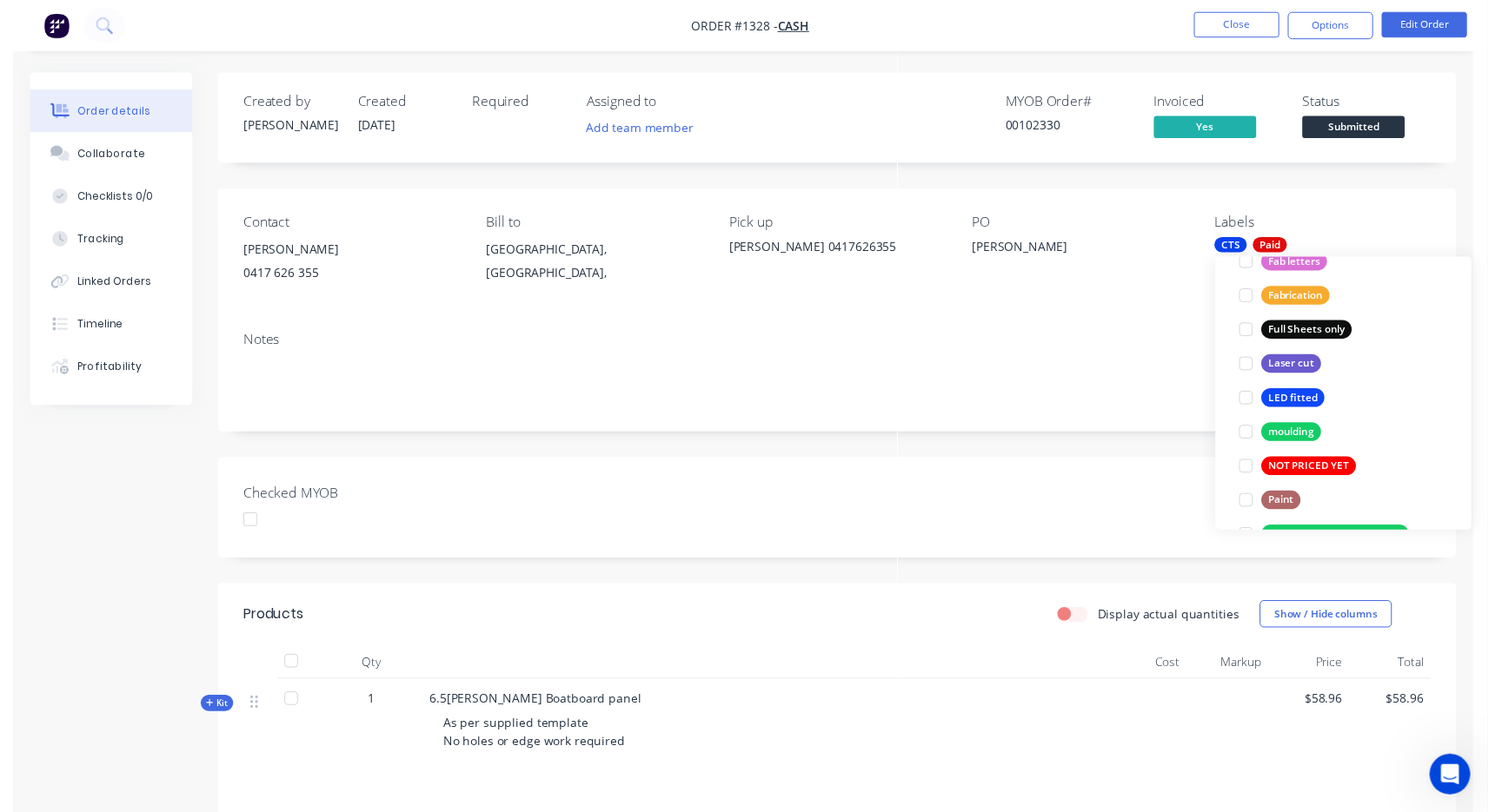
scroll to position [0, 0]
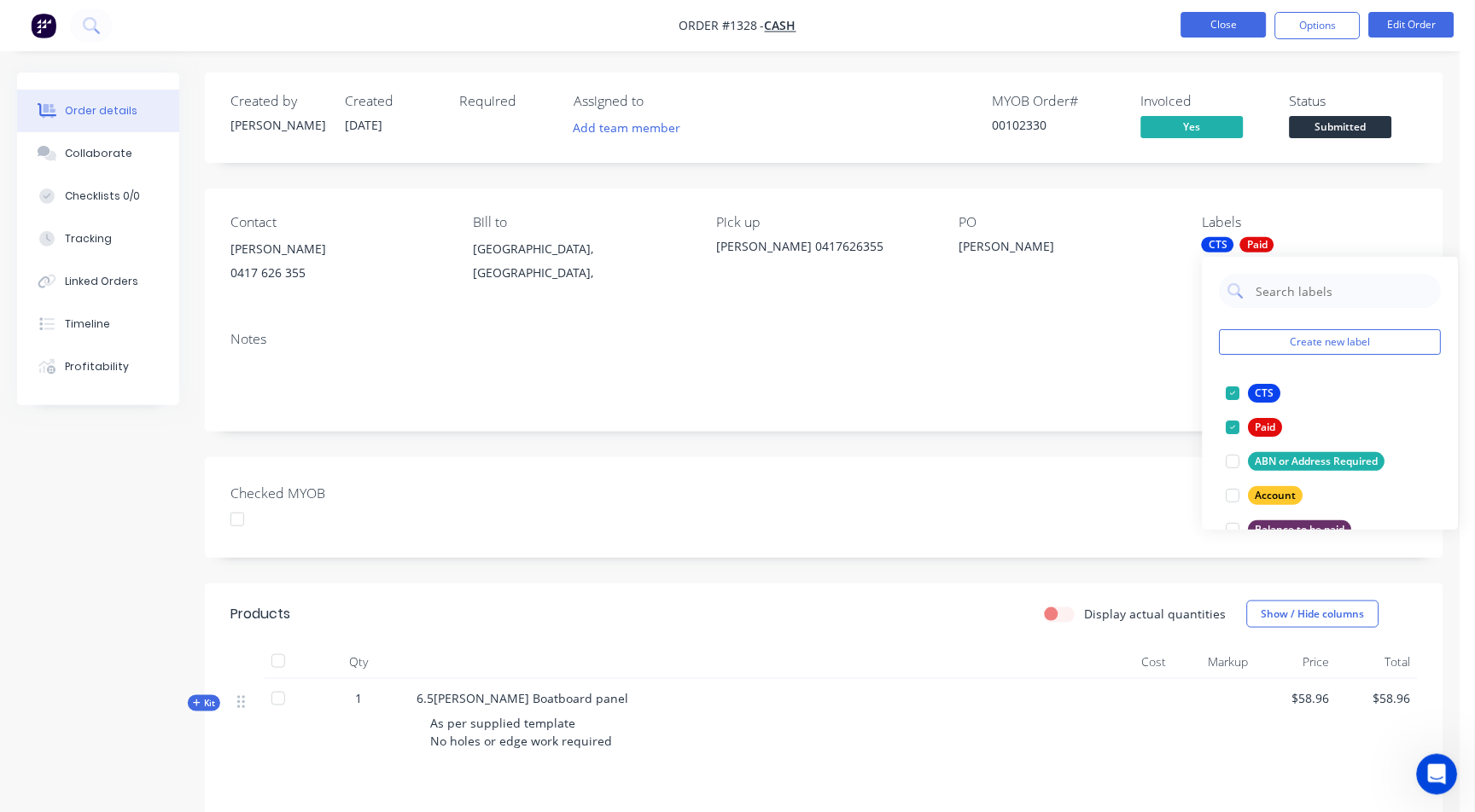
click at [1207, 33] on button "Close" at bounding box center [1224, 25] width 85 height 26
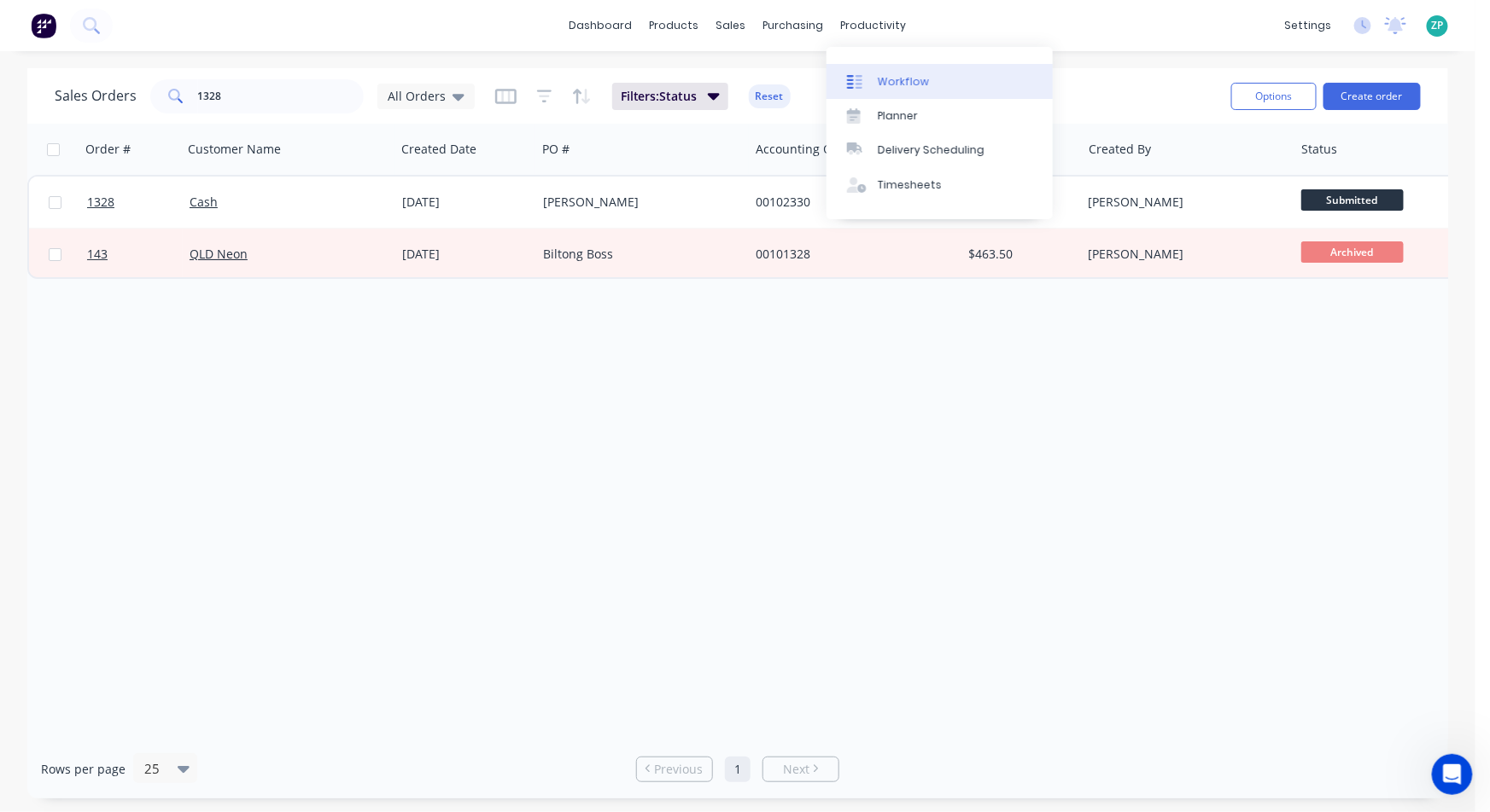
click at [902, 85] on div "Workflow" at bounding box center [903, 82] width 51 height 16
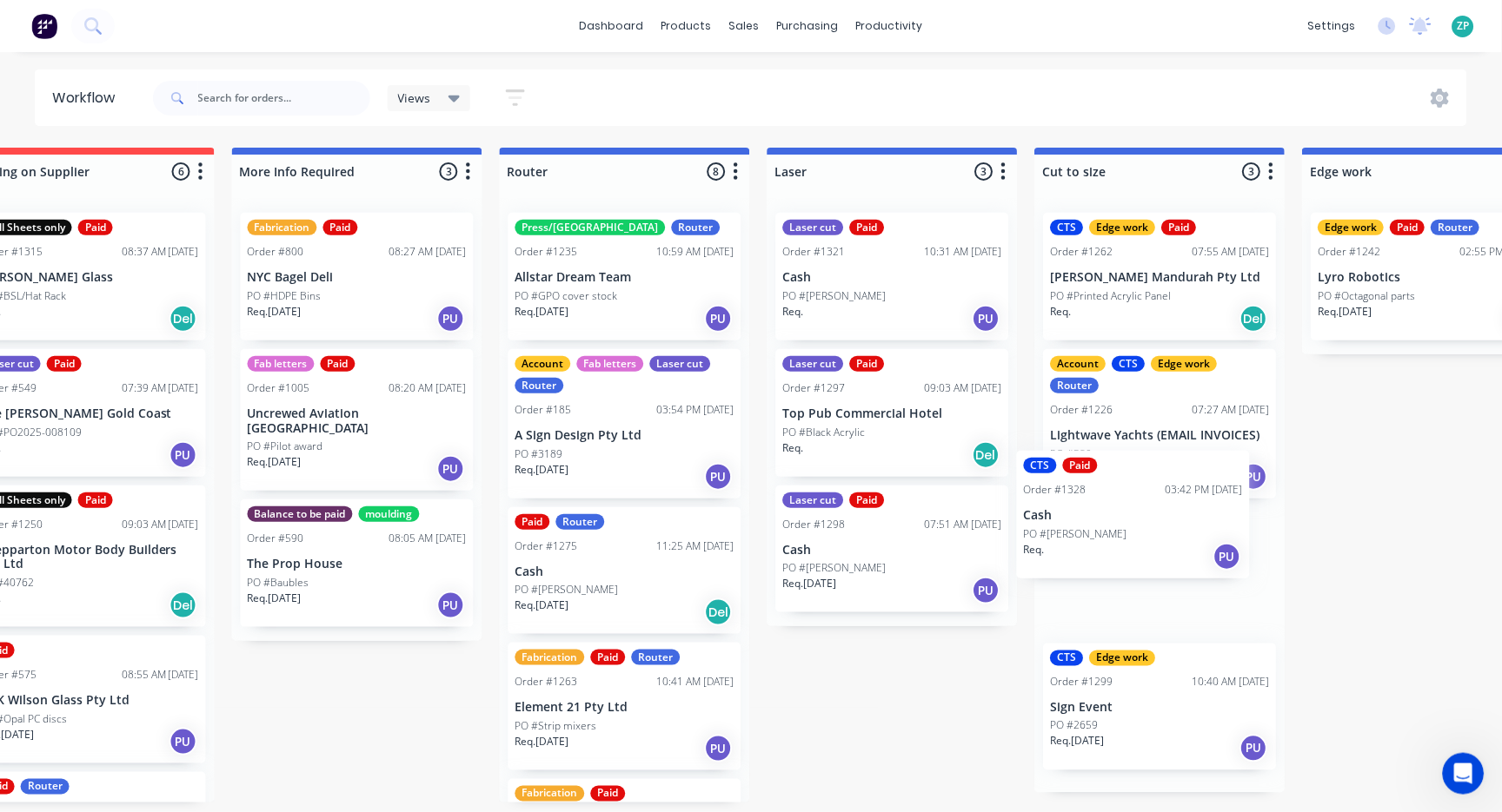
scroll to position [5, 626]
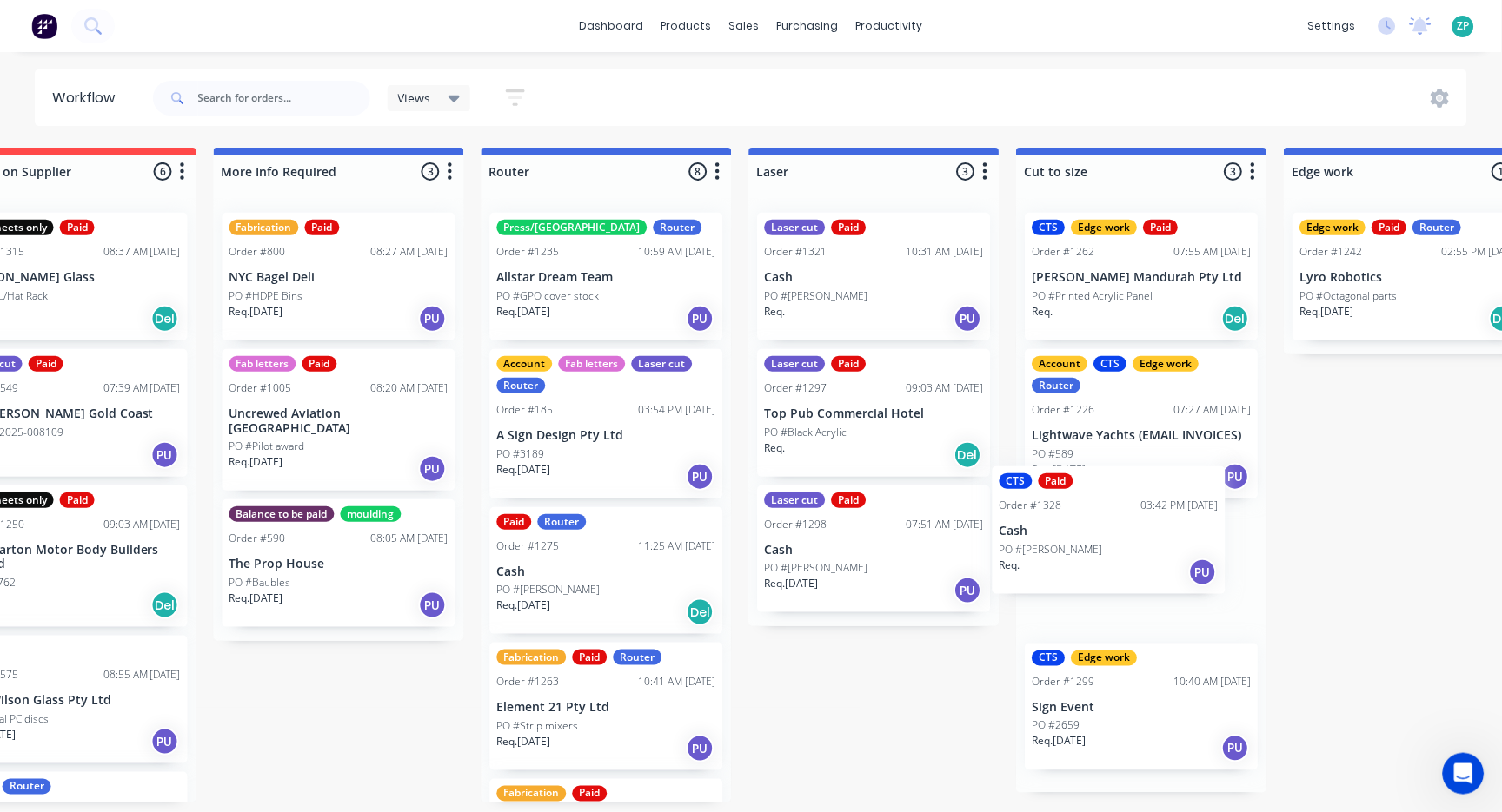
drag, startPoint x: 128, startPoint y: 246, endPoint x: 1083, endPoint y: 497, distance: 987.4
click at [1092, 500] on div "Submitted 2 Status colour #273444 hex #273444 Save Cancel Summaries Total order…" at bounding box center [1439, 475] width 4158 height 655
click at [1047, 582] on p "PO #Lloyd McDonald" at bounding box center [1084, 590] width 104 height 16
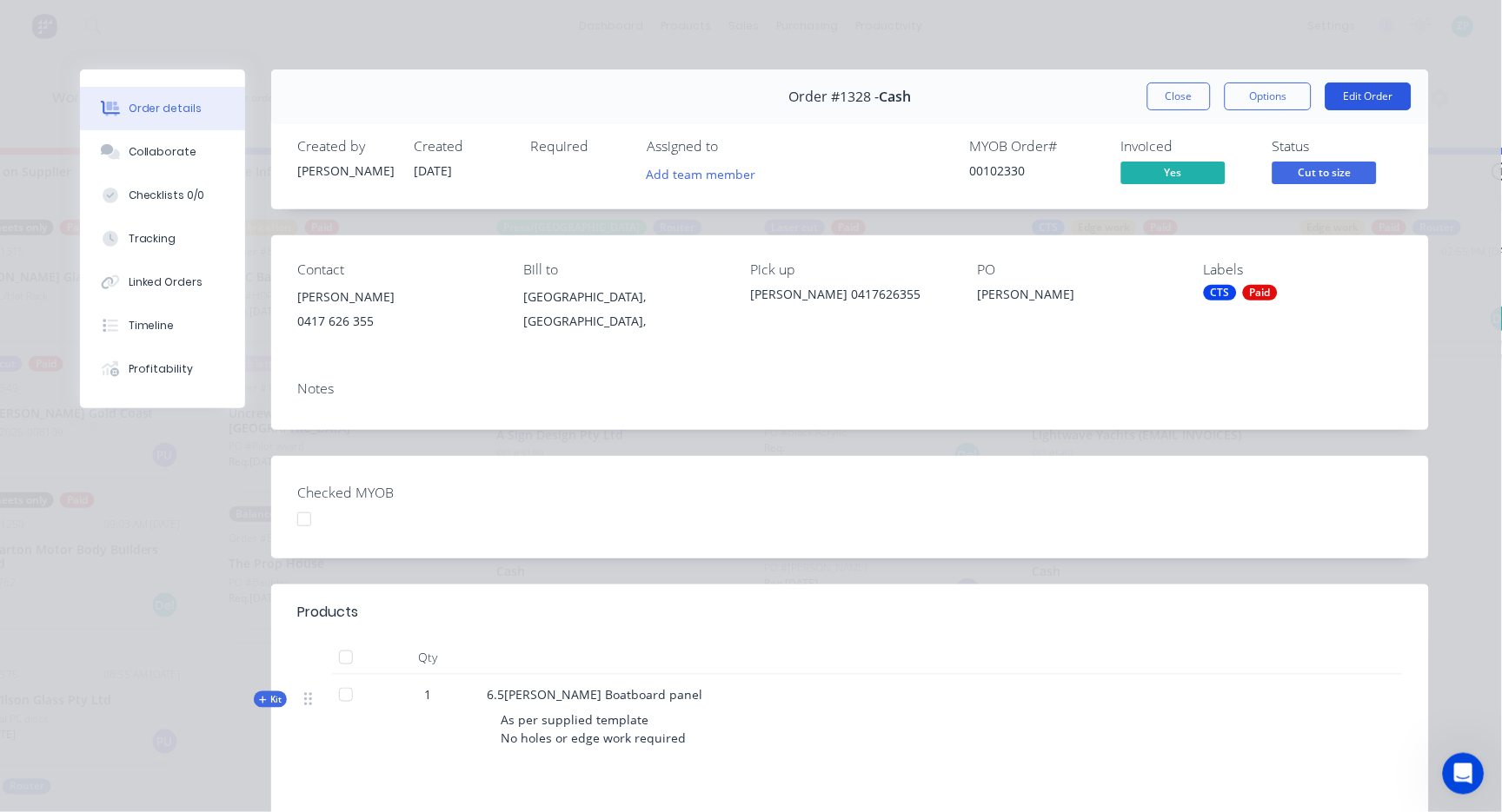
click at [1400, 91] on button "Edit Order" at bounding box center [1368, 96] width 86 height 28
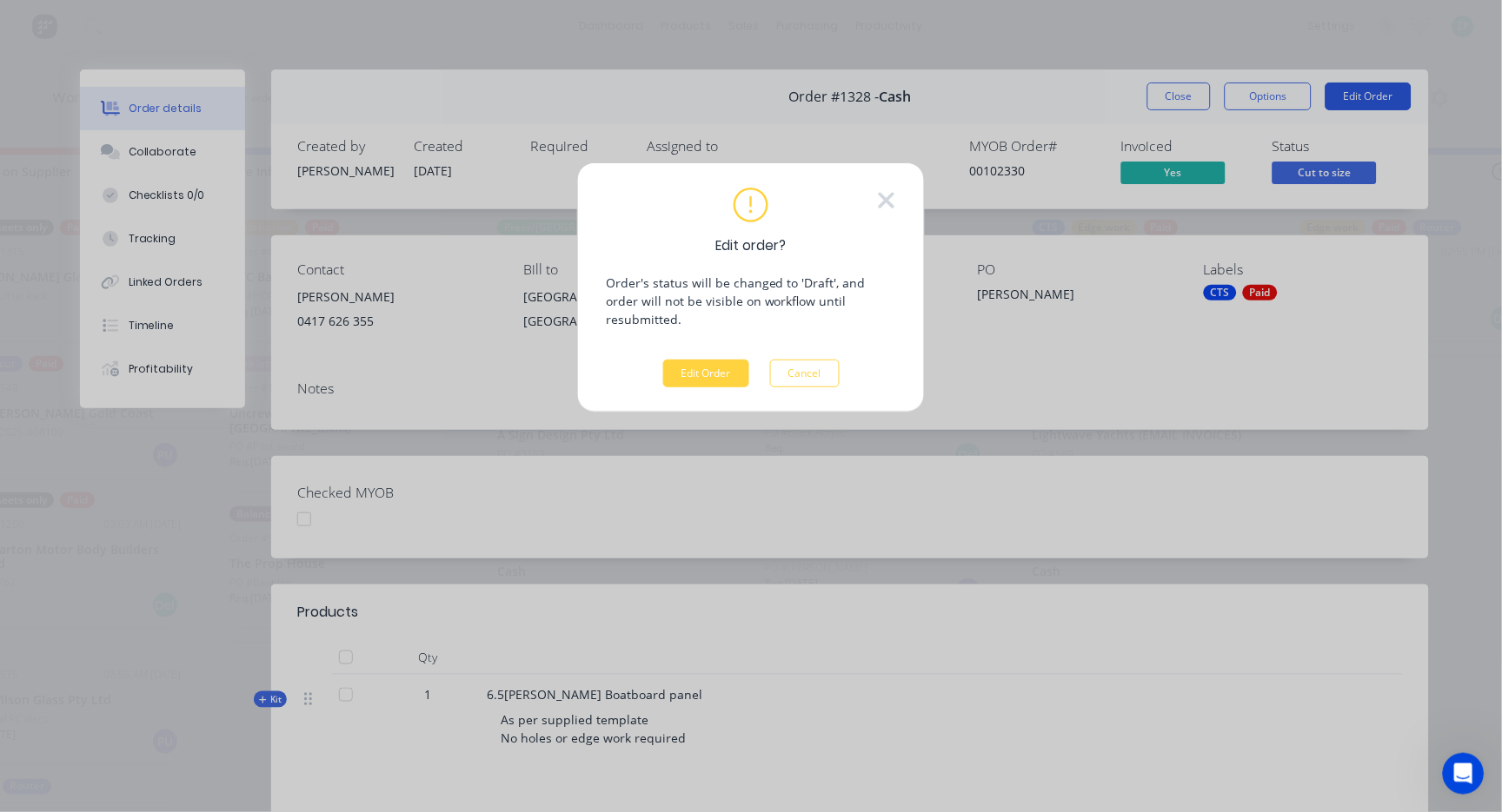
scroll to position [0, 626]
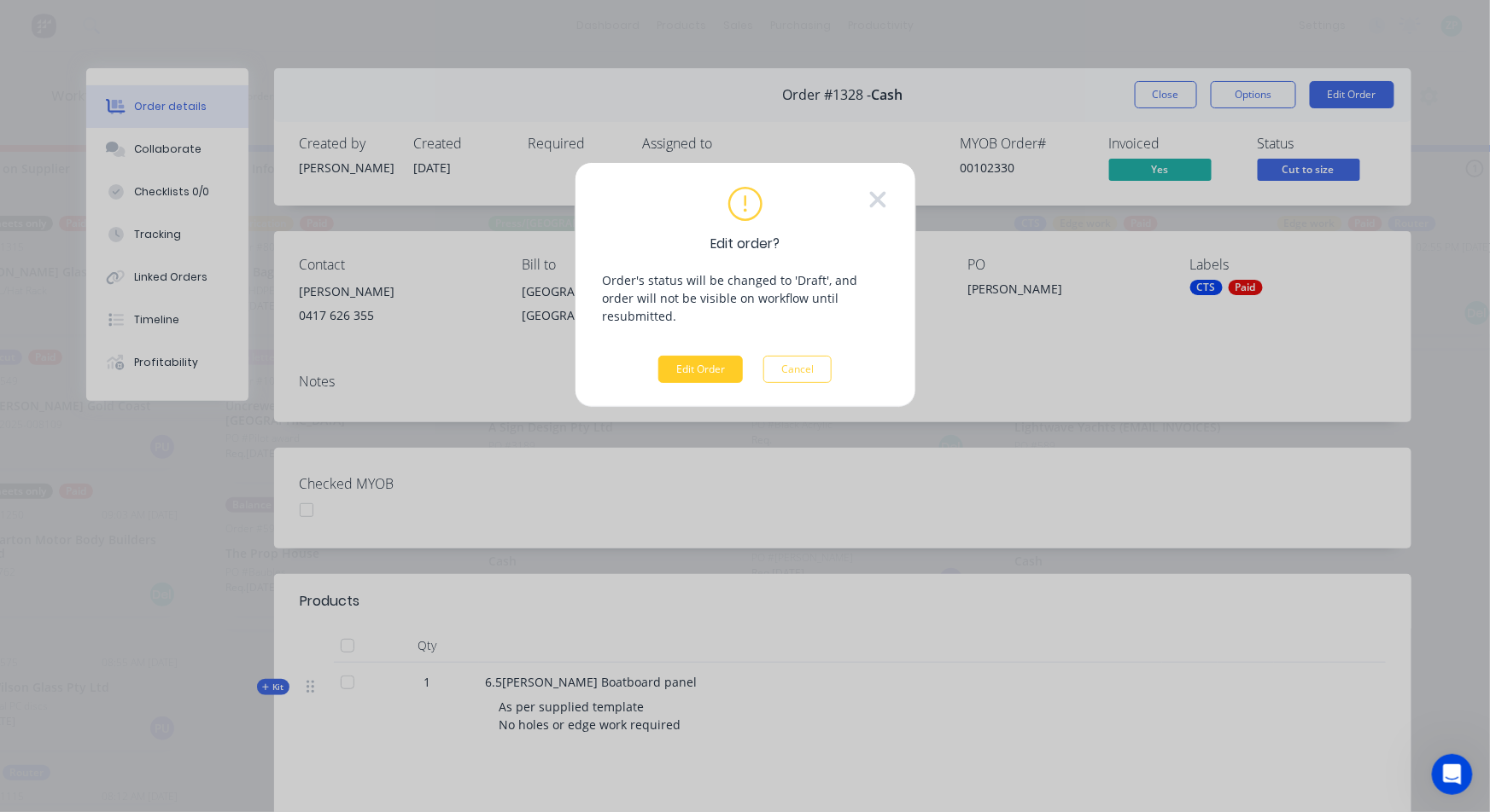
click at [680, 356] on button "Edit Order" at bounding box center [700, 370] width 84 height 28
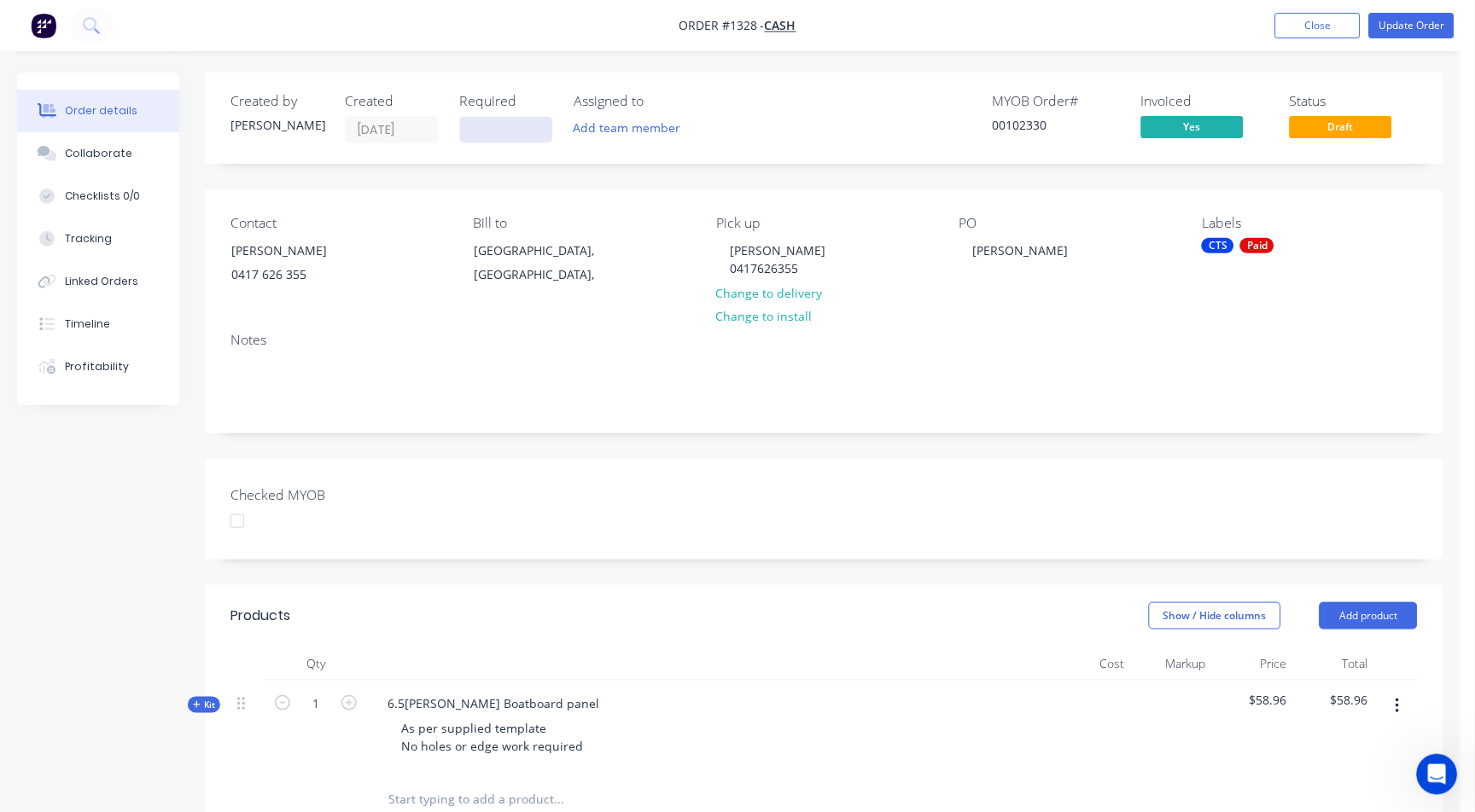
click at [517, 134] on input at bounding box center [506, 129] width 92 height 26
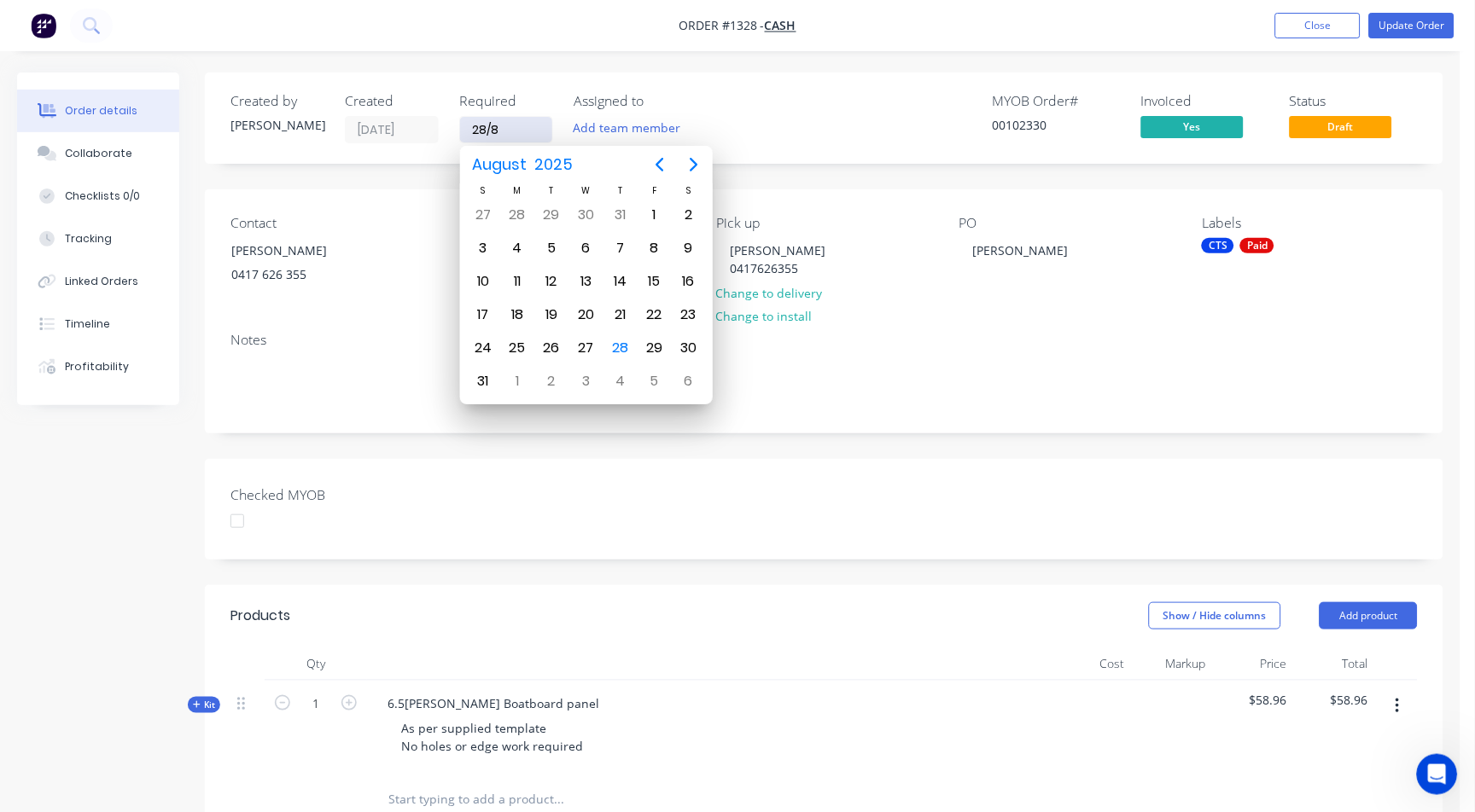
type input "28/08/00"
drag, startPoint x: 517, startPoint y: 128, endPoint x: 569, endPoint y: 124, distance: 52.2
click at [569, 124] on div "Created by Darren Created 28/08/25 Required 28/08/00 Assigned to Add team member" at bounding box center [487, 117] width 514 height 50
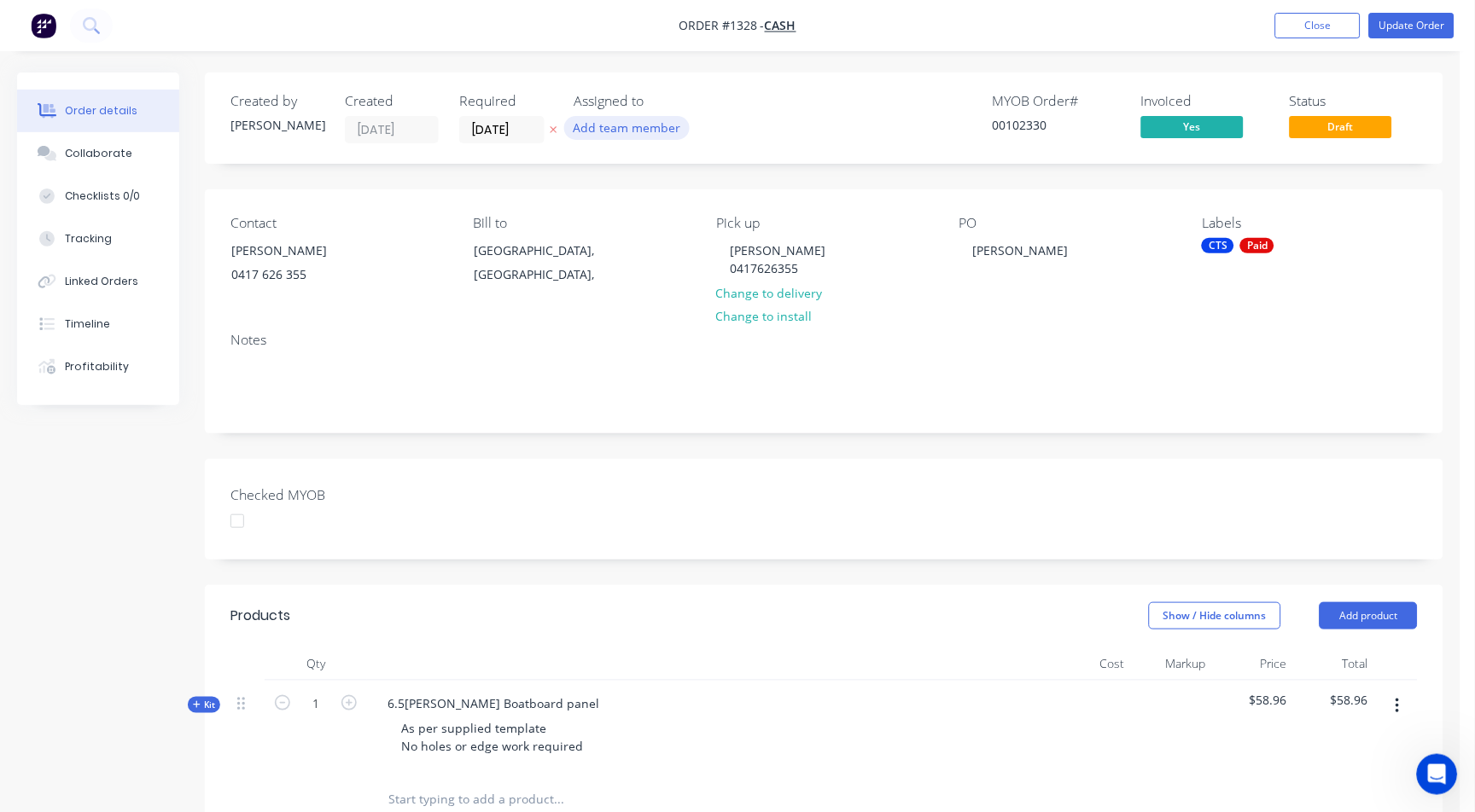
type input "28/08/25"
click at [1401, 15] on button "Update Order" at bounding box center [1411, 26] width 85 height 26
